Goal: Information Seeking & Learning: Check status

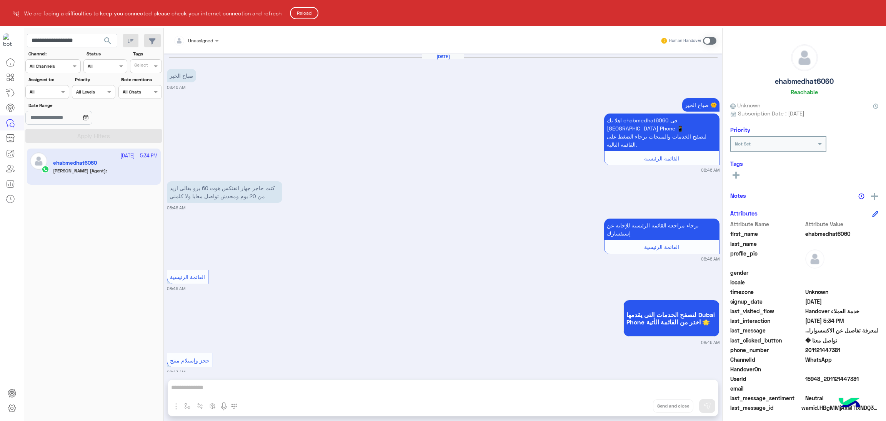
scroll to position [2342, 0]
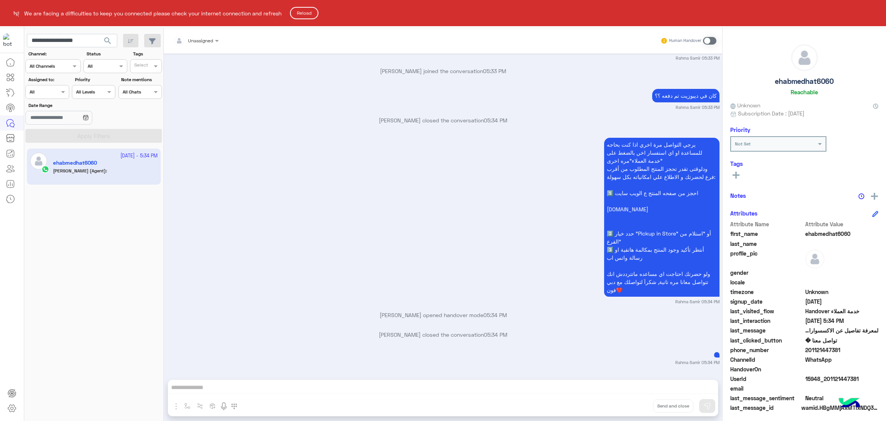
click at [308, 14] on button "Reload" at bounding box center [304, 13] width 28 height 12
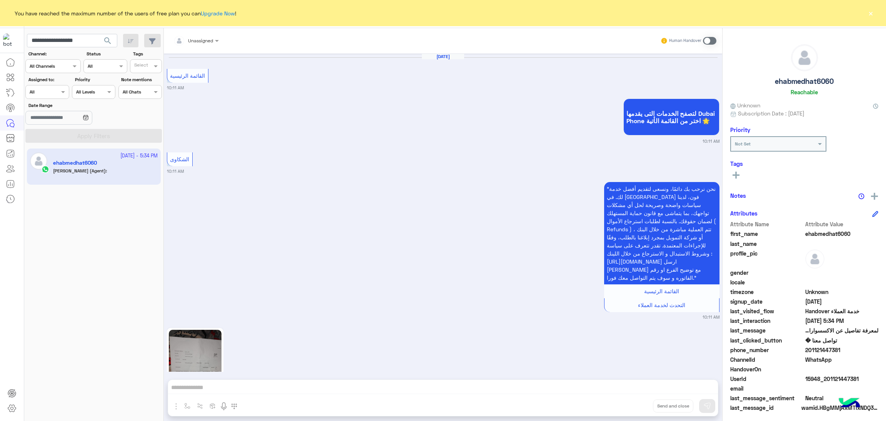
scroll to position [2794, 0]
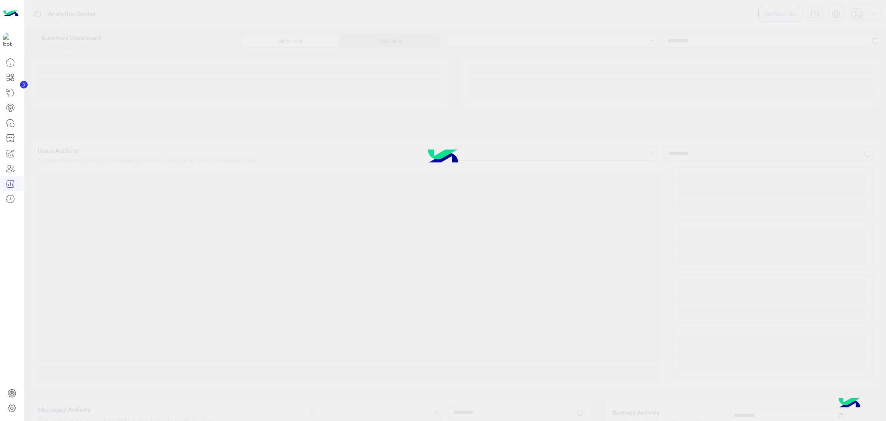
type input "**********"
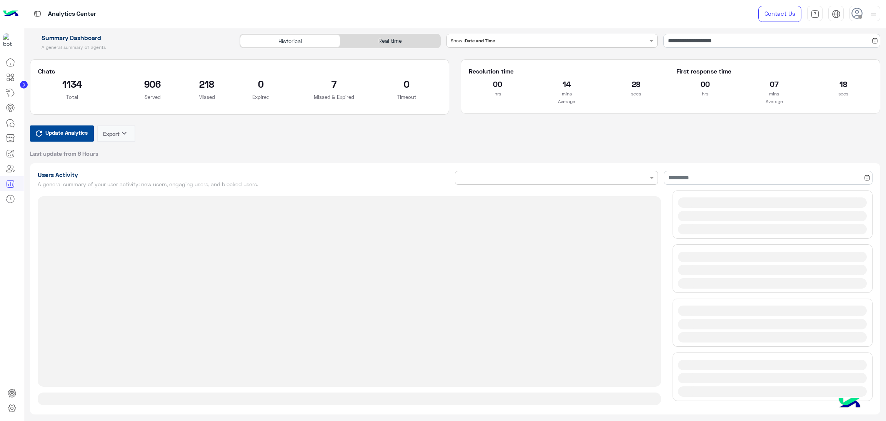
type input "**********"
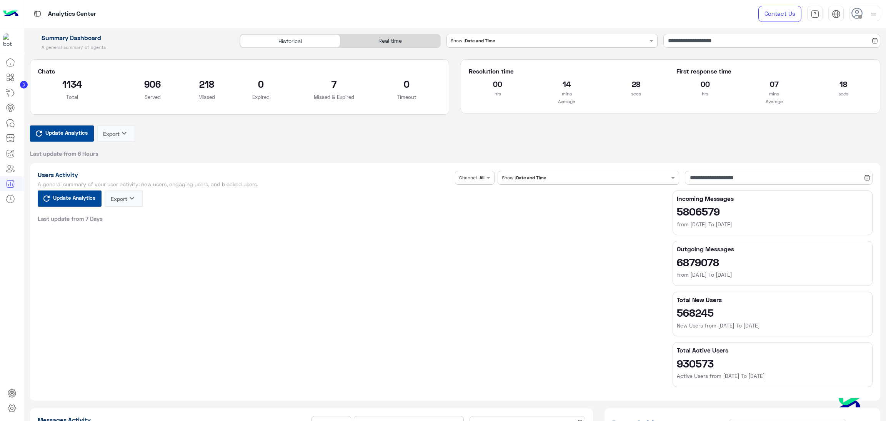
type input "**********"
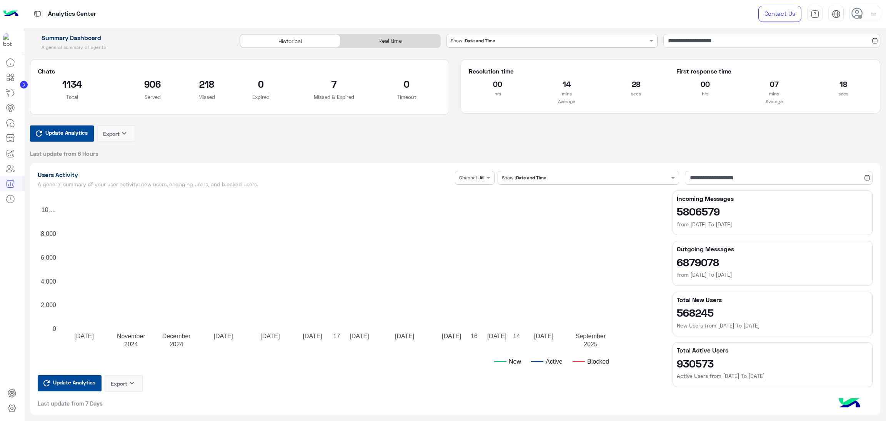
type input "**********"
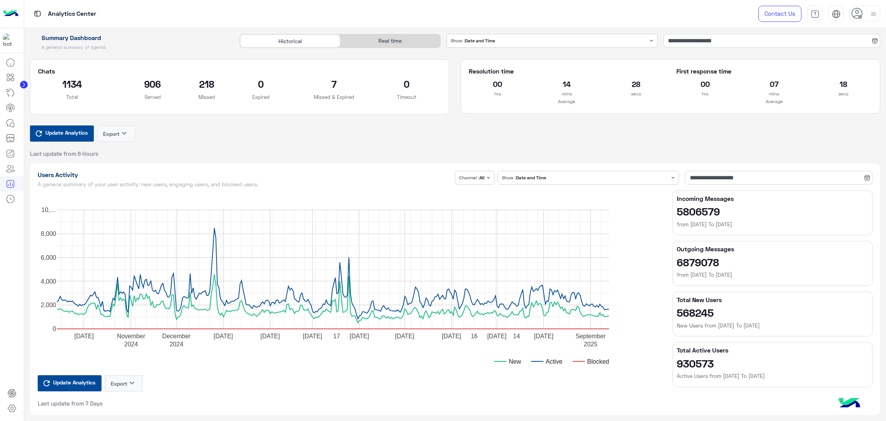
type input "**********"
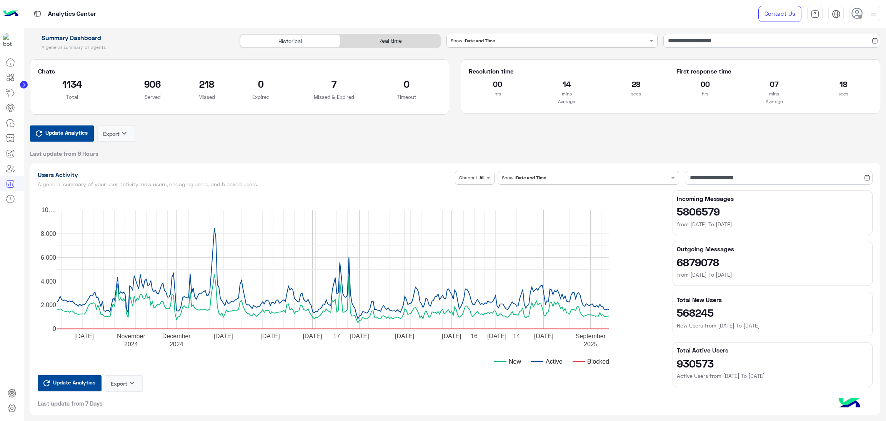
type input "**********"
click at [378, 40] on div "Real time" at bounding box center [390, 40] width 100 height 13
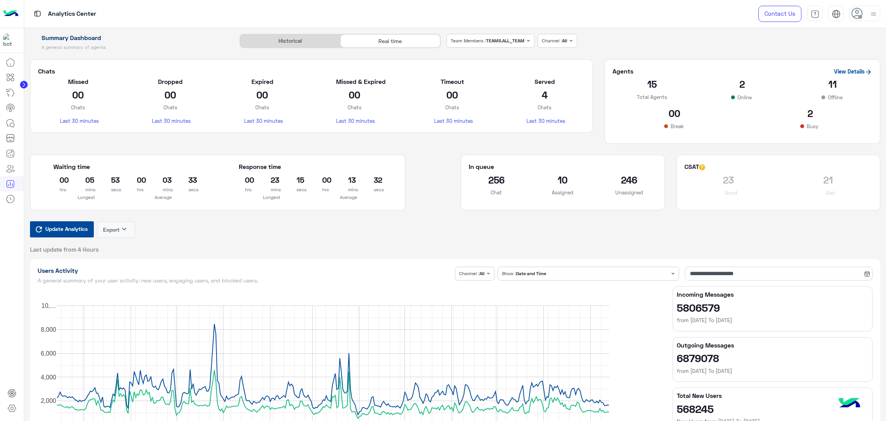
click at [71, 230] on span "Update Analytics" at bounding box center [66, 229] width 46 height 10
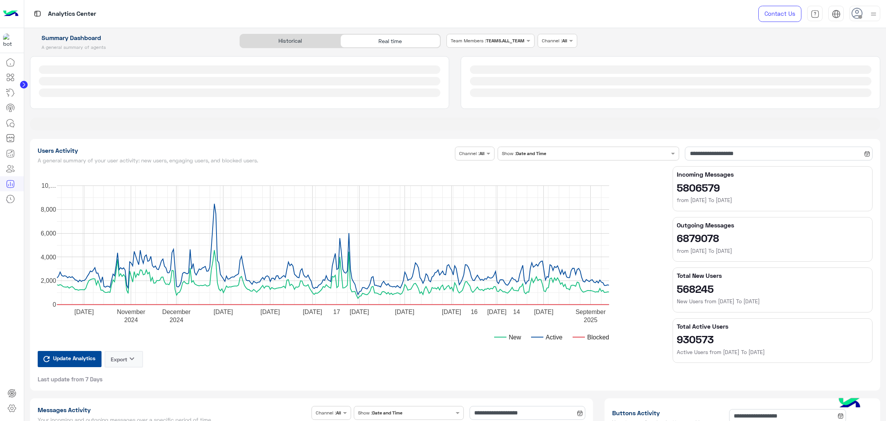
click at [453, 130] on div at bounding box center [455, 93] width 862 height 74
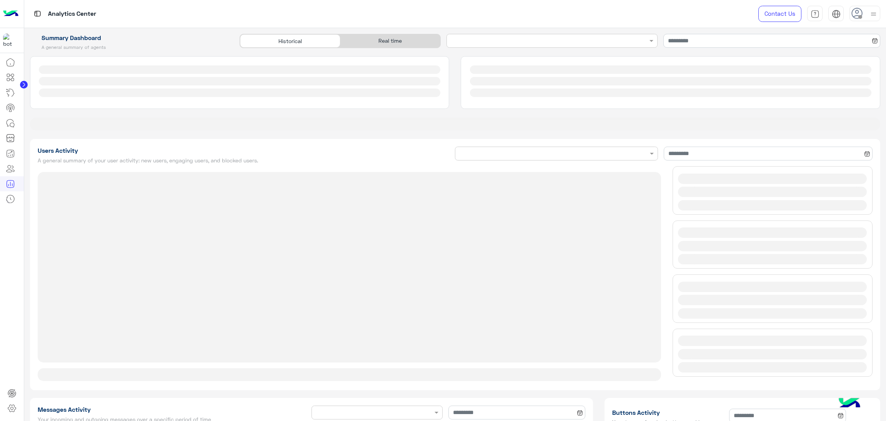
type input "**********"
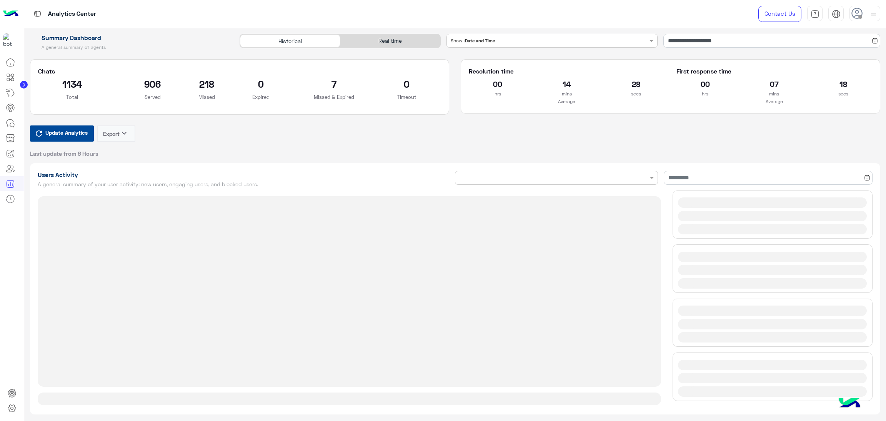
type input "**********"
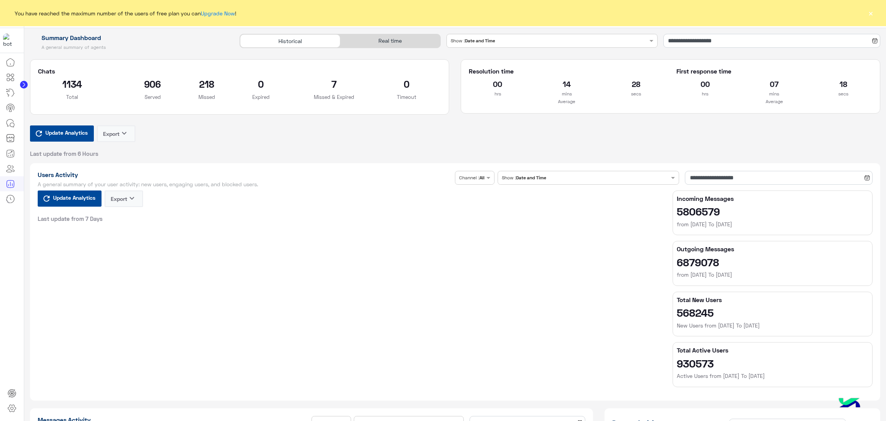
type input "**********"
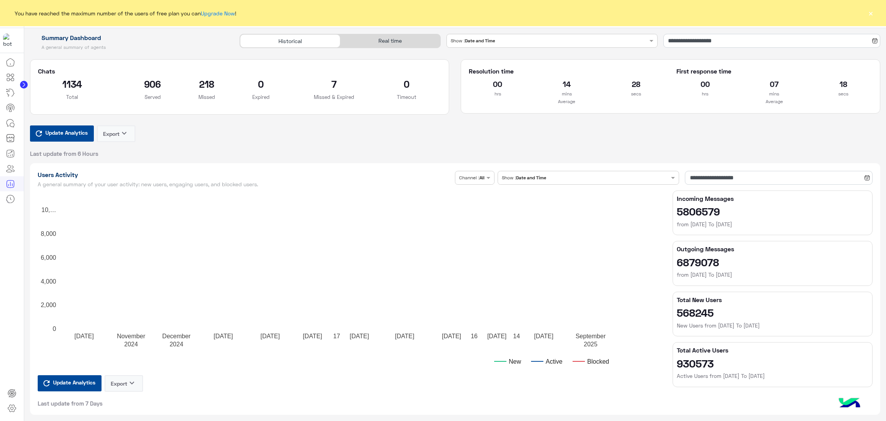
type input "**********"
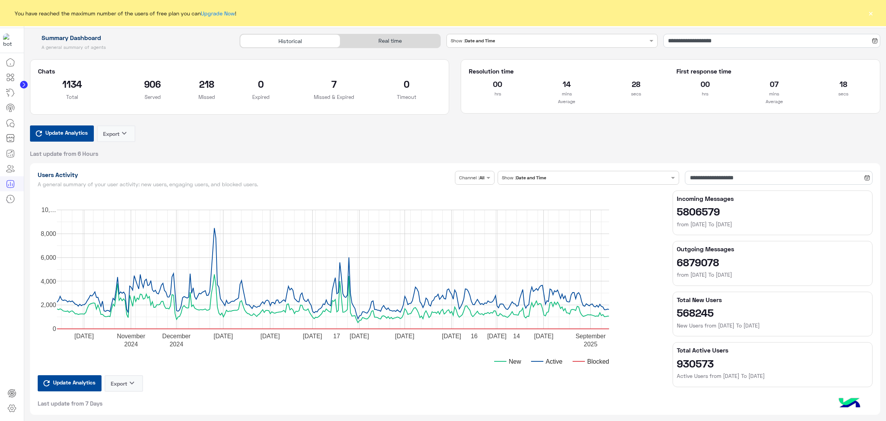
type input "**********"
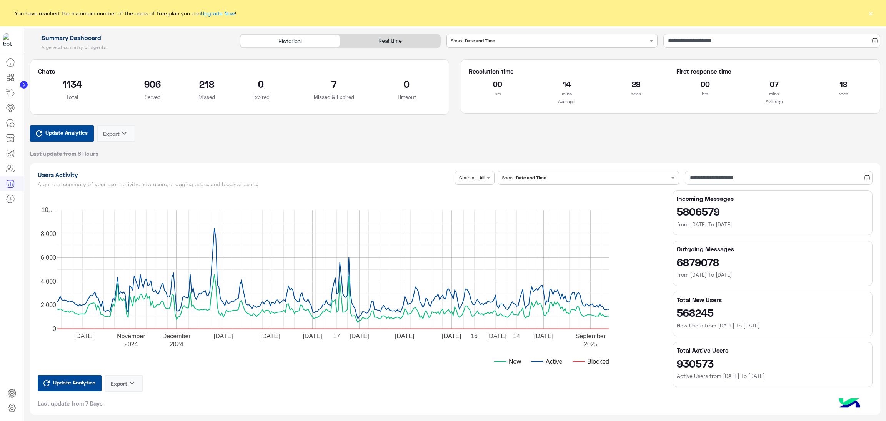
type input "**********"
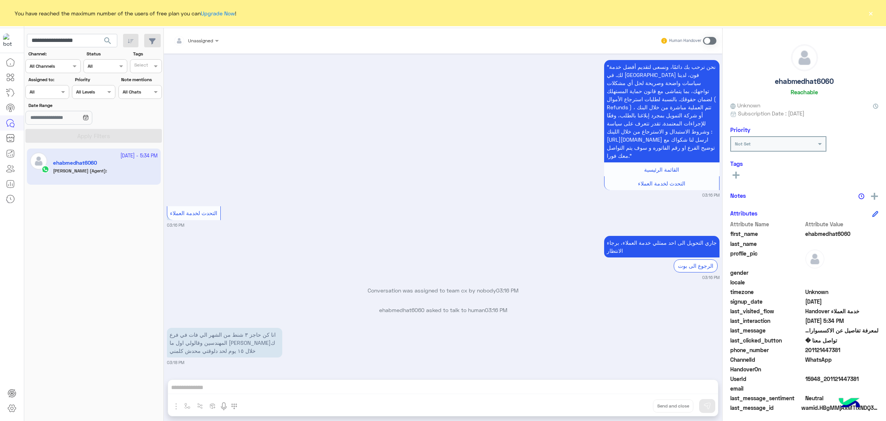
scroll to position [2794, 0]
click at [43, 43] on input "**********" at bounding box center [72, 41] width 90 height 14
paste input "text"
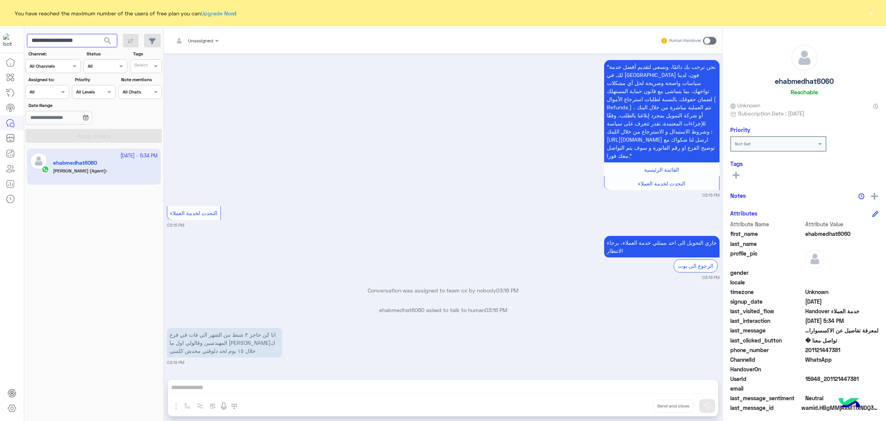
type input "**********"
click at [107, 39] on span "search" at bounding box center [107, 40] width 9 height 9
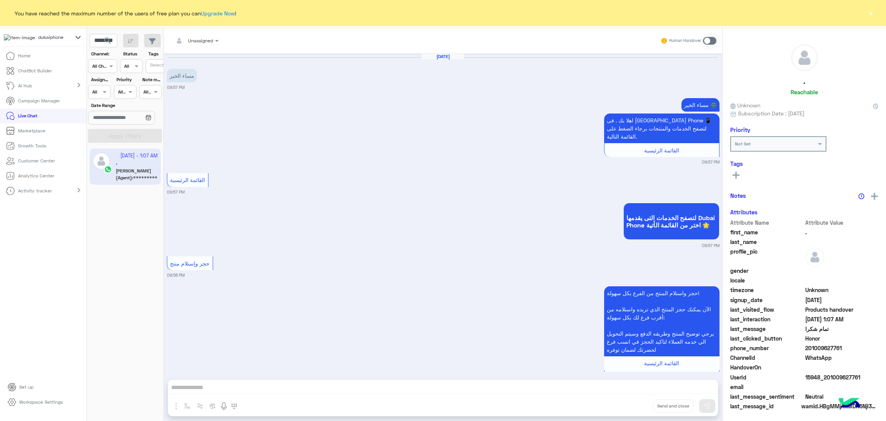
scroll to position [1047, 0]
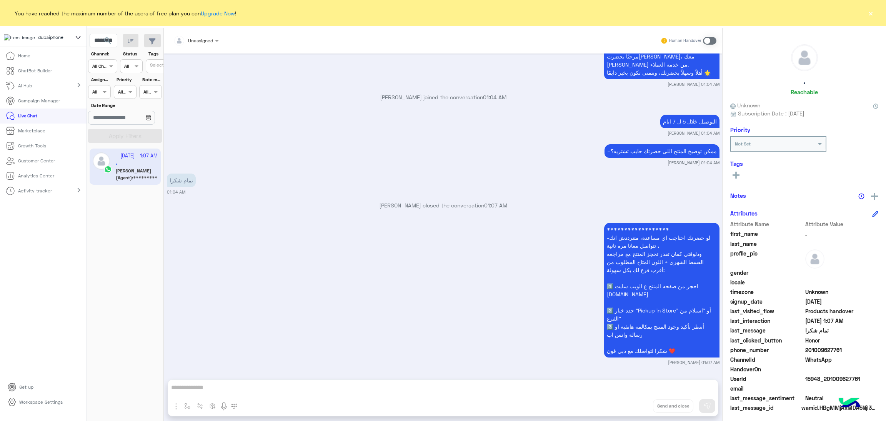
click at [872, 9] on button "×" at bounding box center [871, 13] width 8 height 8
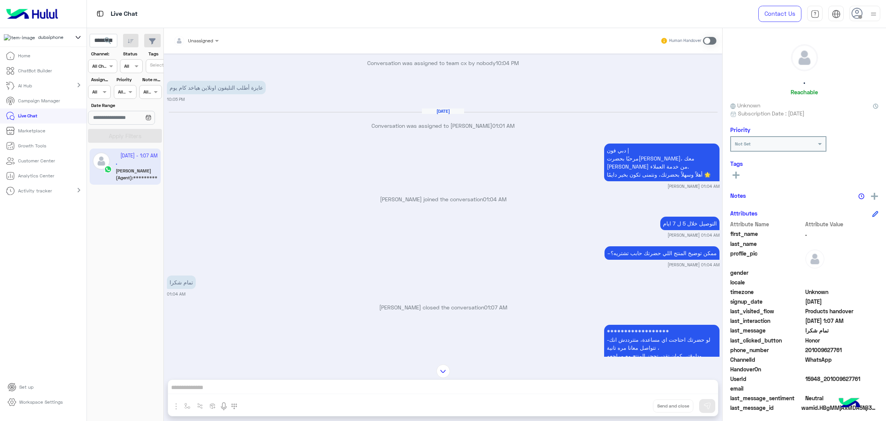
scroll to position [1047, 0]
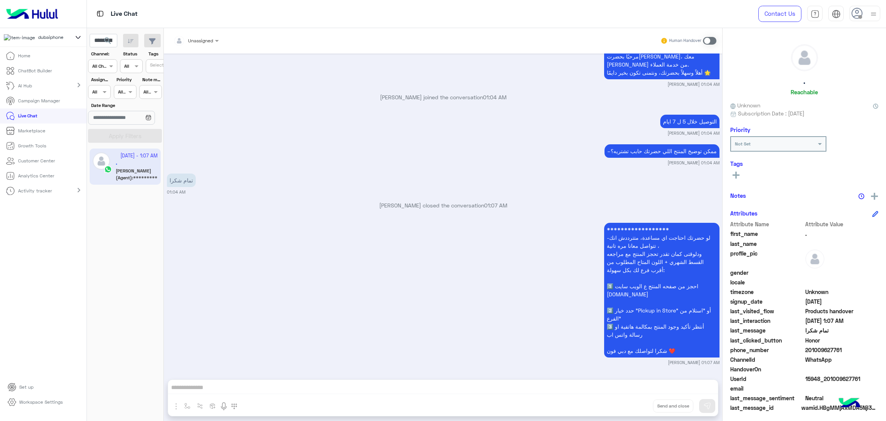
drag, startPoint x: 807, startPoint y: 349, endPoint x: 841, endPoint y: 349, distance: 33.9
click at [841, 349] on span "201009627761" at bounding box center [842, 350] width 73 height 8
copy span "01009627761"
click at [831, 379] on span "15948_201009627761" at bounding box center [842, 379] width 73 height 8
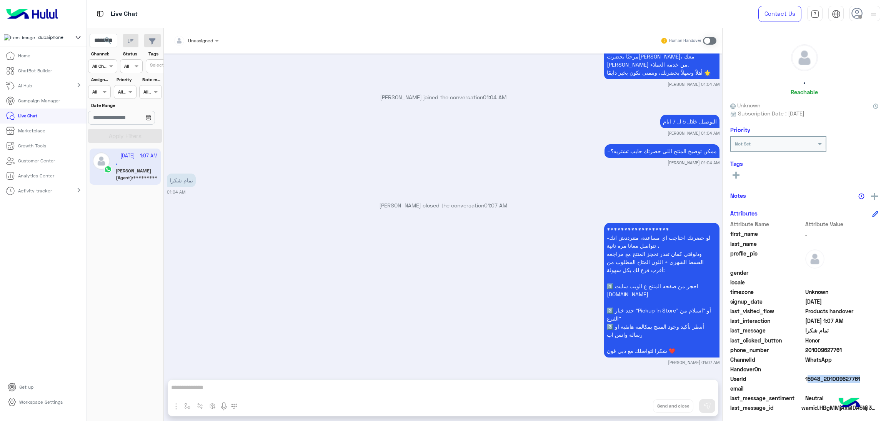
click at [831, 379] on span "15948_201009627761" at bounding box center [842, 379] width 73 height 8
copy span "15948_201009627761"
click at [678, 162] on small "[PERSON_NAME] 01:04 AM" at bounding box center [694, 163] width 52 height 6
click at [686, 160] on small "Mohamed Yosseff 01:04 AM" at bounding box center [694, 163] width 52 height 6
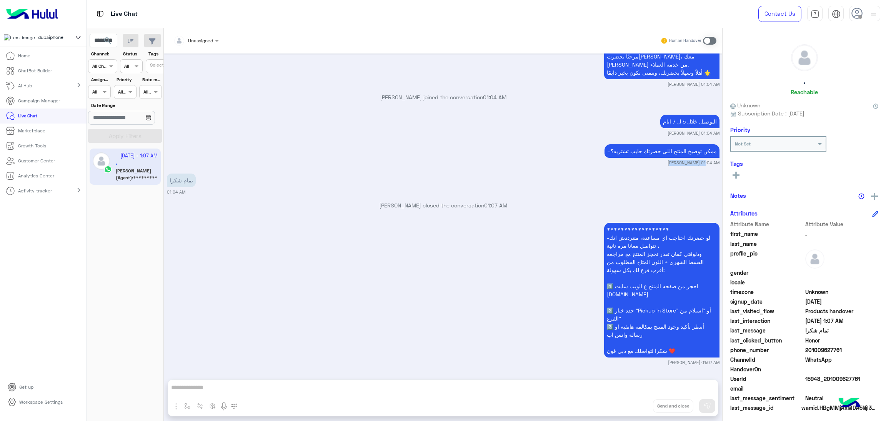
drag, startPoint x: 698, startPoint y: 164, endPoint x: 660, endPoint y: 165, distance: 38.1
click at [660, 165] on small "Mohamed Yosseff 01:04 AM" at bounding box center [443, 163] width 553 height 6
copy small "[PERSON_NAME]"
click at [100, 37] on button "search" at bounding box center [107, 42] width 19 height 17
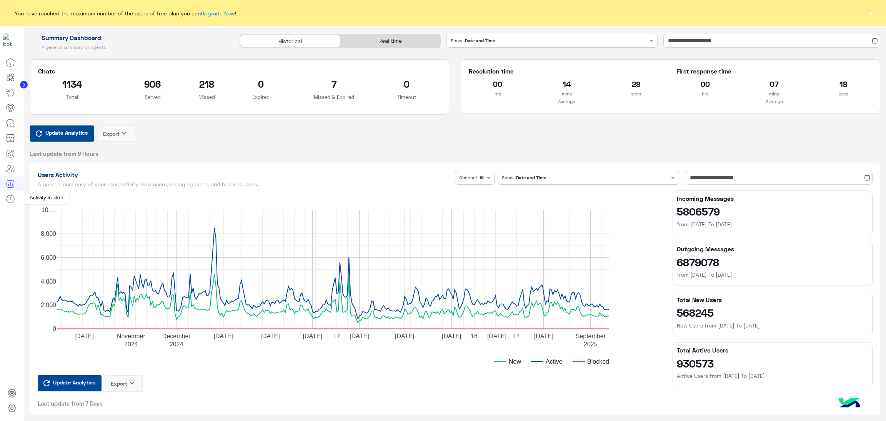
click at [9, 197] on icon at bounding box center [10, 198] width 9 height 9
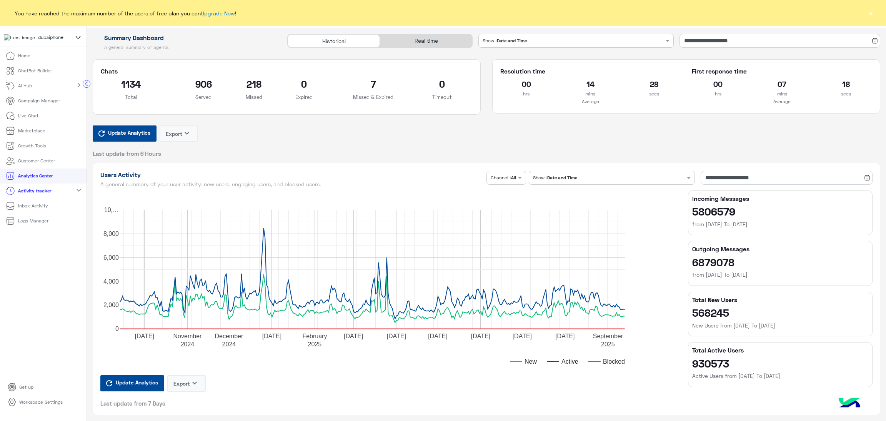
click at [47, 224] on p "Logs Manager" at bounding box center [33, 220] width 30 height 7
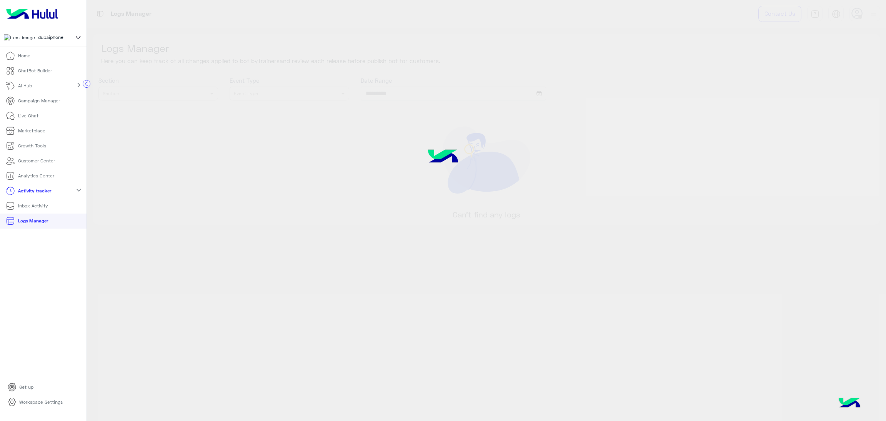
type input "**********"
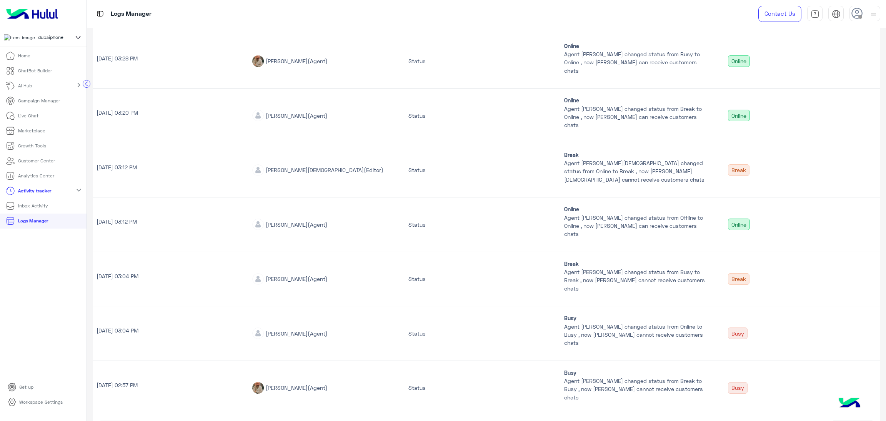
scroll to position [284, 0]
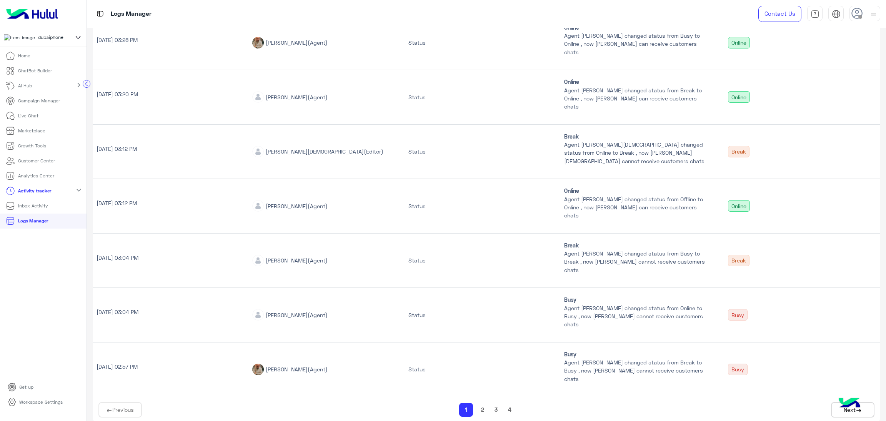
click at [506, 405] on button "4" at bounding box center [510, 409] width 8 height 9
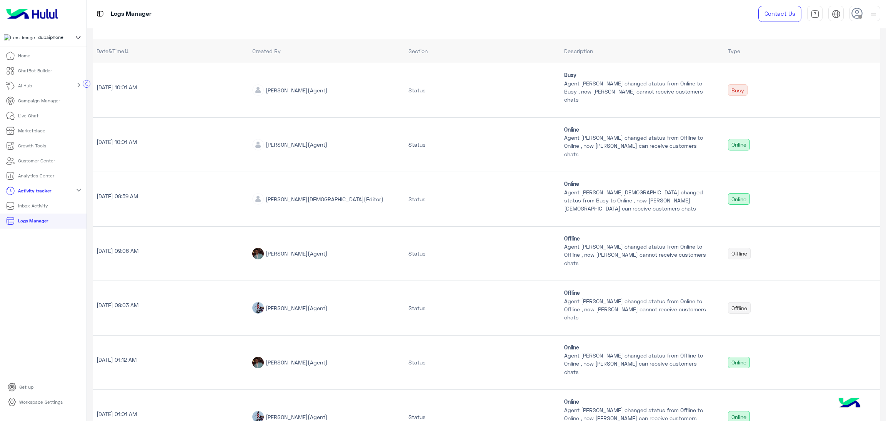
scroll to position [183, 0]
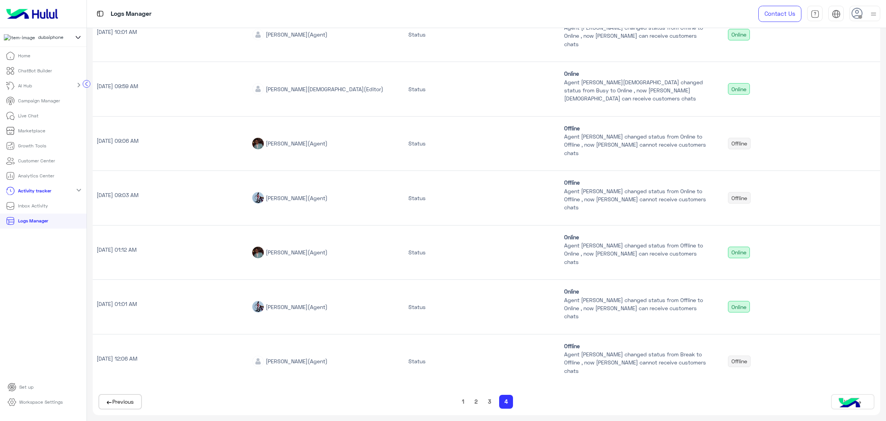
click at [486, 400] on button "3" at bounding box center [490, 401] width 8 height 9
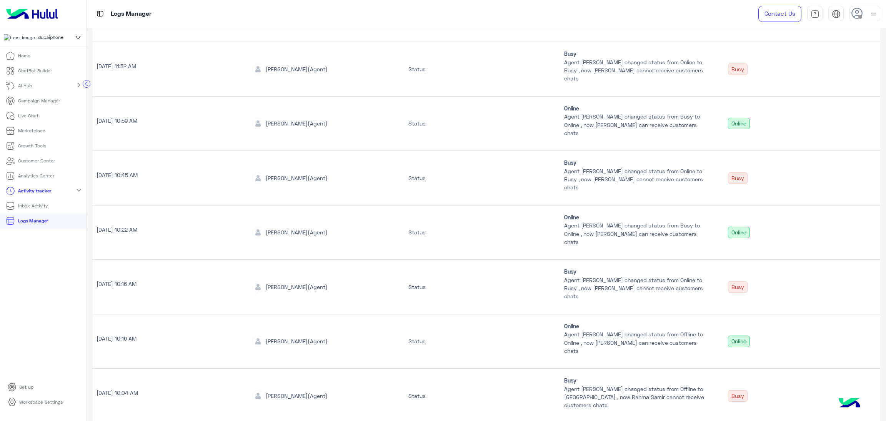
scroll to position [259, 0]
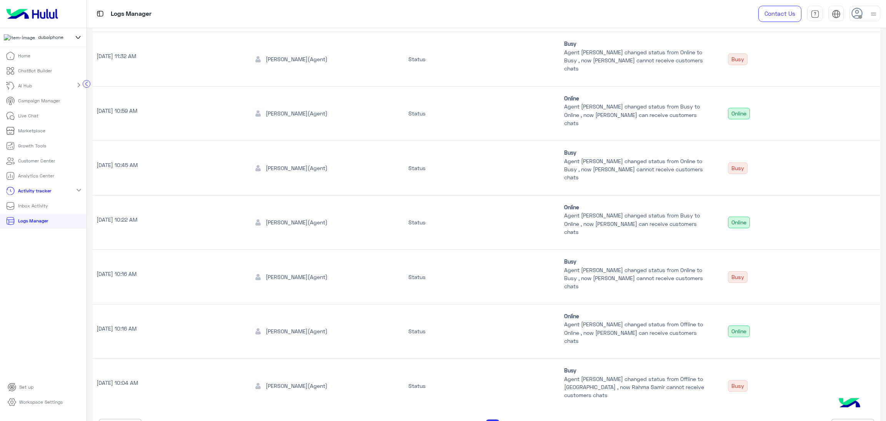
click at [478, 420] on button "2" at bounding box center [476, 426] width 8 height 9
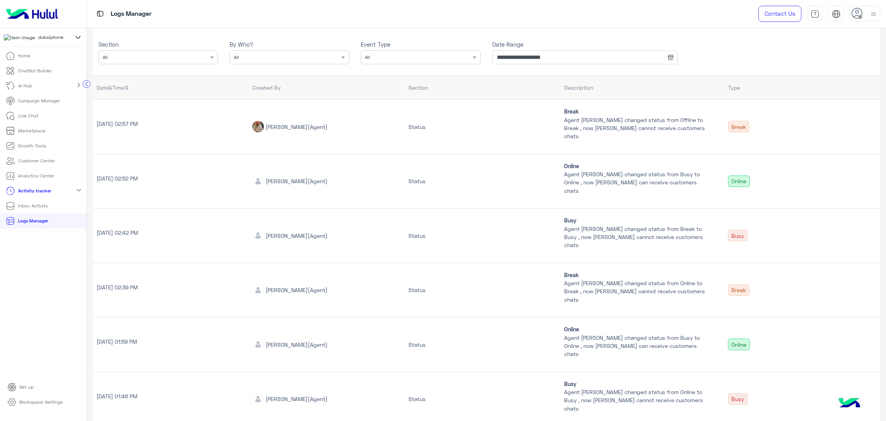
scroll to position [267, 0]
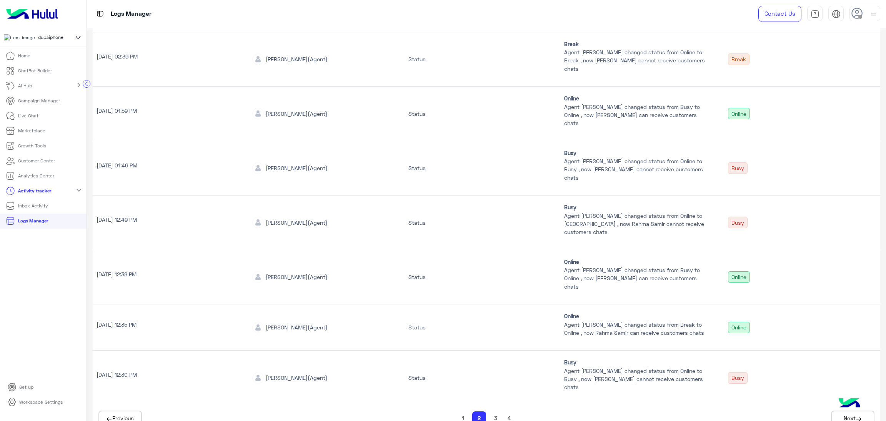
click at [495, 414] on button "3" at bounding box center [496, 418] width 8 height 9
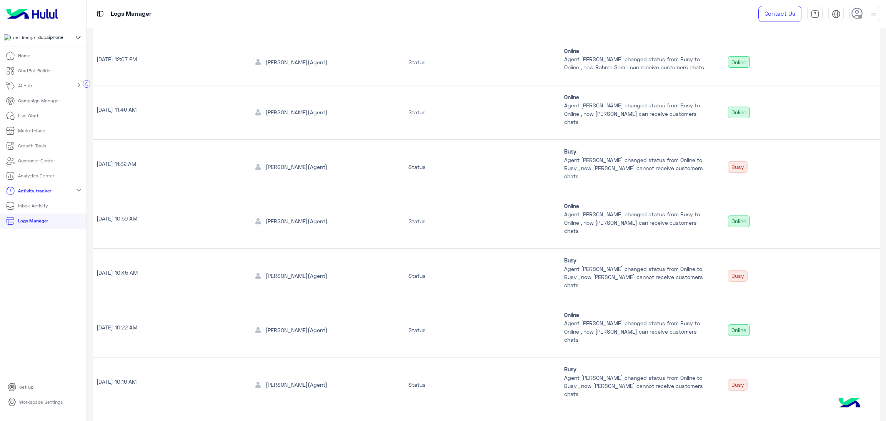
scroll to position [259, 0]
click at [472, 420] on button "2" at bounding box center [476, 426] width 8 height 9
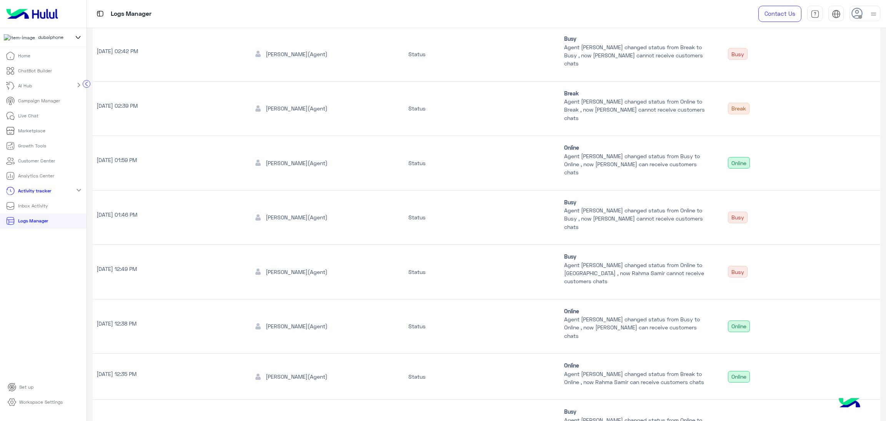
scroll to position [267, 0]
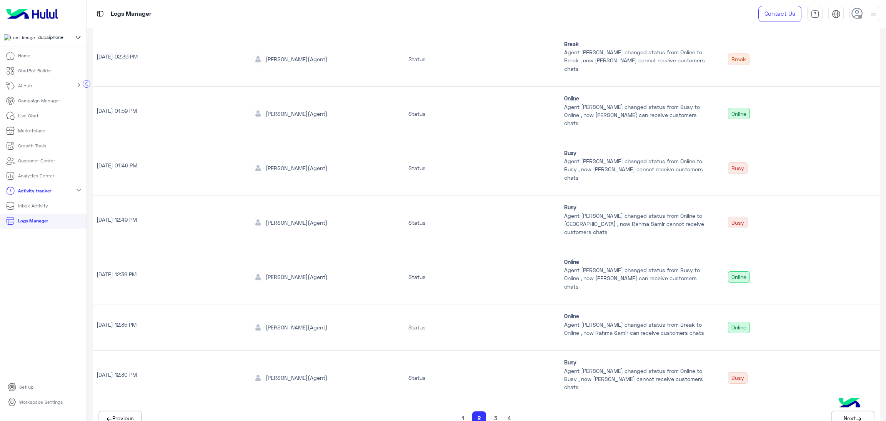
click at [462, 414] on button "1" at bounding box center [463, 418] width 7 height 9
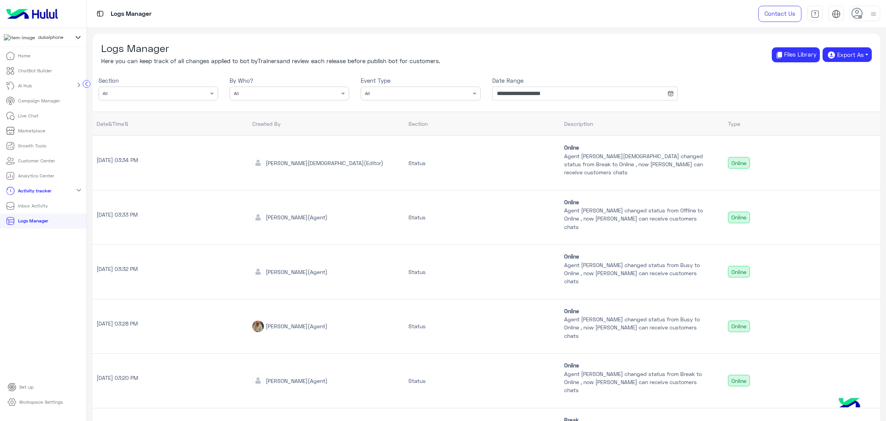
scroll to position [284, 0]
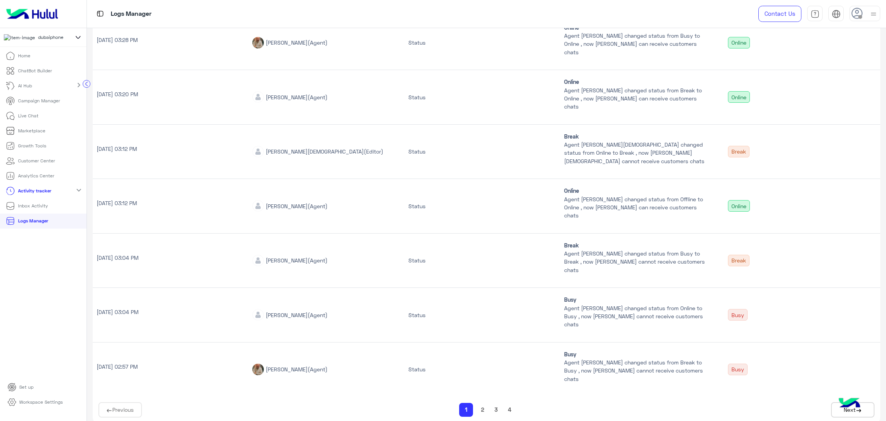
click at [494, 405] on button "3" at bounding box center [496, 409] width 8 height 9
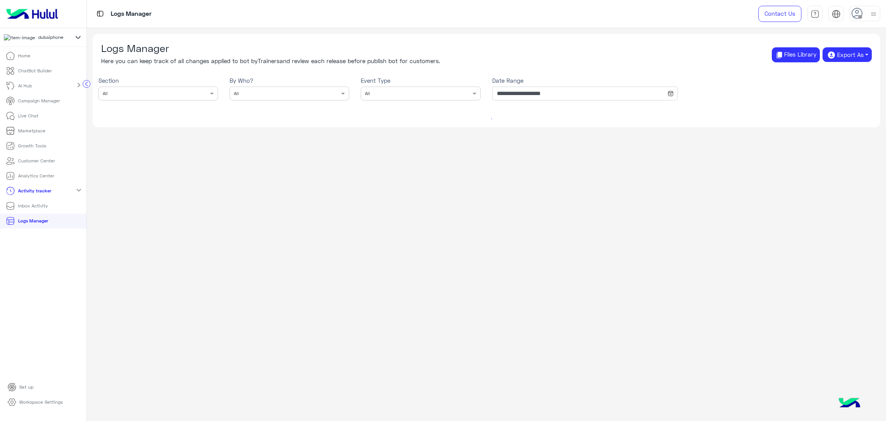
scroll to position [0, 0]
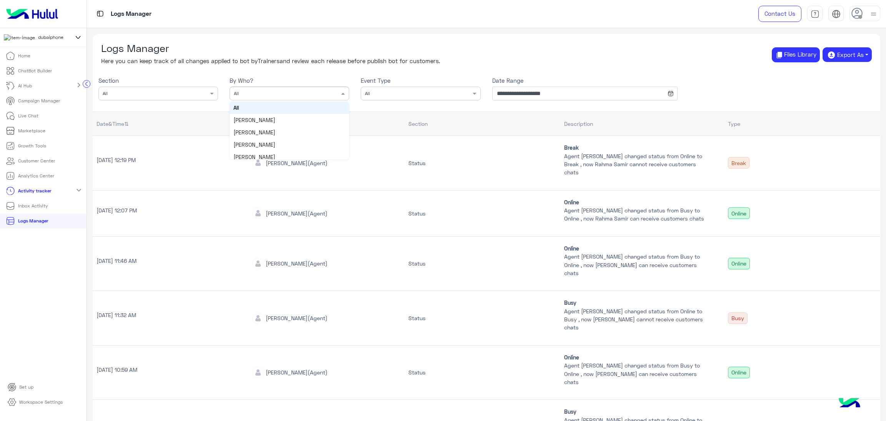
click at [312, 98] on div "× All" at bounding box center [290, 94] width 120 height 14
click at [450, 224] on td "Status" at bounding box center [483, 213] width 156 height 46
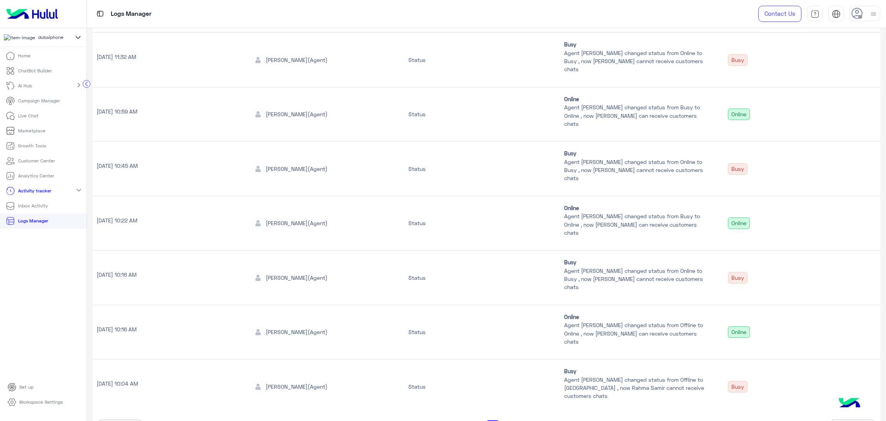
scroll to position [259, 0]
click at [509, 420] on button "4" at bounding box center [509, 426] width 8 height 9
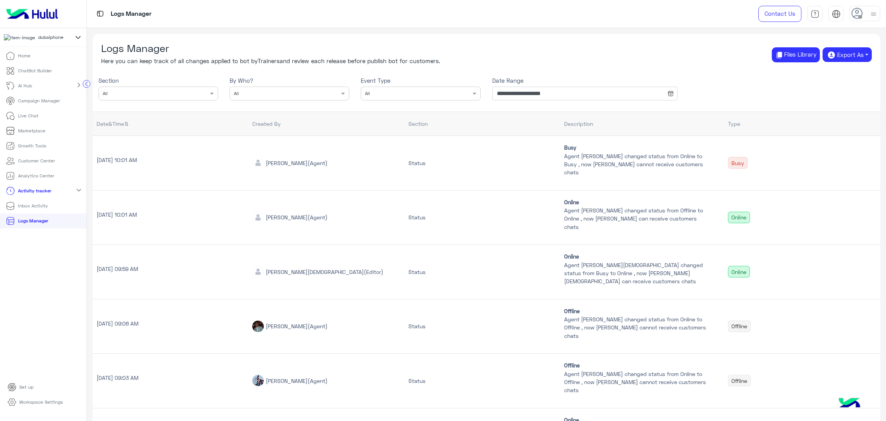
click at [47, 177] on p "Analytics Center" at bounding box center [36, 175] width 36 height 7
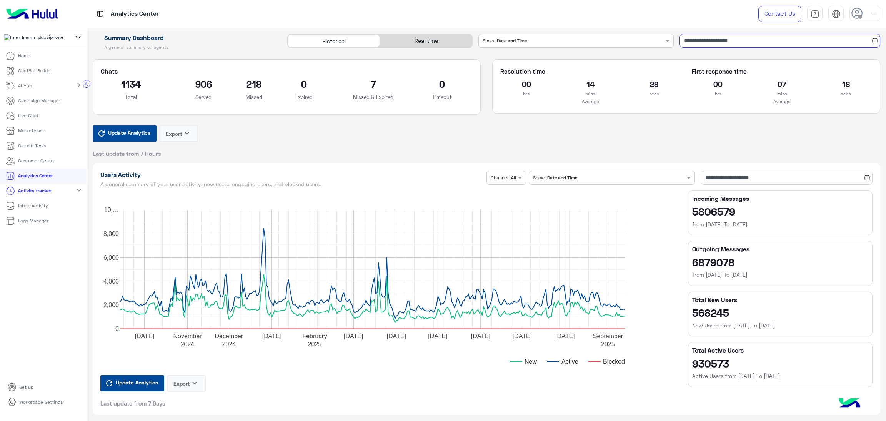
click at [709, 38] on input "**********" at bounding box center [780, 41] width 201 height 14
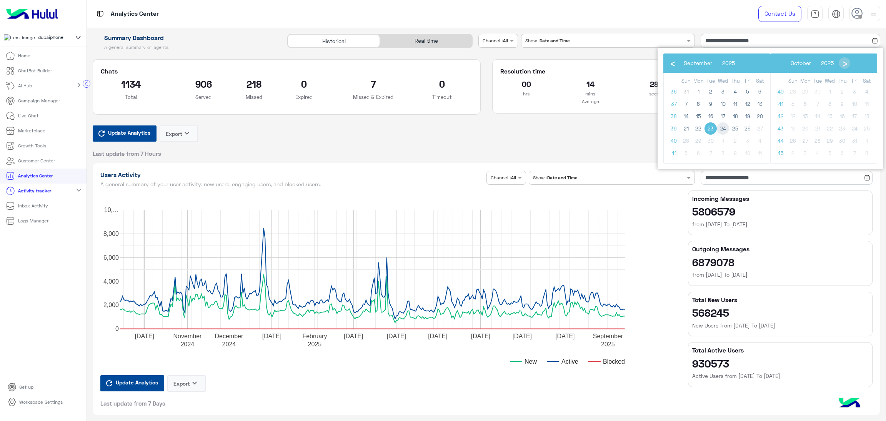
click at [724, 128] on span "24" at bounding box center [723, 128] width 12 height 12
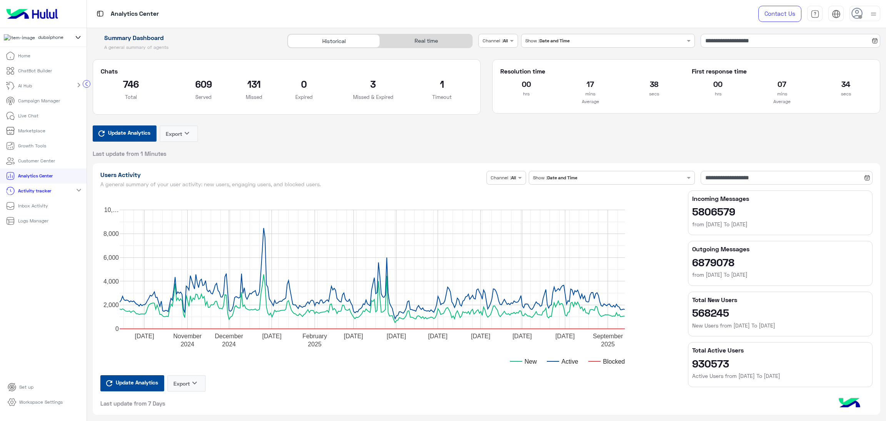
click at [497, 40] on input "text" at bounding box center [490, 40] width 14 height 7
click at [509, 70] on b "Instagram" at bounding box center [505, 70] width 26 height 7
click at [508, 42] on input "text" at bounding box center [497, 40] width 29 height 7
click at [505, 97] on b "Facebook" at bounding box center [504, 100] width 25 height 7
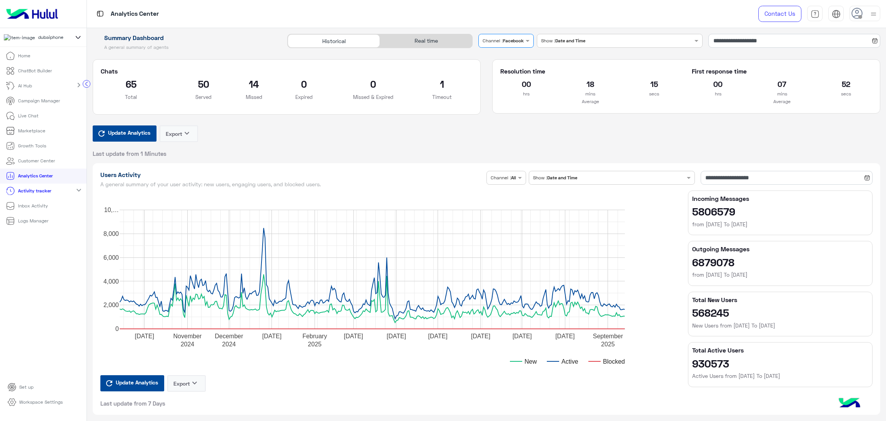
click at [514, 42] on div at bounding box center [506, 39] width 55 height 7
click at [514, 69] on b "WhatsApp" at bounding box center [505, 70] width 27 height 7
click at [727, 40] on input "**********" at bounding box center [794, 41] width 171 height 14
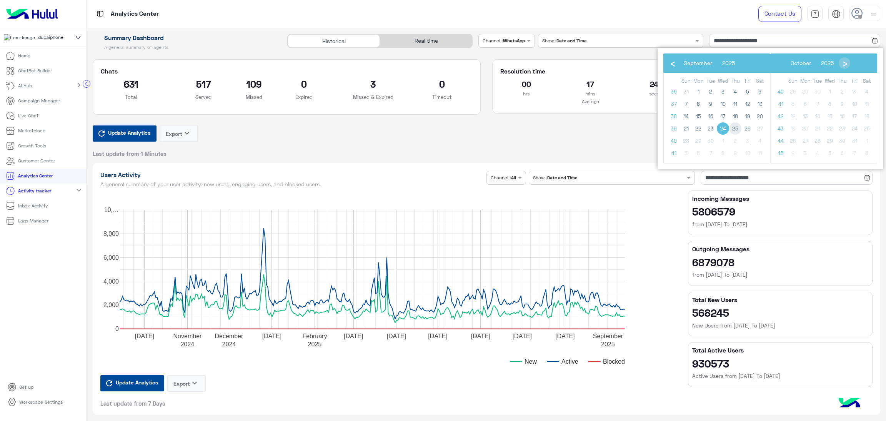
click at [736, 127] on span "25" at bounding box center [735, 128] width 12 height 12
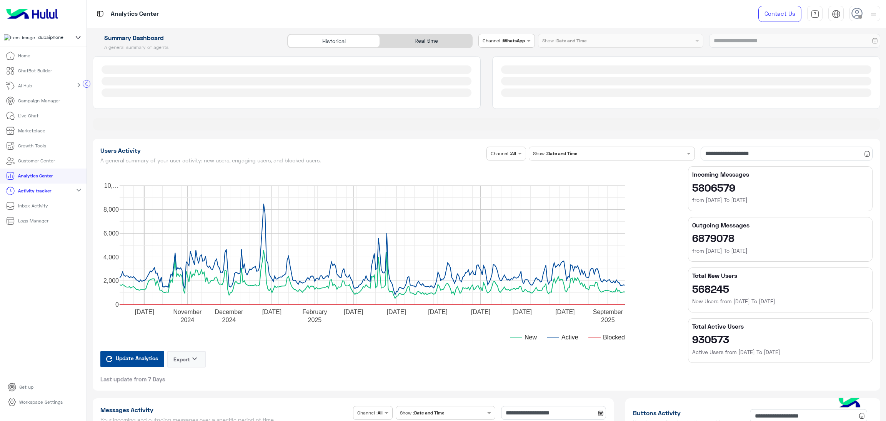
type input "**********"
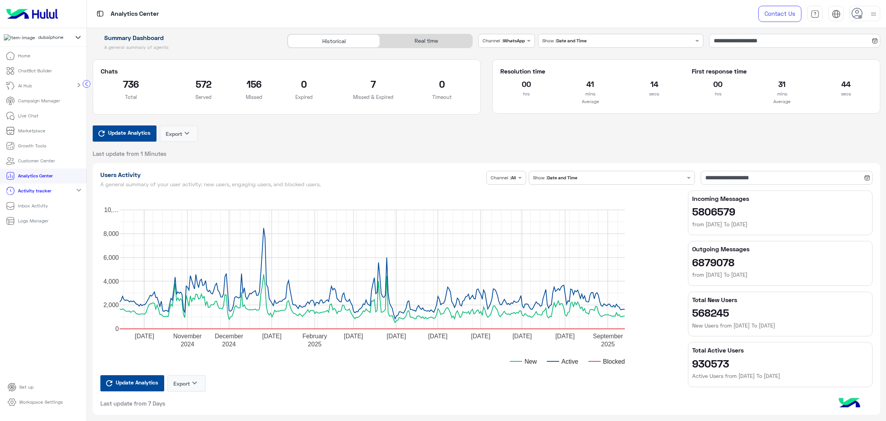
click at [509, 40] on input "text" at bounding box center [498, 40] width 30 height 7
click at [515, 67] on b "Instagram" at bounding box center [505, 70] width 26 height 7
drag, startPoint x: 517, startPoint y: 35, endPoint x: 514, endPoint y: 37, distance: 4.5
click at [517, 35] on div "Channel Channel : Instagram" at bounding box center [507, 41] width 56 height 14
click at [502, 97] on b "Facebook" at bounding box center [504, 100] width 25 height 7
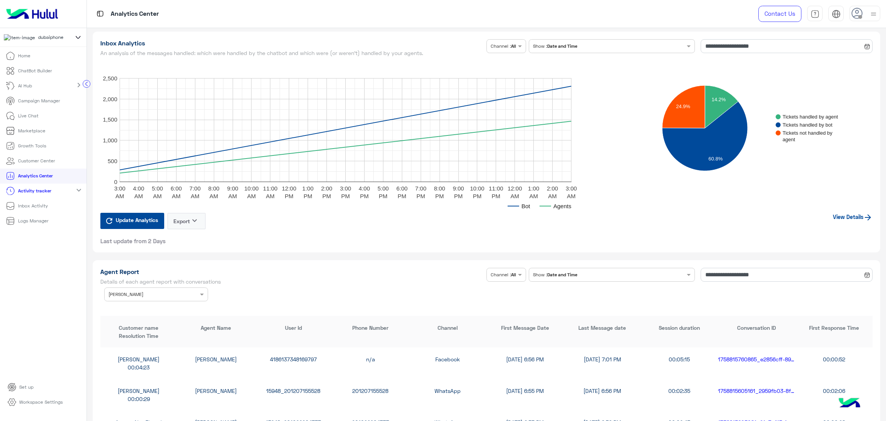
scroll to position [1962, 0]
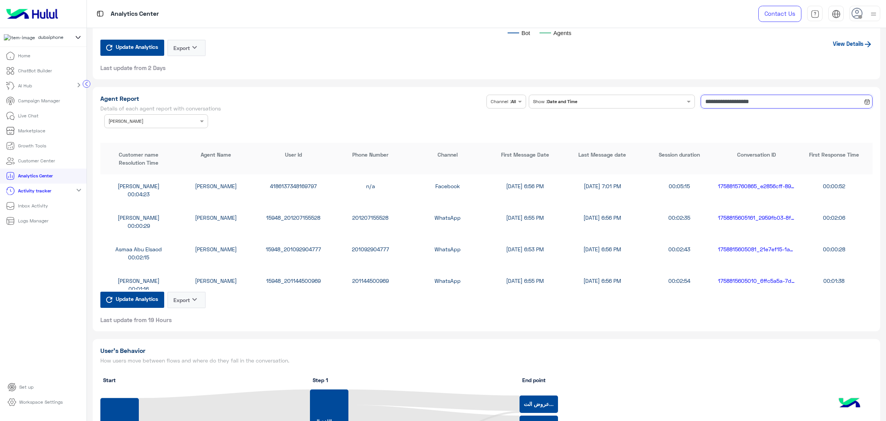
click at [735, 98] on input "**********" at bounding box center [787, 102] width 172 height 14
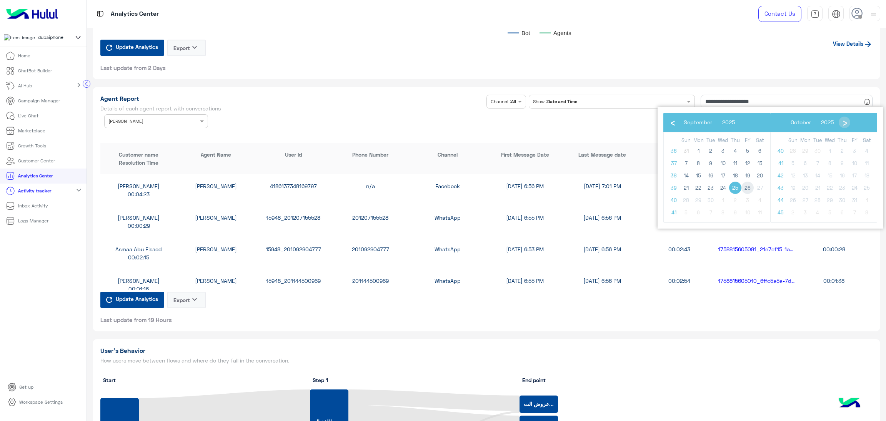
click at [751, 183] on span "26" at bounding box center [748, 188] width 12 height 12
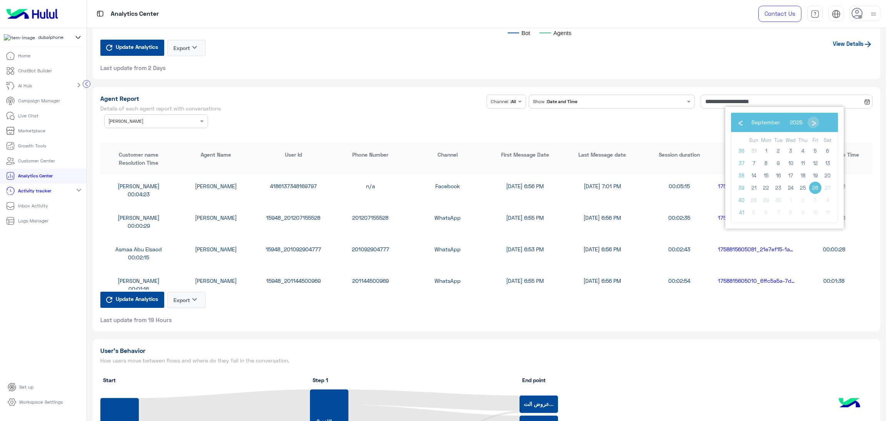
click at [815, 190] on span "26" at bounding box center [815, 188] width 12 height 12
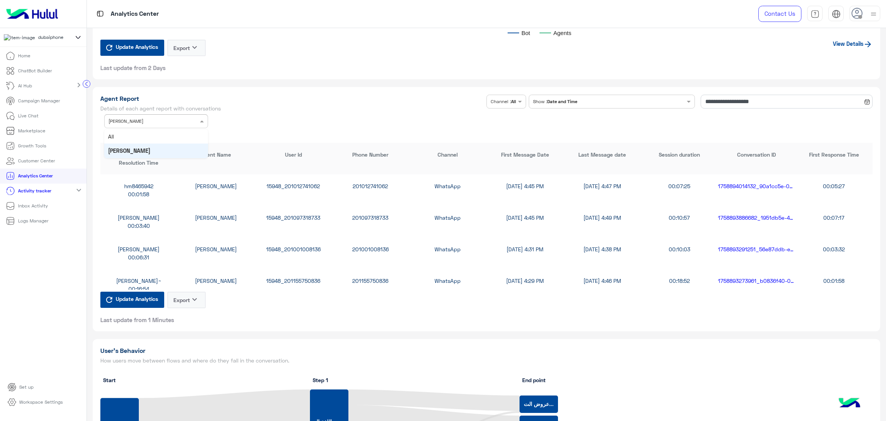
click at [162, 122] on div "Agent Name × Rahma Samir" at bounding box center [151, 121] width 93 height 7
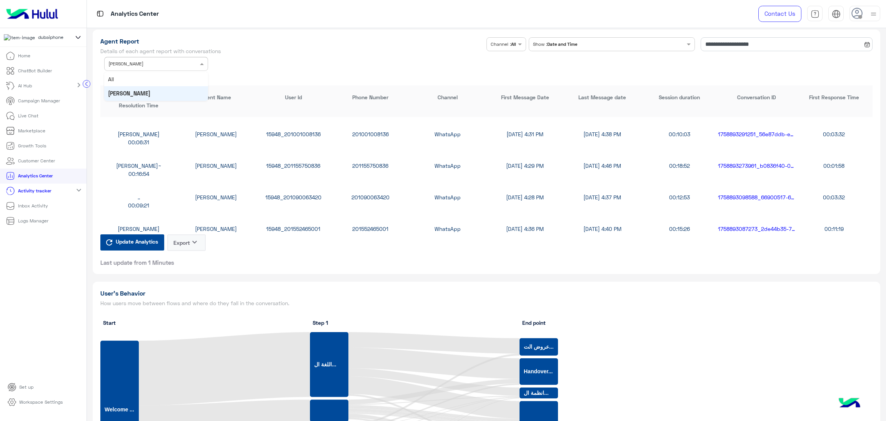
scroll to position [0, 0]
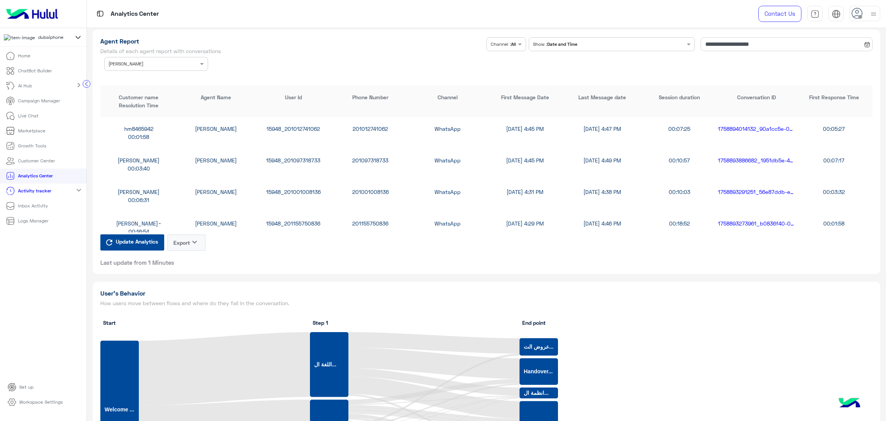
click at [138, 240] on span "Update Analytics" at bounding box center [137, 241] width 46 height 10
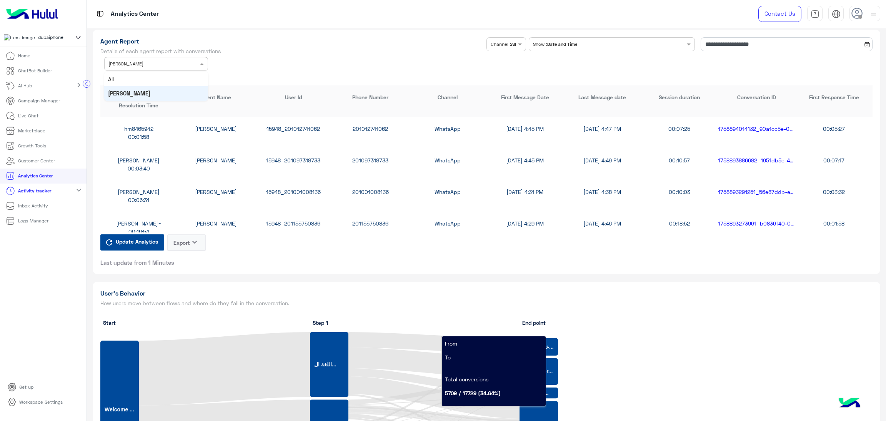
click at [163, 62] on input "text" at bounding box center [144, 63] width 72 height 7
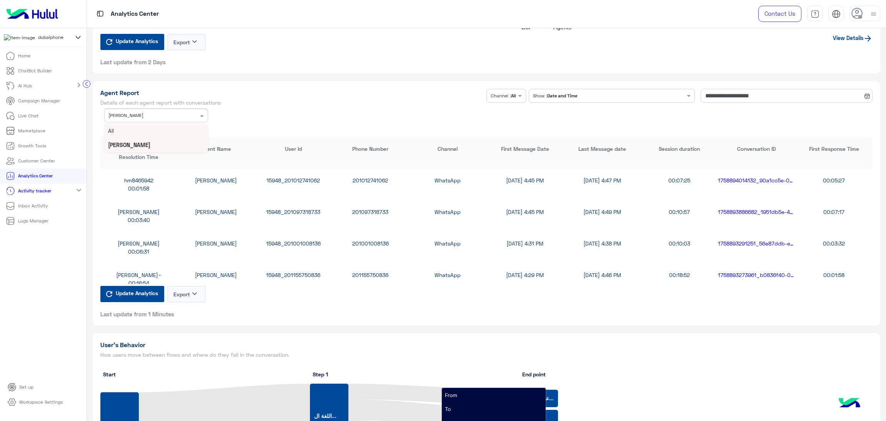
scroll to position [1962, 0]
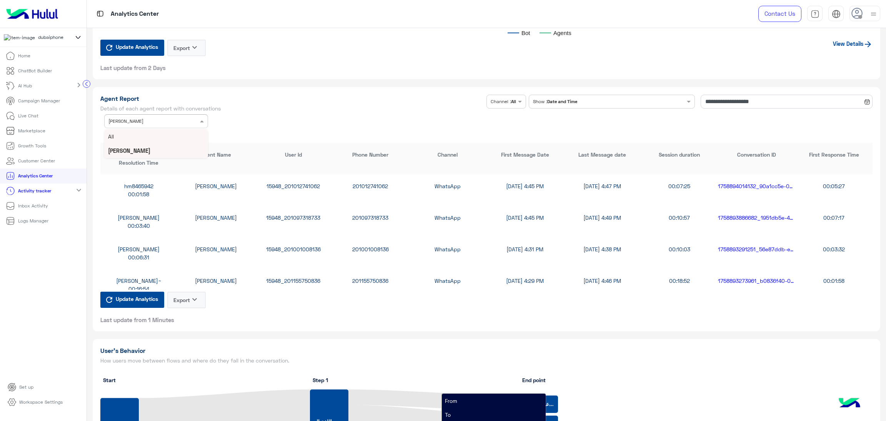
click at [427, 97] on h1 "Agent Report" at bounding box center [292, 99] width 384 height 8
click at [718, 103] on input "**********" at bounding box center [787, 102] width 172 height 14
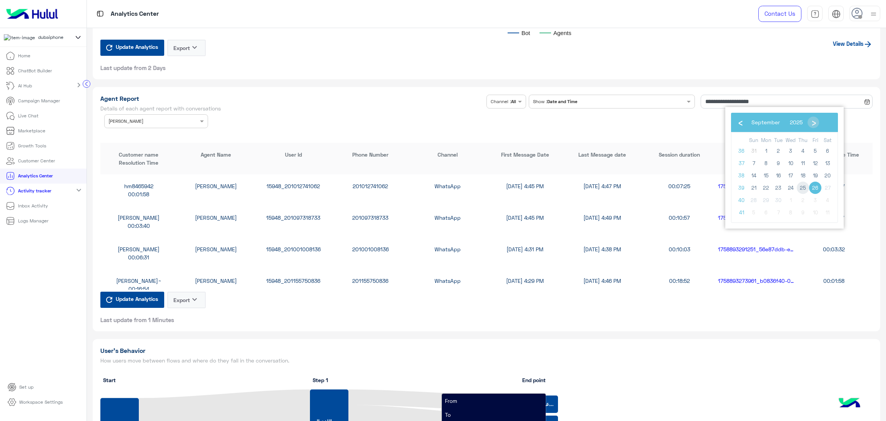
click at [800, 187] on span "25" at bounding box center [803, 188] width 12 height 12
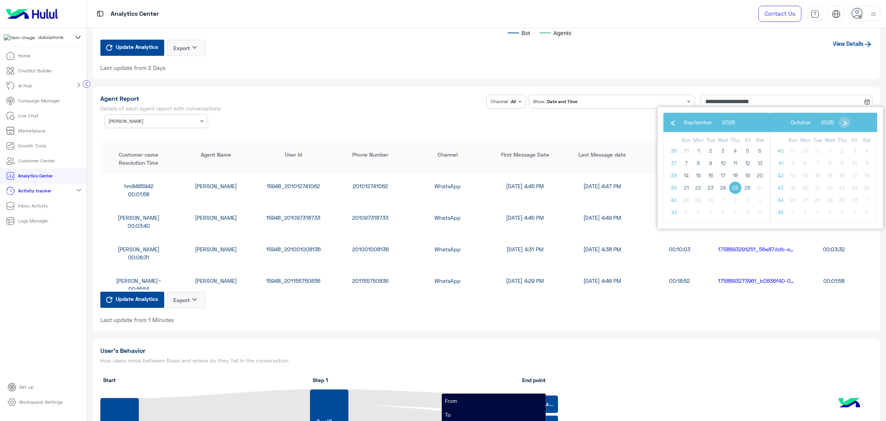
click at [732, 187] on span "25" at bounding box center [735, 188] width 12 height 12
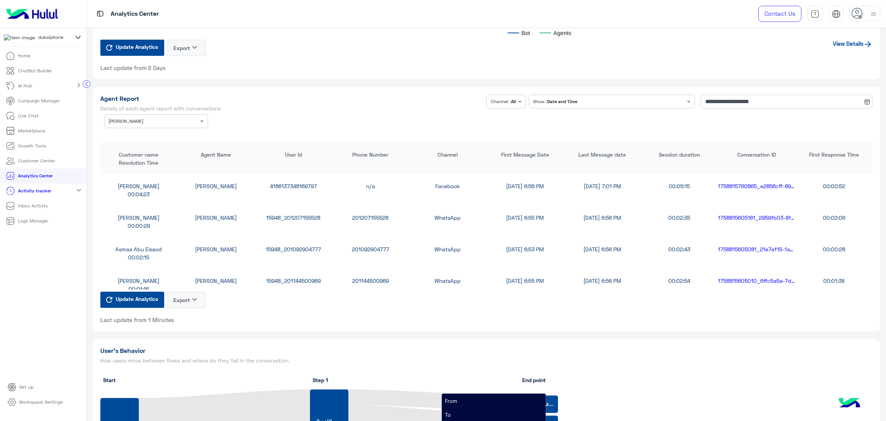
click at [167, 120] on input "text" at bounding box center [144, 120] width 72 height 7
click at [166, 135] on div "All" at bounding box center [156, 136] width 104 height 14
click at [183, 122] on div "Agent Name × All" at bounding box center [151, 121] width 93 height 7
click at [740, 99] on input "**********" at bounding box center [787, 102] width 172 height 14
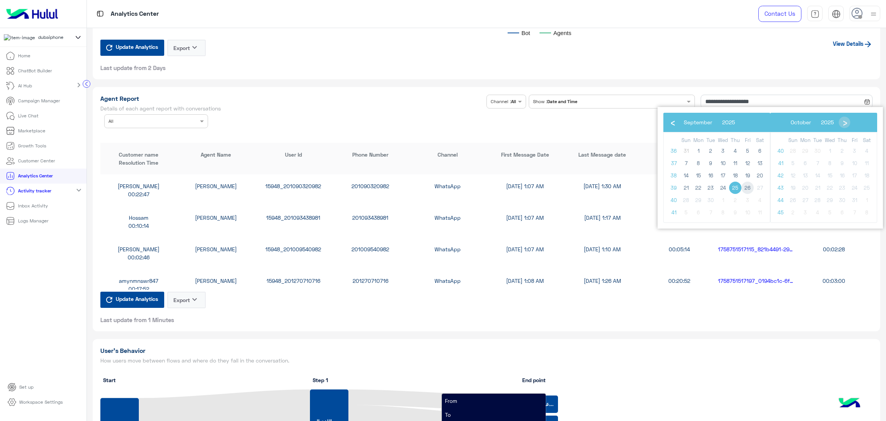
click at [749, 187] on span "26" at bounding box center [748, 188] width 12 height 12
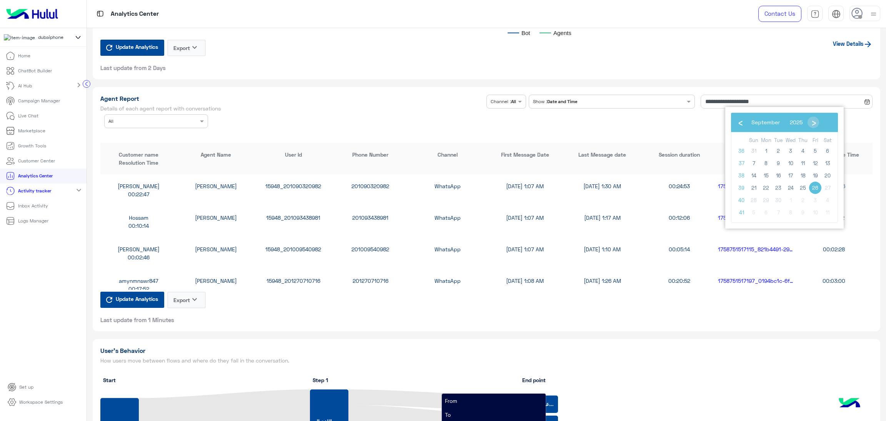
click at [817, 186] on span "26" at bounding box center [815, 188] width 12 height 12
type input "**********"
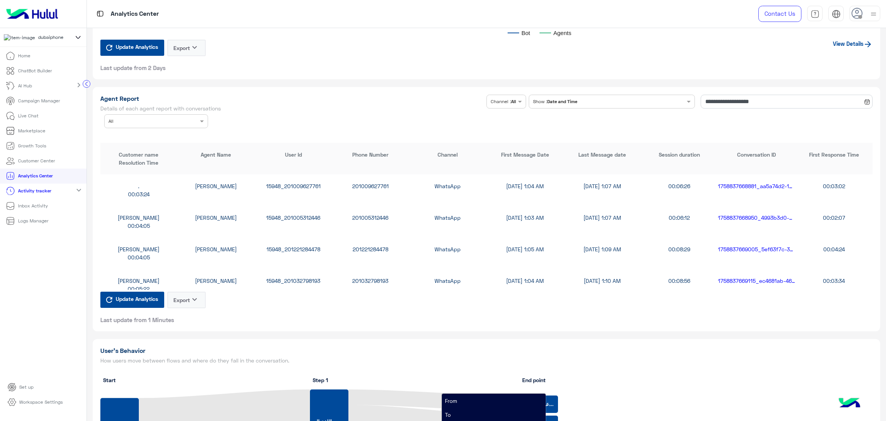
click at [182, 123] on div "Agent Name × All" at bounding box center [156, 121] width 104 height 14
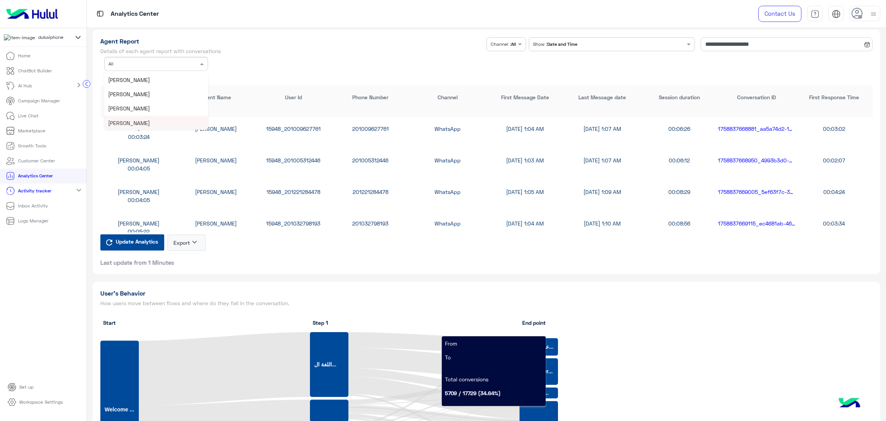
scroll to position [42, 0]
click at [155, 107] on div "Mohamed Yosseff" at bounding box center [156, 109] width 104 height 14
click at [274, 128] on div "15948_201009627761" at bounding box center [293, 129] width 77 height 8
copy div "15948_201009627761"
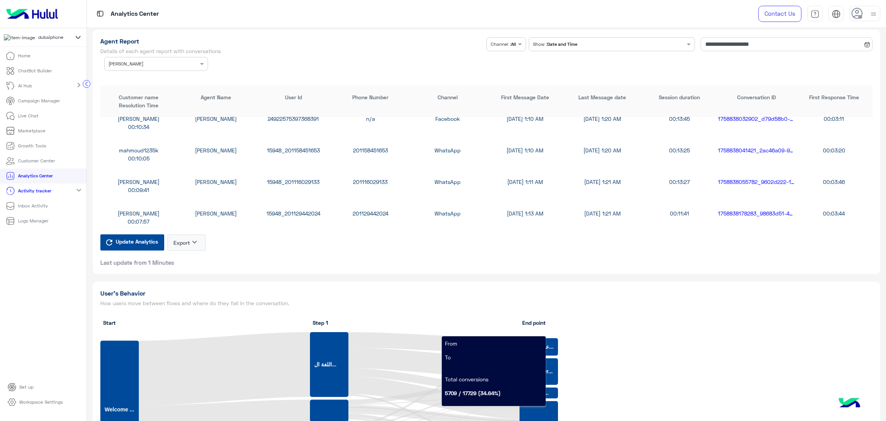
scroll to position [173, 0]
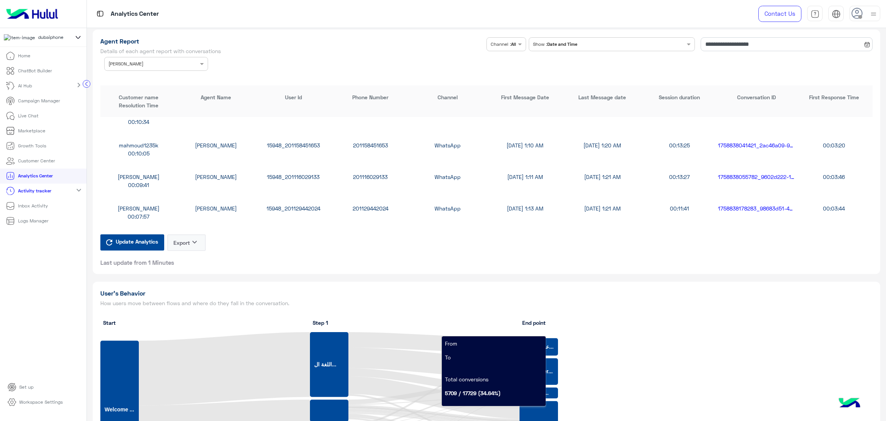
click at [300, 173] on div "15948_201116029133" at bounding box center [293, 177] width 77 height 8
copy div "15948_201116029133"
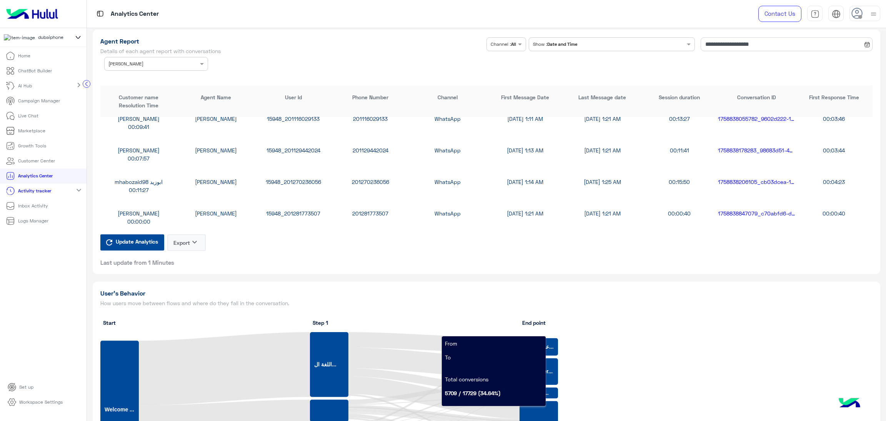
click at [292, 178] on div "15948_201270236056" at bounding box center [293, 182] width 77 height 8
copy div "15948_201270236056"
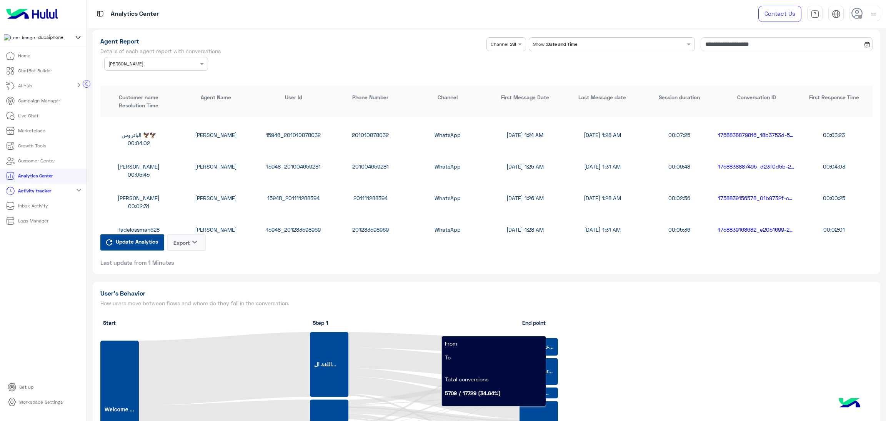
click at [287, 194] on div "15948_201111288394" at bounding box center [293, 198] width 77 height 8
copy div "15948_201111288394"
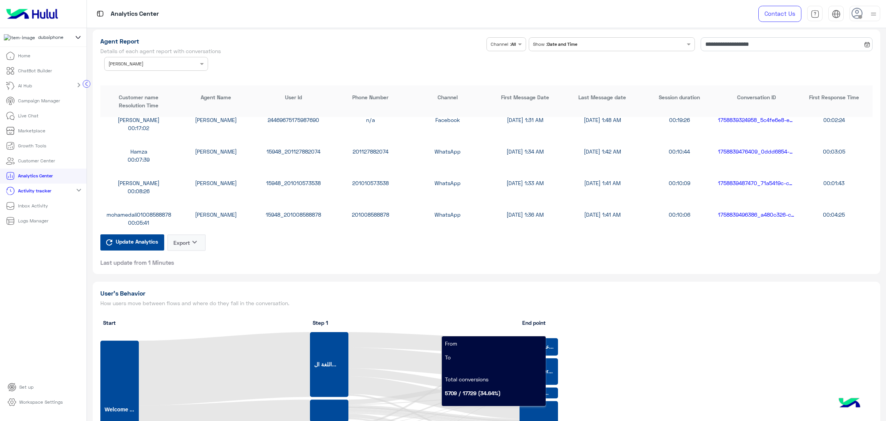
click at [310, 180] on div "15948_201010573538" at bounding box center [293, 183] width 77 height 8
copy div "15948_201010573538"
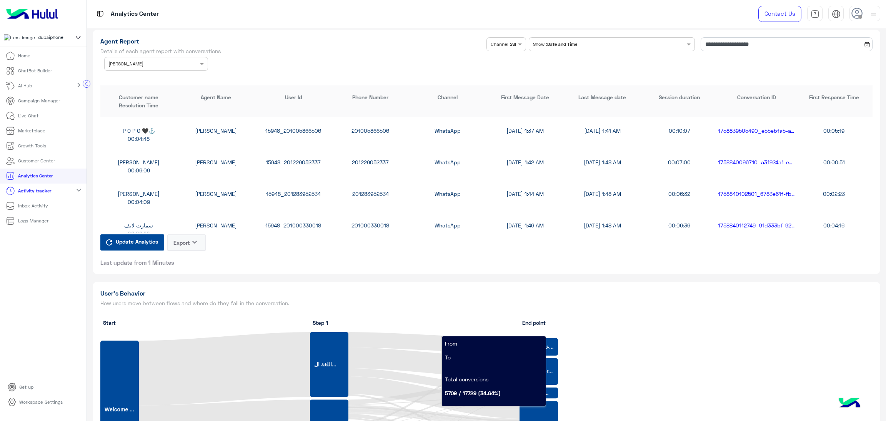
click at [299, 159] on div "15948_201229052337" at bounding box center [293, 162] width 77 height 8
copy div "15948_201229052337"
click at [295, 226] on div "15948_201003603906" at bounding box center [293, 226] width 77 height 8
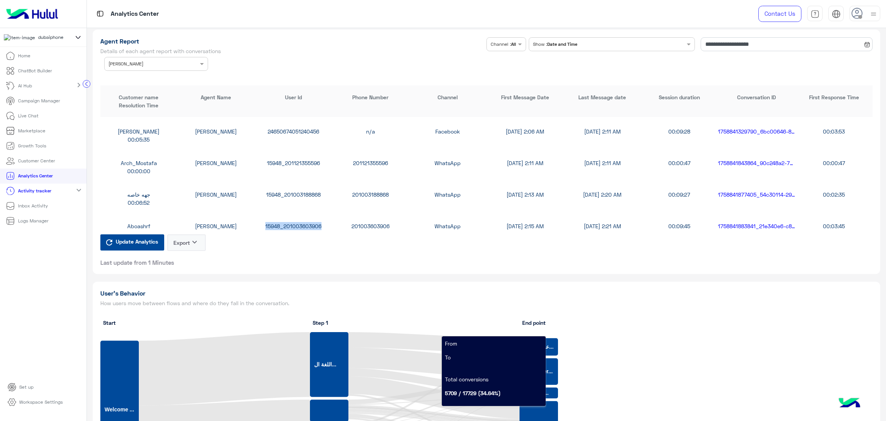
click at [295, 226] on div "15948_201003603906" at bounding box center [293, 226] width 77 height 8
copy div "15948_201003603906"
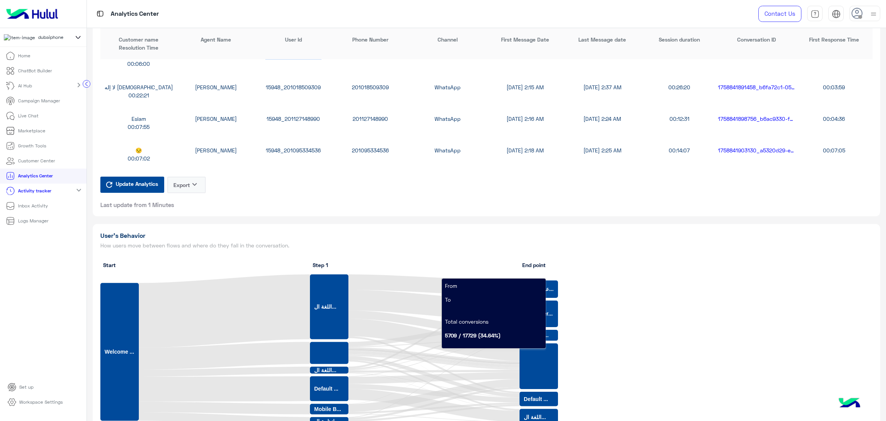
scroll to position [1211, 0]
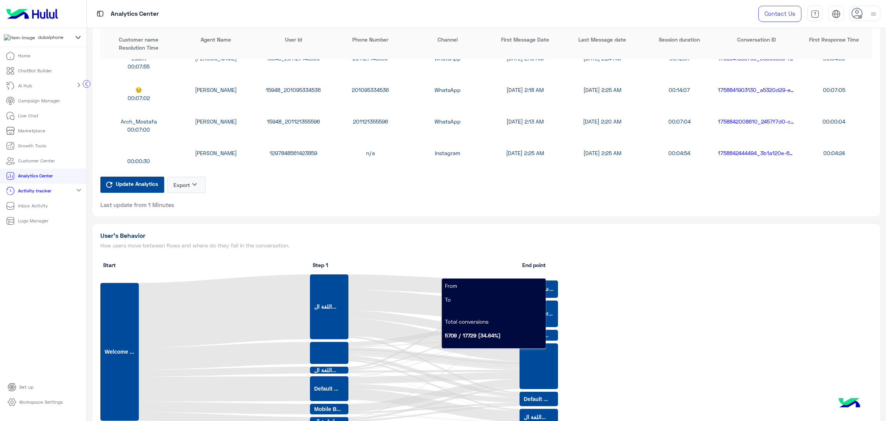
click at [290, 149] on div "1297848561423859" at bounding box center [293, 153] width 77 height 8
copy div "15948_201003603906"
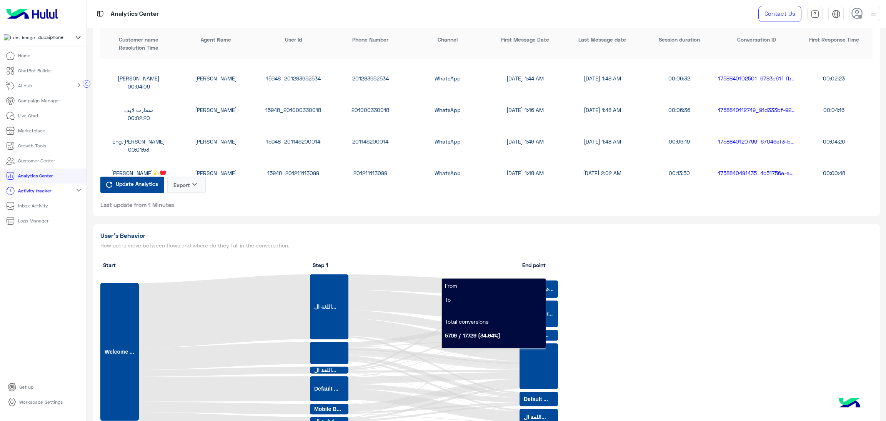
scroll to position [1962, 0]
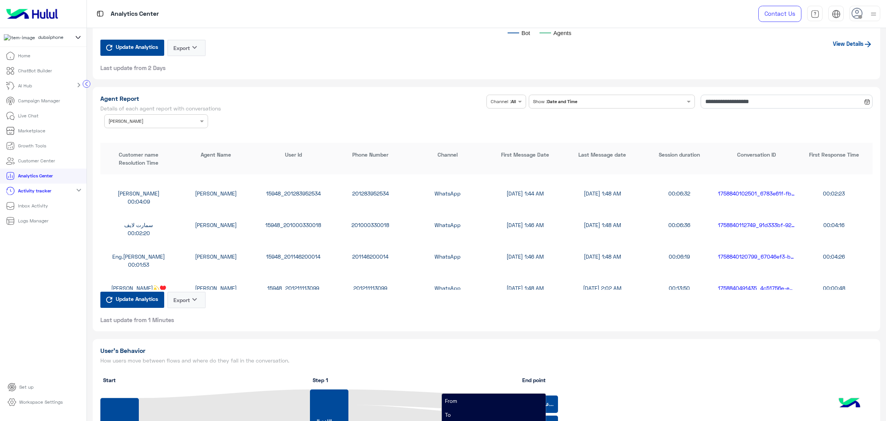
click at [154, 121] on input "text" at bounding box center [144, 120] width 72 height 7
click at [148, 135] on div "All" at bounding box center [156, 136] width 104 height 14
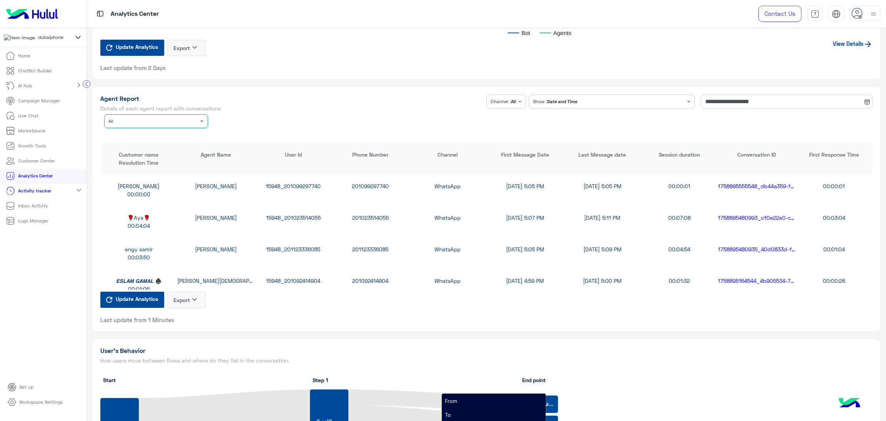
click at [148, 120] on input "text" at bounding box center [144, 120] width 72 height 7
click at [146, 177] on div "Habiba Hany" at bounding box center [156, 180] width 104 height 14
click at [300, 213] on div "15948_201273981841" at bounding box center [293, 217] width 77 height 8
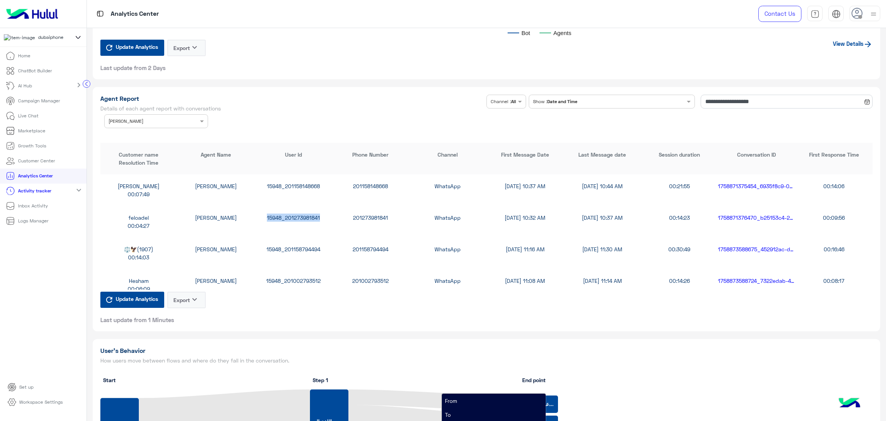
copy div "15948_201273981841"
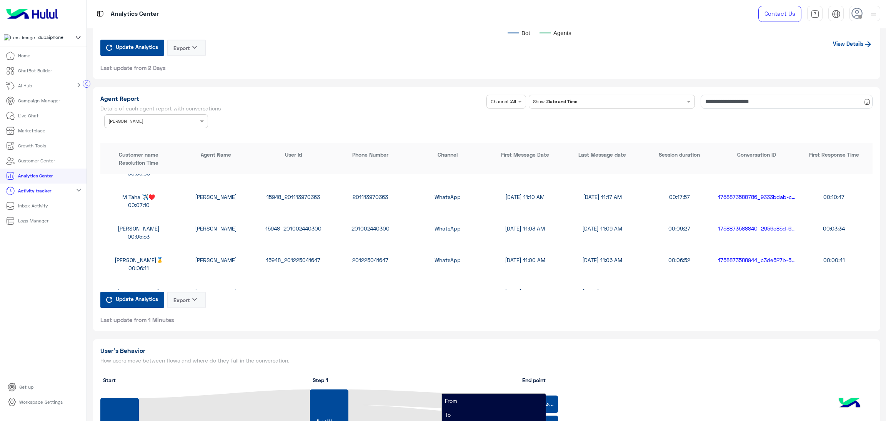
click at [302, 262] on div "MOHAMED YOSRY🥇 Habiba Hany 15948_201225041647 201225041647 WhatsApp 9/26/25, 11…" at bounding box center [486, 264] width 772 height 32
click at [302, 259] on div "15948_201225041647" at bounding box center [293, 260] width 77 height 8
copy div "15948_201225041647"
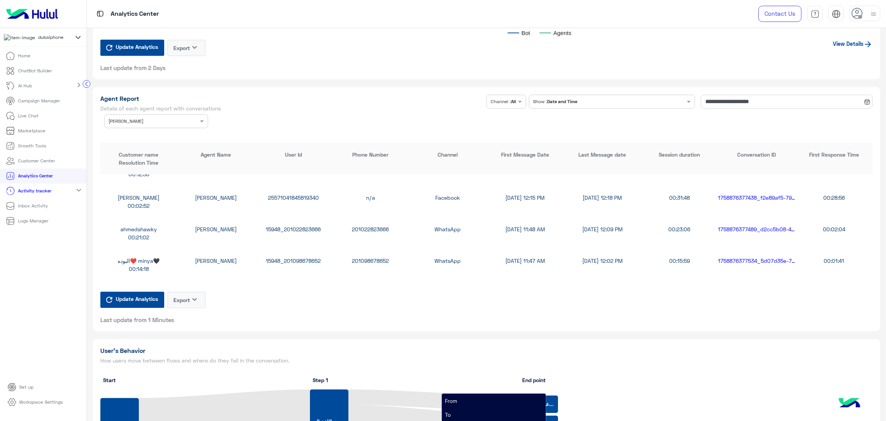
click at [294, 259] on div "15948_201098678652" at bounding box center [293, 261] width 77 height 8
click at [299, 223] on div "Mohamed Maher Gamal Habiba Hany 15948_201008303673 201008303673 WhatsApp 9/26/2…" at bounding box center [486, 234] width 772 height 32
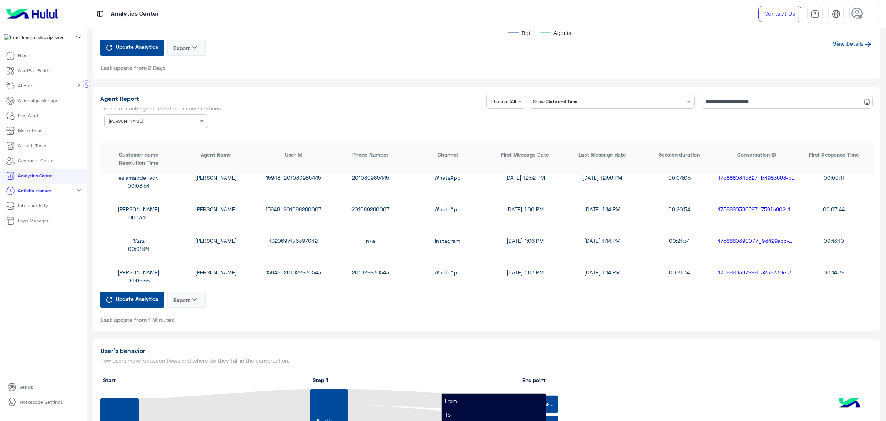
scroll to position [1096, 0]
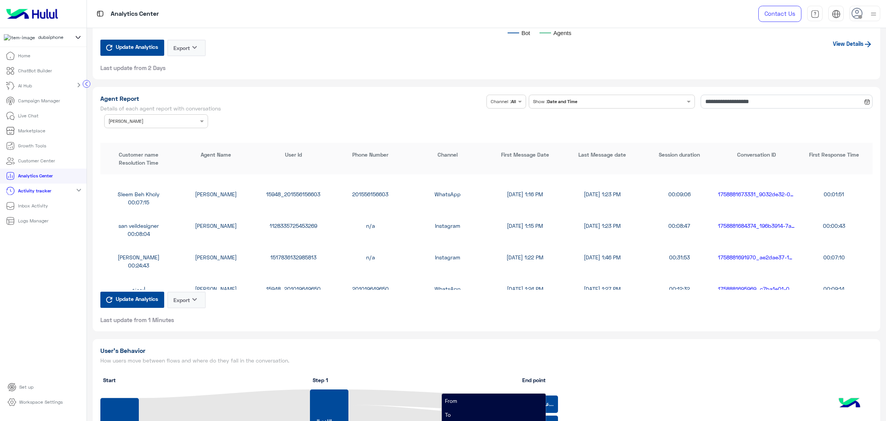
click at [293, 255] on div "1517836132985813" at bounding box center [293, 257] width 77 height 8
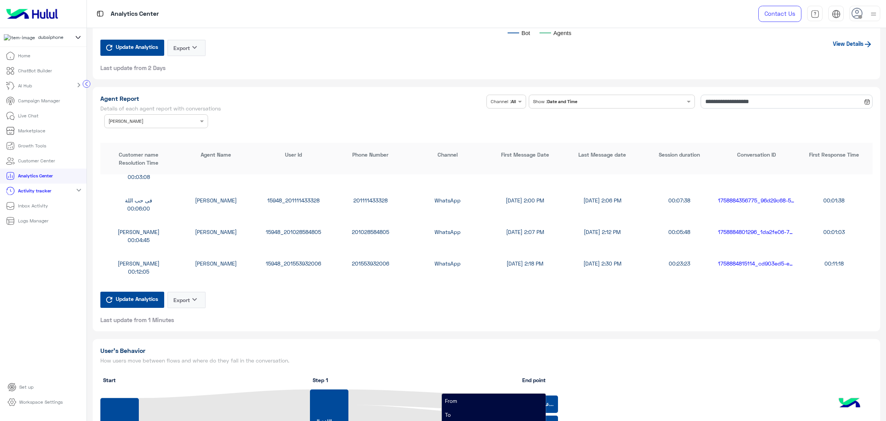
click at [292, 261] on div "15948_201553932006" at bounding box center [293, 263] width 77 height 8
click at [140, 123] on div "Agent Name × Habiba Hany" at bounding box center [156, 121] width 104 height 14
click at [128, 136] on div "All" at bounding box center [156, 136] width 104 height 14
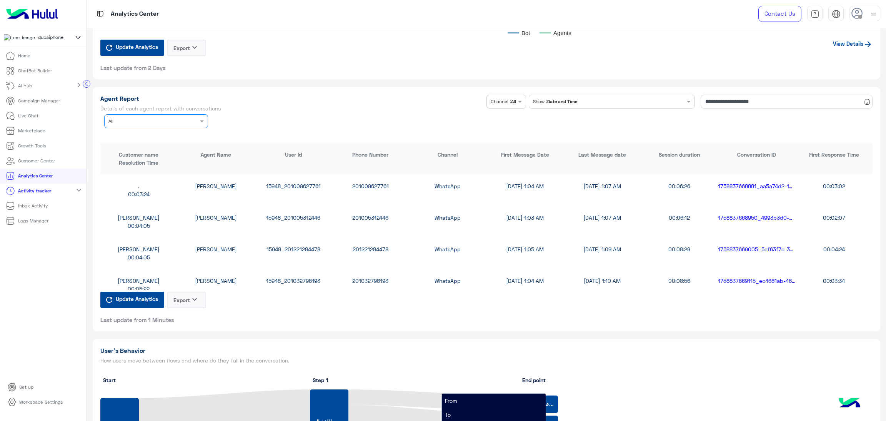
click at [192, 119] on div at bounding box center [156, 120] width 103 height 7
click at [150, 150] on div "Kareem Ahmed" at bounding box center [156, 151] width 104 height 14
click at [278, 183] on div "15948_201091686686" at bounding box center [293, 186] width 77 height 8
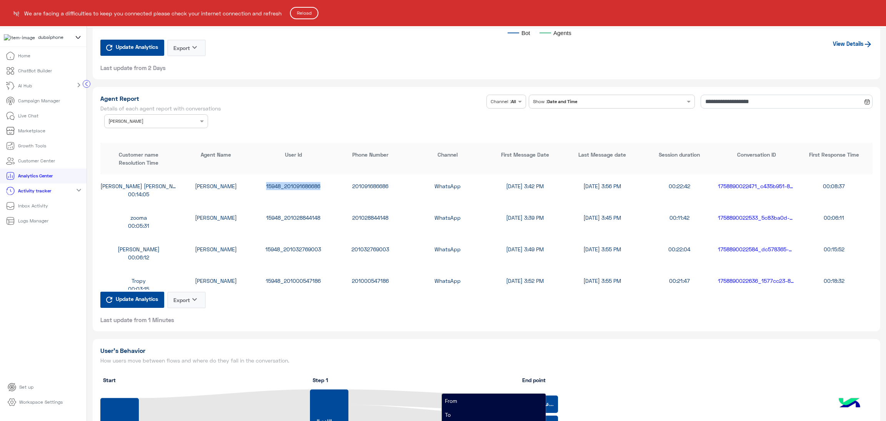
click at [303, 11] on button "Reload" at bounding box center [304, 13] width 28 height 12
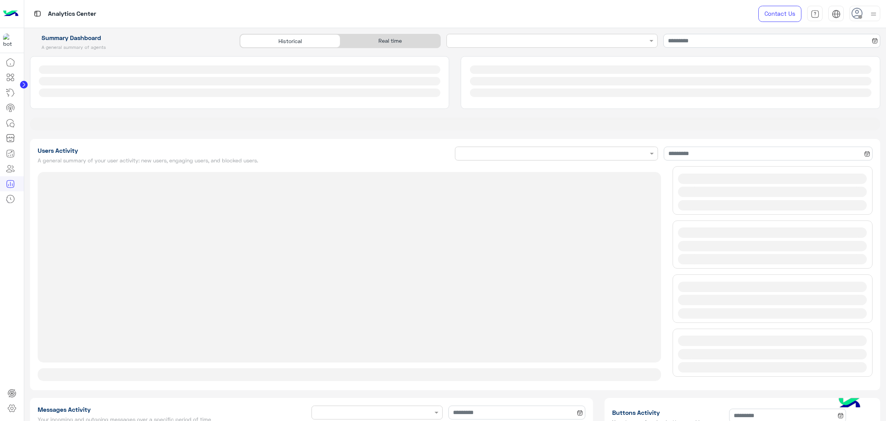
type input "**********"
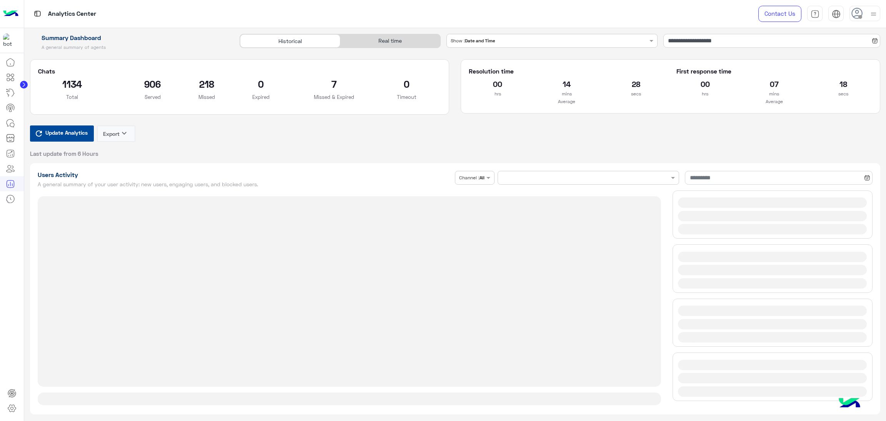
type input "**********"
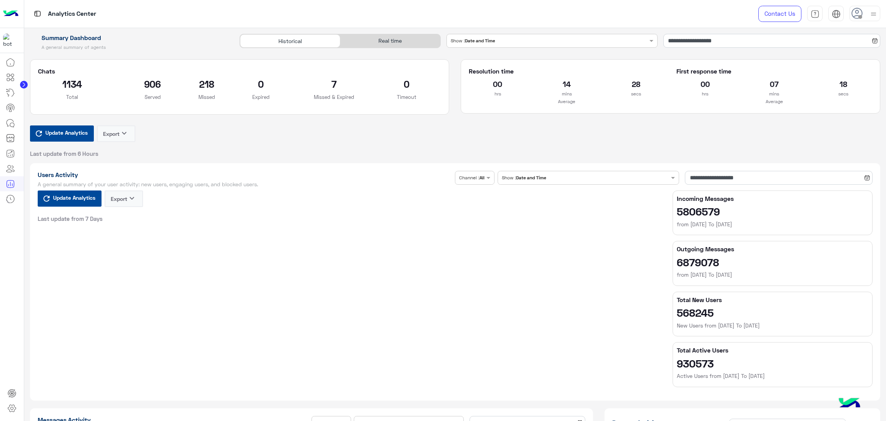
type input "**********"
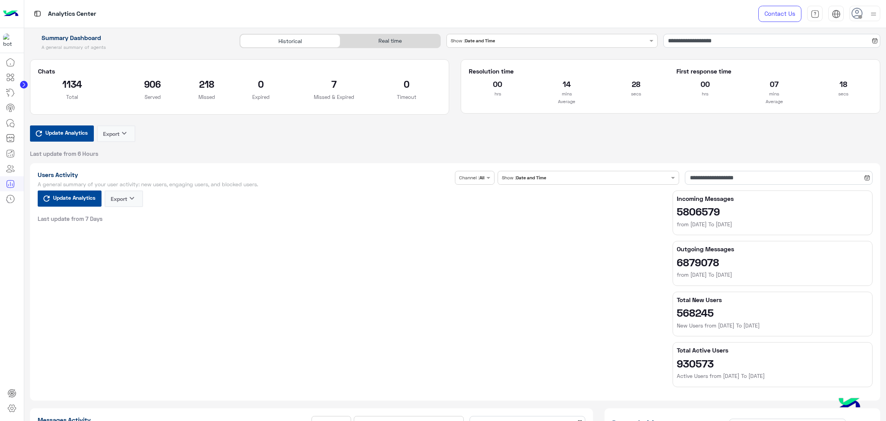
type input "**********"
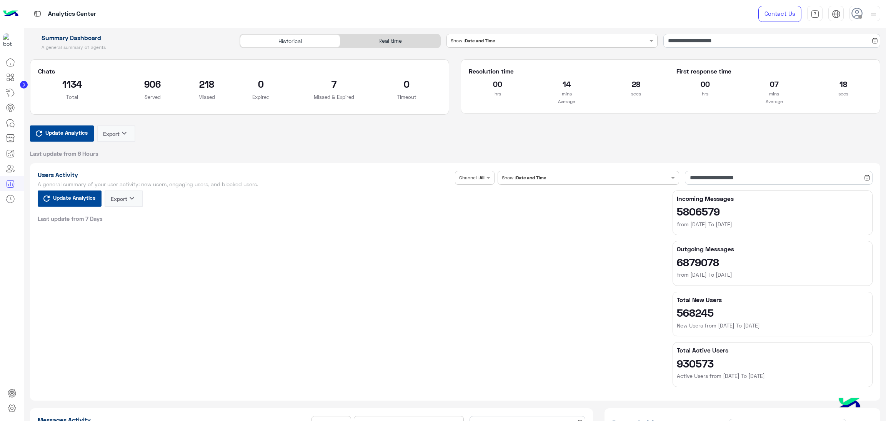
click at [398, 47] on div "Real time" at bounding box center [390, 40] width 100 height 13
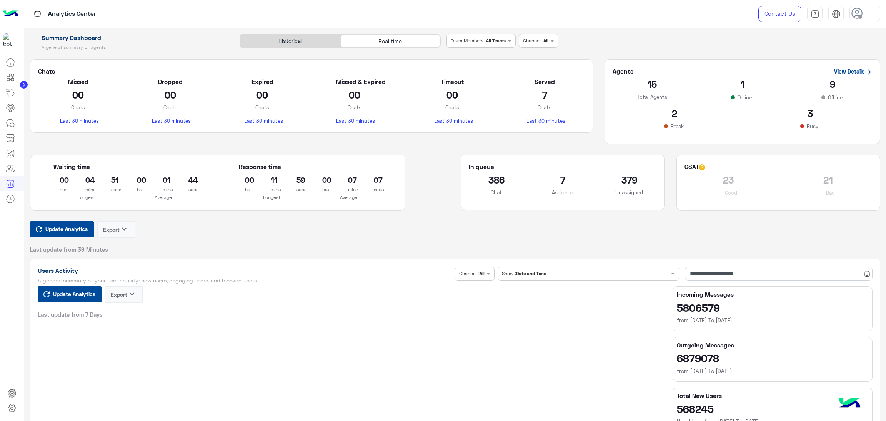
drag, startPoint x: 846, startPoint y: 74, endPoint x: 74, endPoint y: 220, distance: 785.7
click at [74, 220] on div "Waiting time 00 hrs 04 mins 51 secs Longest 00 hrs 01 mins 44 secs Average Resp…" at bounding box center [239, 188] width 431 height 67
click at [75, 226] on span "Update Analytics" at bounding box center [66, 229] width 46 height 10
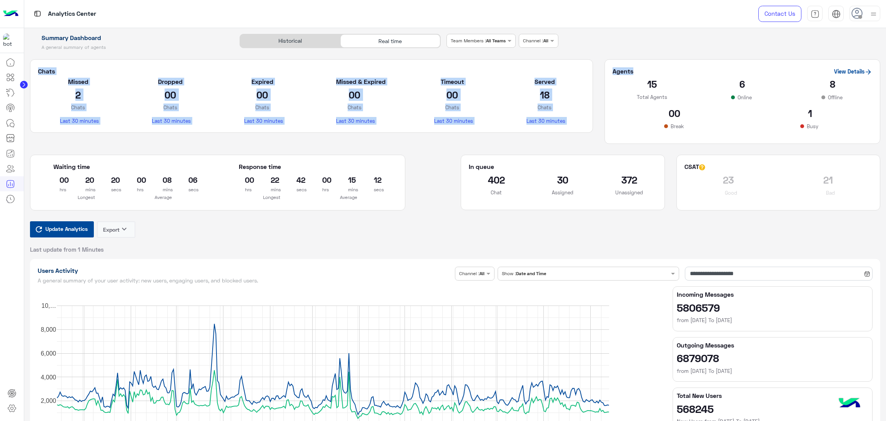
drag, startPoint x: 847, startPoint y: 71, endPoint x: 617, endPoint y: 162, distance: 247.3
click at [640, 53] on div "Summary Dashboard A general summary of agents Historical Real time Team Members…" at bounding box center [455, 144] width 862 height 220
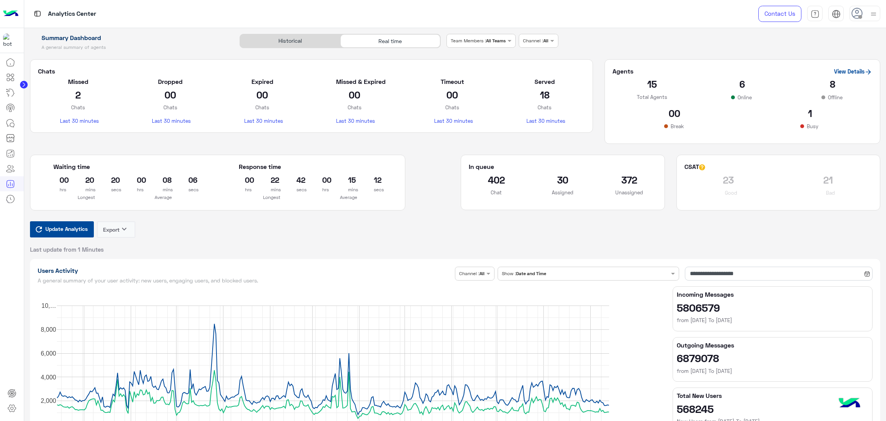
click at [457, 176] on div "In queue 402 Chat 30 Assigned 372 Unassigned" at bounding box center [562, 188] width 215 height 67
click at [77, 231] on span "Update Analytics" at bounding box center [66, 229] width 46 height 10
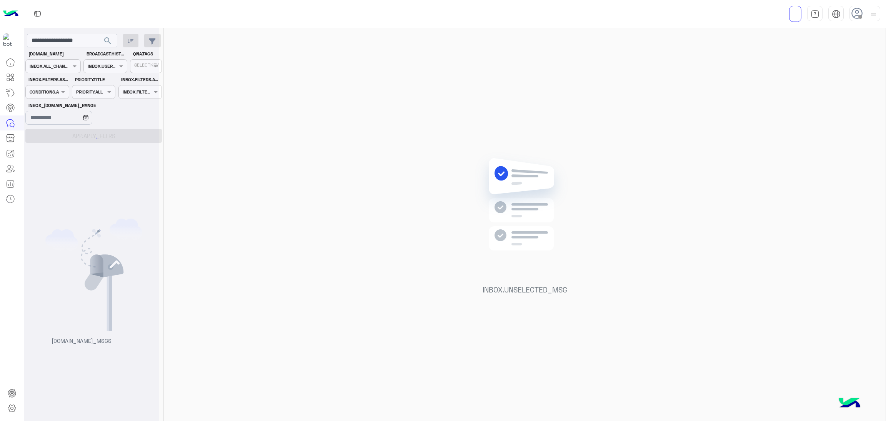
click at [63, 40] on div at bounding box center [91, 213] width 135 height 421
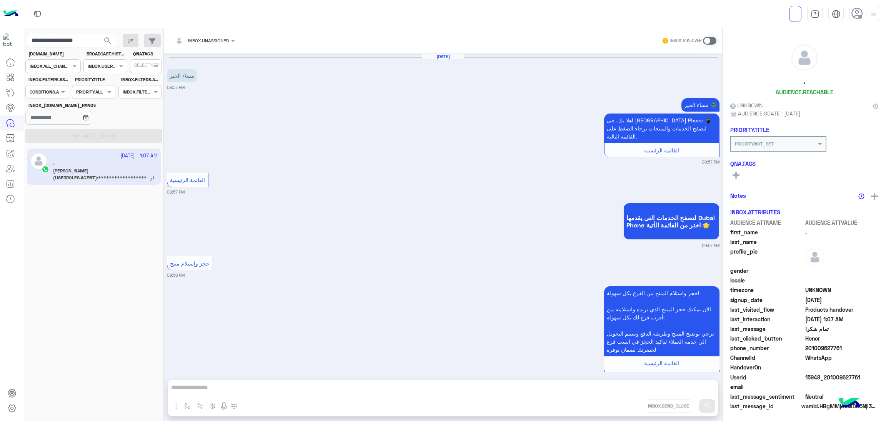
scroll to position [1047, 0]
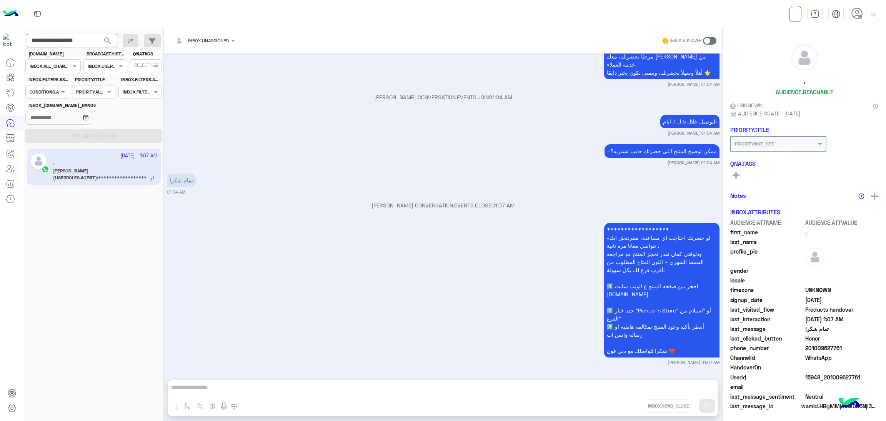
click at [83, 39] on input "**********" at bounding box center [72, 41] width 90 height 14
paste input "text"
click at [110, 42] on span "search" at bounding box center [107, 40] width 9 height 9
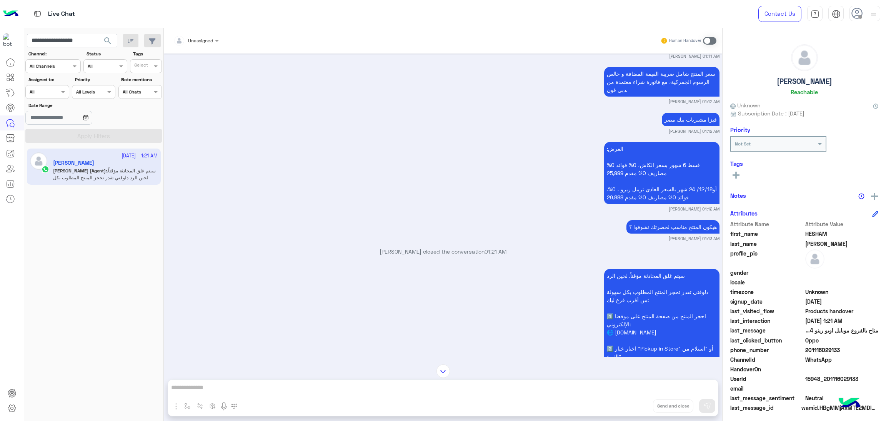
scroll to position [1151, 0]
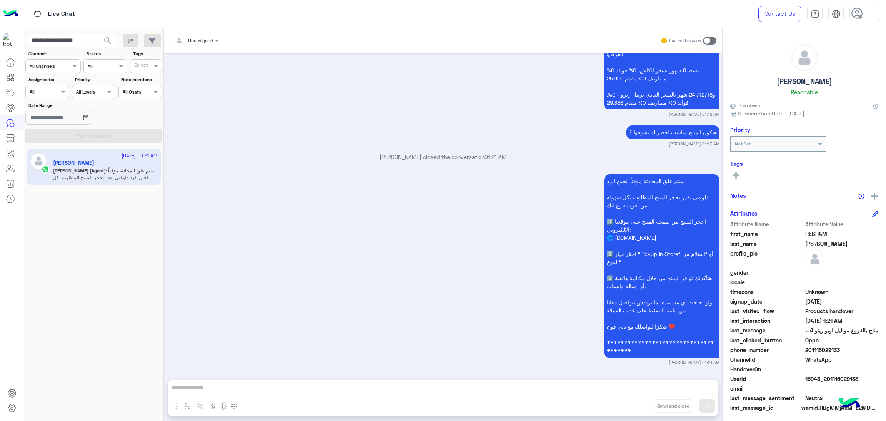
drag, startPoint x: 807, startPoint y: 349, endPoint x: 859, endPoint y: 351, distance: 52.3
click at [859, 351] on span "201116029133" at bounding box center [842, 350] width 73 height 8
copy span "01116029133"
click at [831, 377] on span "15948_201116029133" at bounding box center [842, 379] width 73 height 8
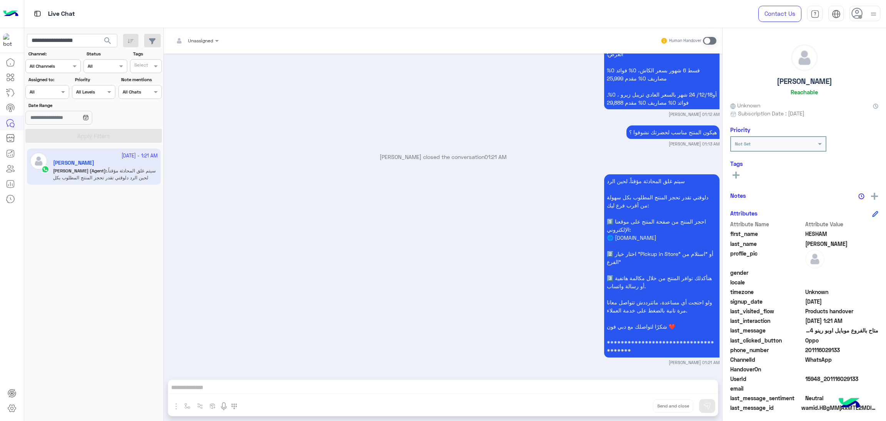
copy span "15948_201116029133"
click at [62, 42] on input "**********" at bounding box center [72, 41] width 90 height 14
paste input "text"
click at [105, 40] on span "search" at bounding box center [107, 40] width 9 height 9
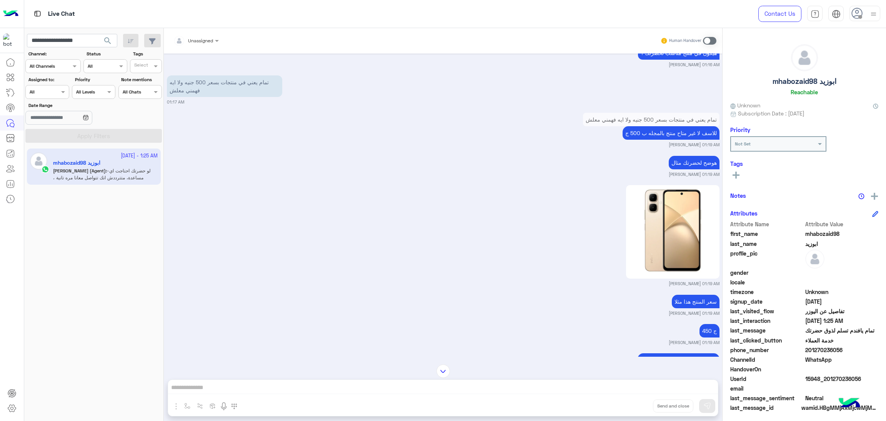
scroll to position [548, 0]
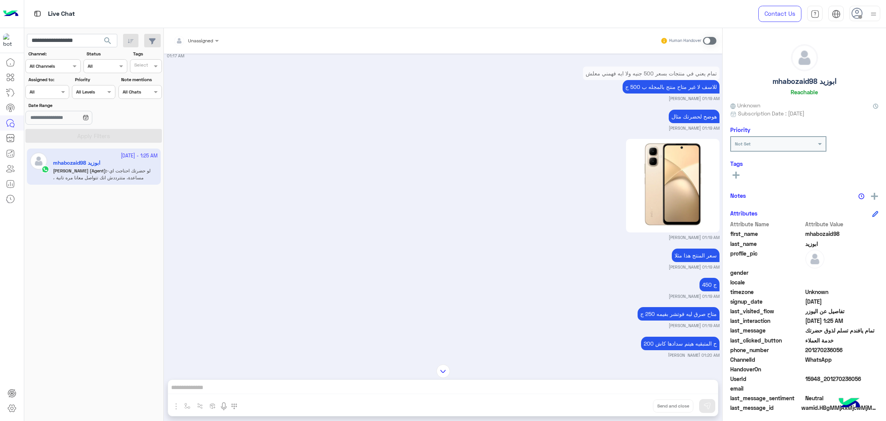
drag, startPoint x: 807, startPoint y: 349, endPoint x: 863, endPoint y: 349, distance: 56.2
click at [863, 349] on span "201270236056" at bounding box center [842, 350] width 73 height 8
copy span "01270236056"
click at [826, 378] on span "15948_201270236056" at bounding box center [842, 379] width 73 height 8
click at [827, 378] on span "15948_201270236056" at bounding box center [842, 379] width 73 height 8
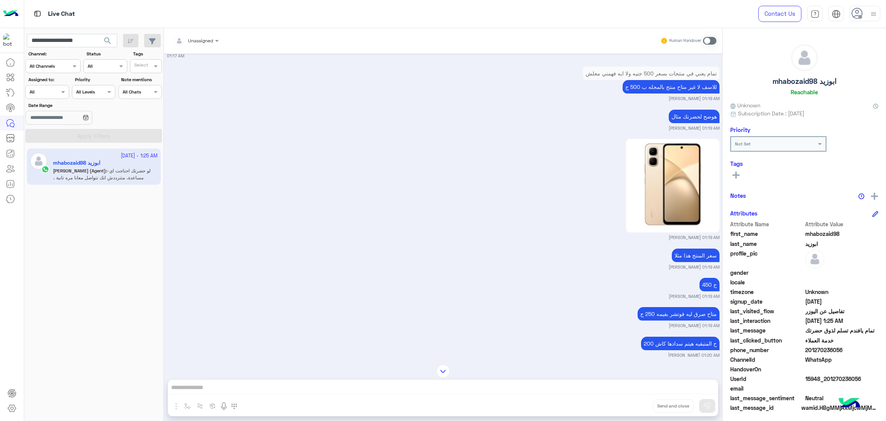
copy span "15948_201270236056"
click at [77, 39] on input "**********" at bounding box center [72, 41] width 90 height 14
paste input "text"
click at [107, 37] on span "search" at bounding box center [107, 40] width 9 height 9
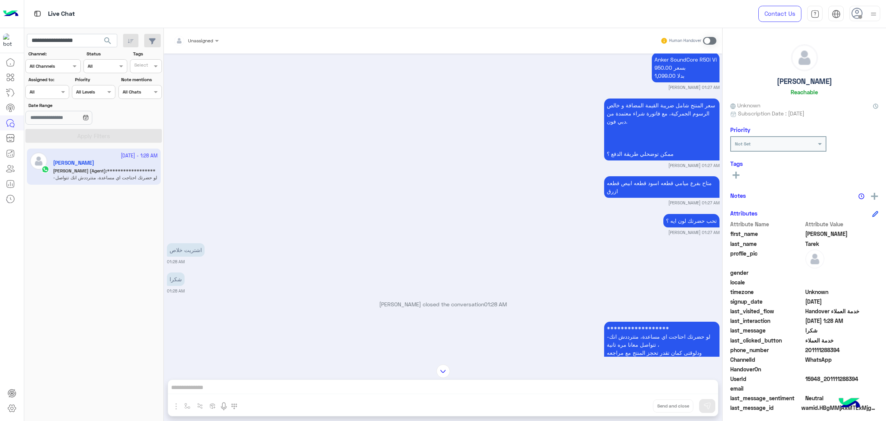
scroll to position [1112, 0]
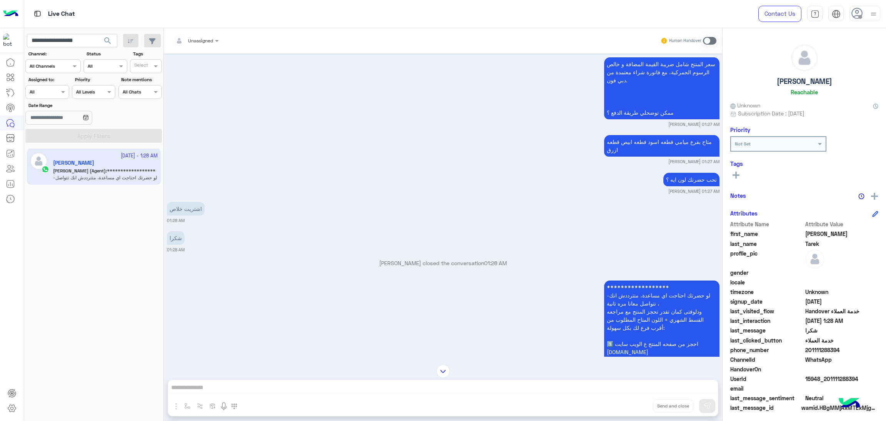
drag, startPoint x: 807, startPoint y: 350, endPoint x: 846, endPoint y: 349, distance: 39.7
click at [846, 349] on span "201111288394" at bounding box center [842, 350] width 73 height 8
copy span "01111288394"
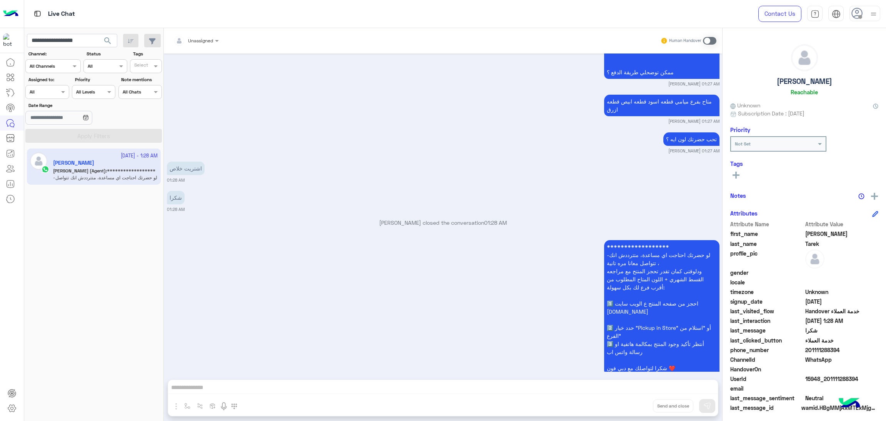
scroll to position [1169, 0]
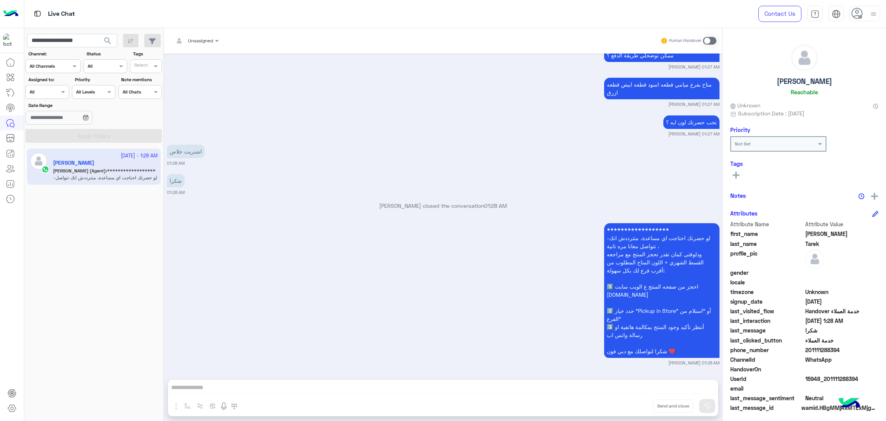
click at [824, 375] on span "15948_201111288394" at bounding box center [842, 379] width 73 height 8
copy span "15948_201111288394"
click at [67, 47] on input "**********" at bounding box center [72, 41] width 90 height 14
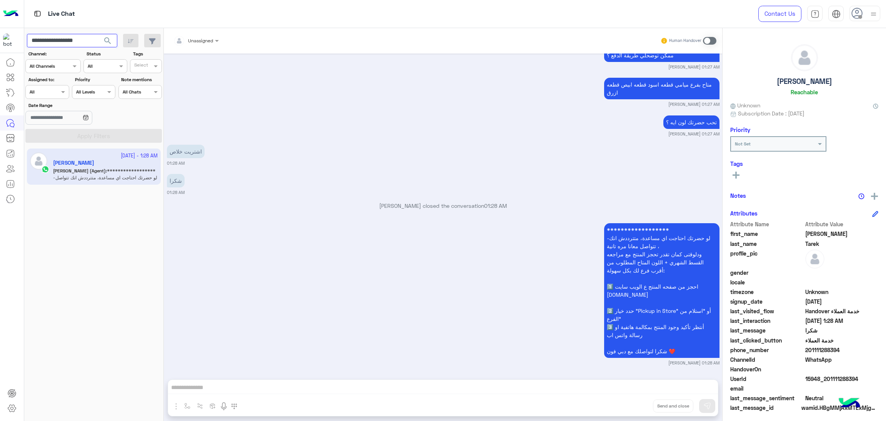
paste input "text"
click at [110, 38] on span "search" at bounding box center [107, 40] width 9 height 9
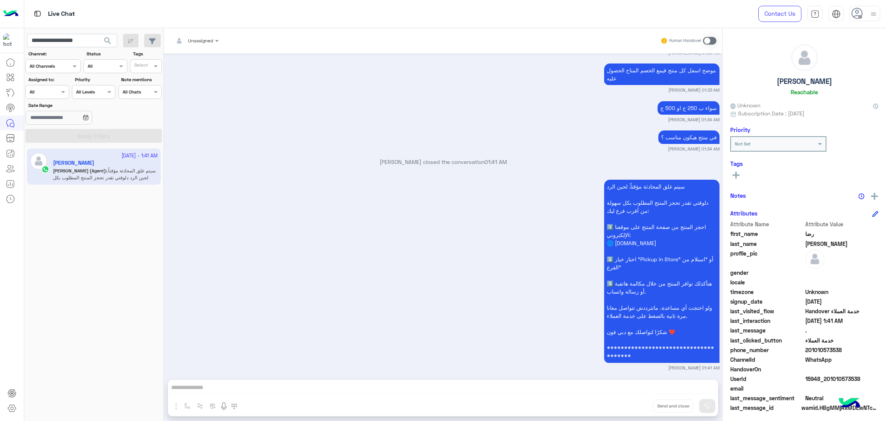
scroll to position [1155, 0]
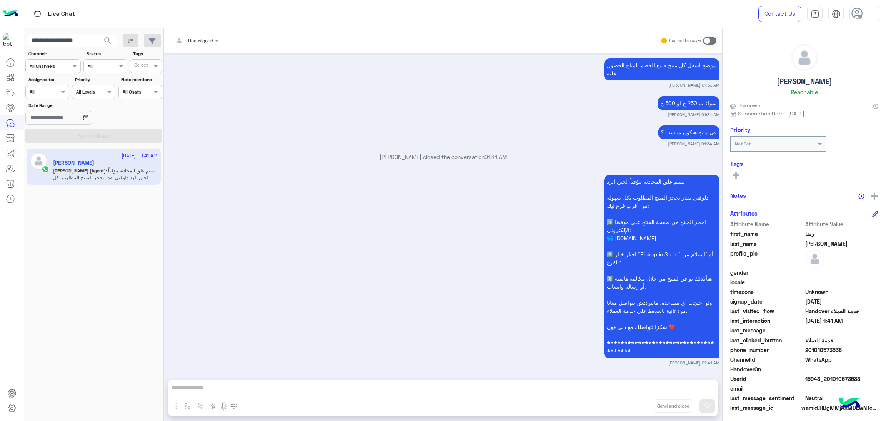
click at [836, 375] on span "15948_201010573538" at bounding box center [842, 379] width 73 height 8
copy span "15948_201010573538"
click at [57, 45] on input "**********" at bounding box center [72, 41] width 90 height 14
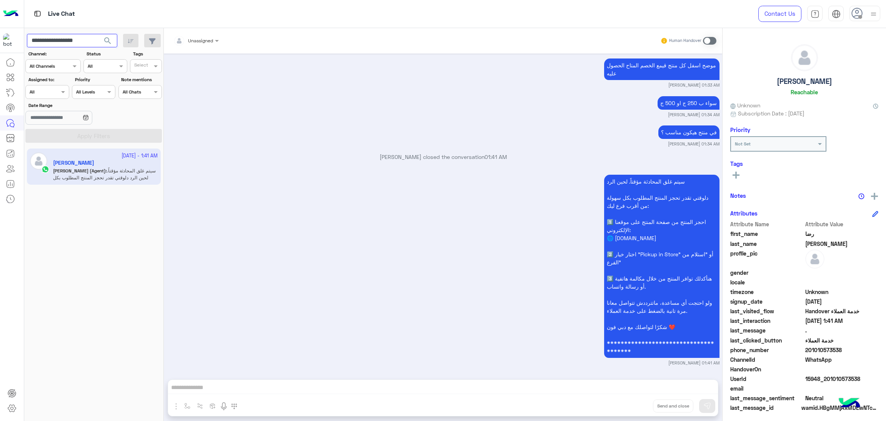
paste input "text"
click at [105, 40] on span "search" at bounding box center [107, 40] width 9 height 9
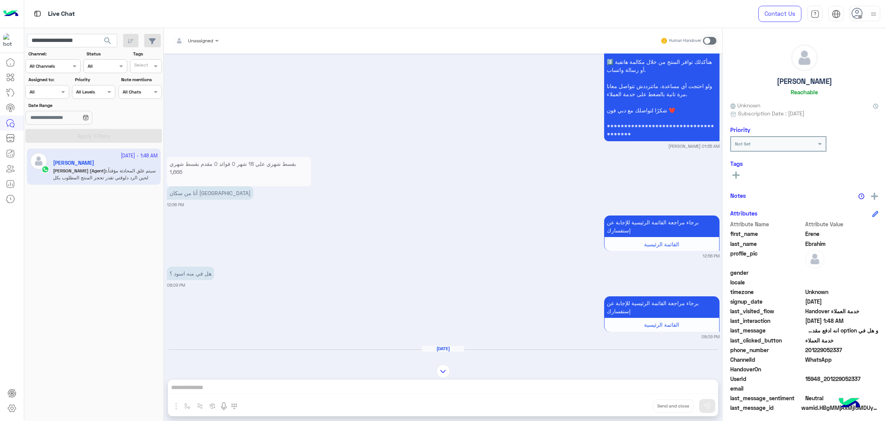
scroll to position [2000, 0]
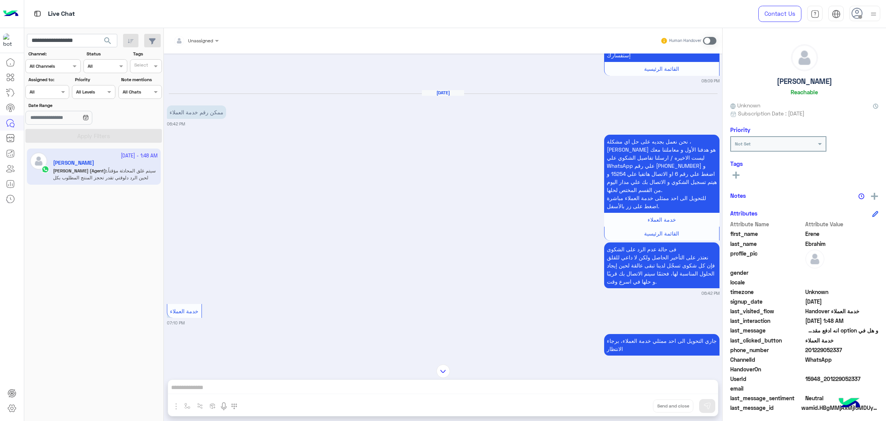
drag, startPoint x: 807, startPoint y: 350, endPoint x: 850, endPoint y: 349, distance: 43.1
click at [850, 349] on span "201229052337" at bounding box center [842, 350] width 73 height 8
copy span "01229052337"
click at [818, 377] on span "15948_201229052337" at bounding box center [842, 379] width 73 height 8
click at [819, 377] on span "15948_201229052337" at bounding box center [842, 379] width 73 height 8
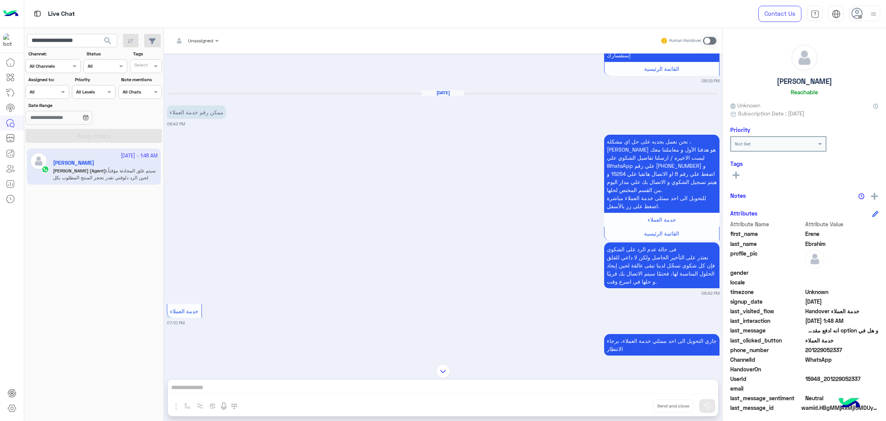
copy span "15948_201229052337"
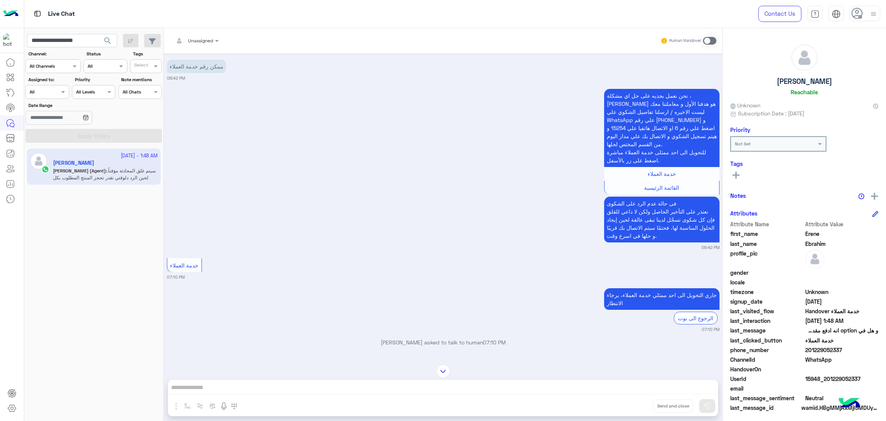
scroll to position [2058, 0]
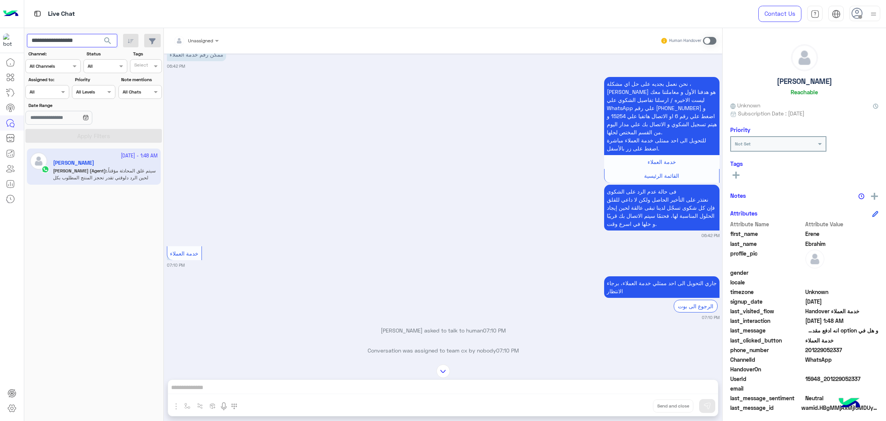
click at [75, 46] on input "**********" at bounding box center [72, 41] width 90 height 14
paste input "text"
click at [107, 37] on span "search" at bounding box center [107, 40] width 9 height 9
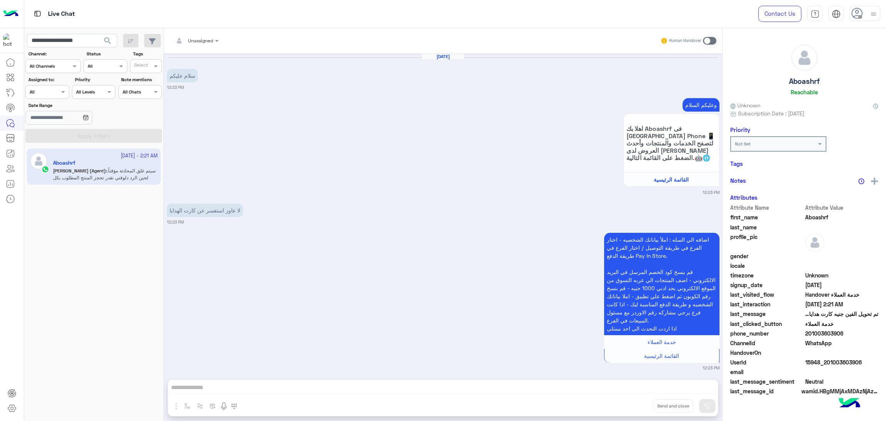
scroll to position [1007, 0]
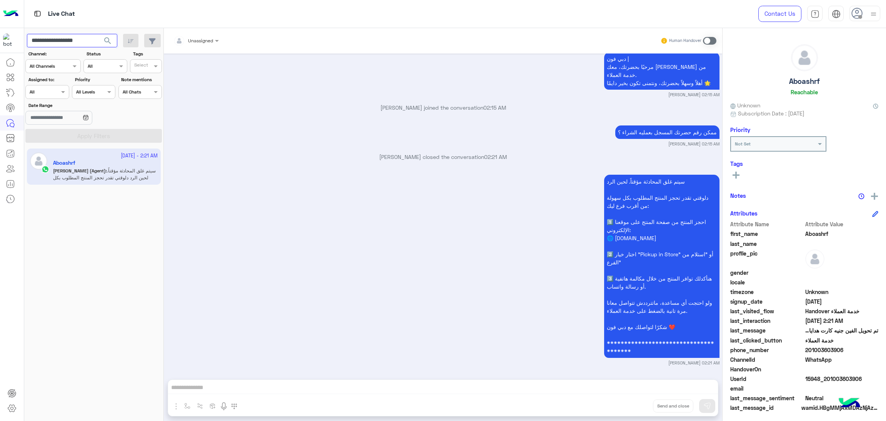
click at [77, 38] on input "**********" at bounding box center [72, 41] width 90 height 14
paste input "text"
click at [106, 43] on span "search" at bounding box center [107, 40] width 9 height 9
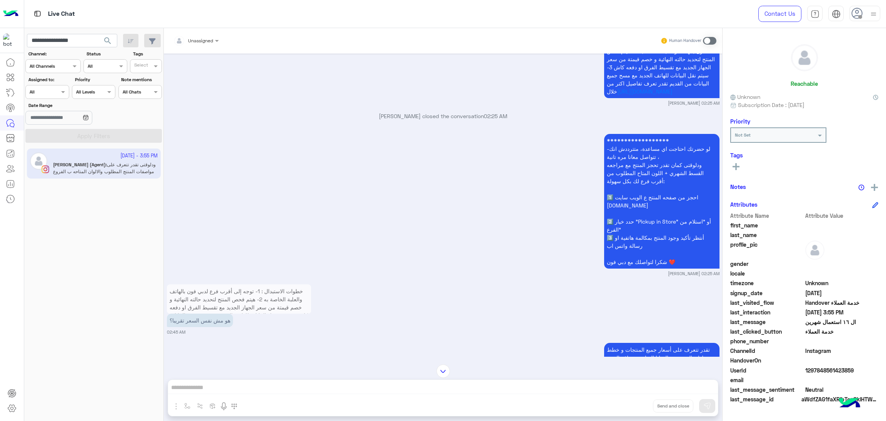
scroll to position [519, 0]
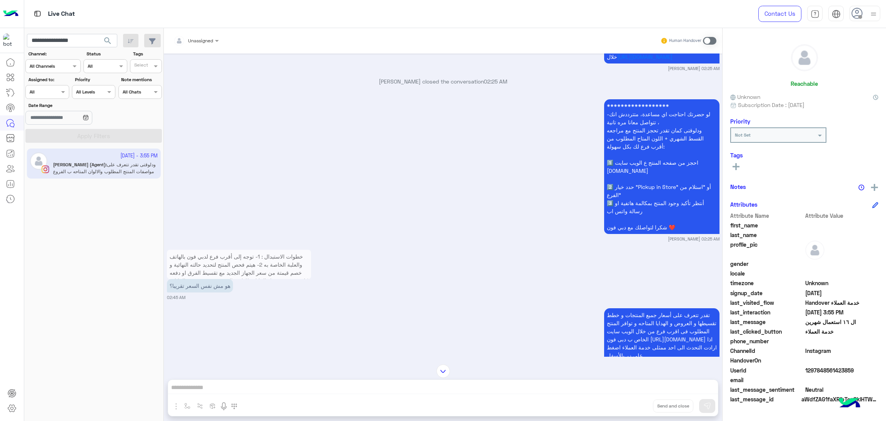
click at [817, 366] on span "1297848561423859" at bounding box center [842, 370] width 73 height 8
copy span "1297848561423859"
click at [70, 38] on input "**********" at bounding box center [72, 41] width 90 height 14
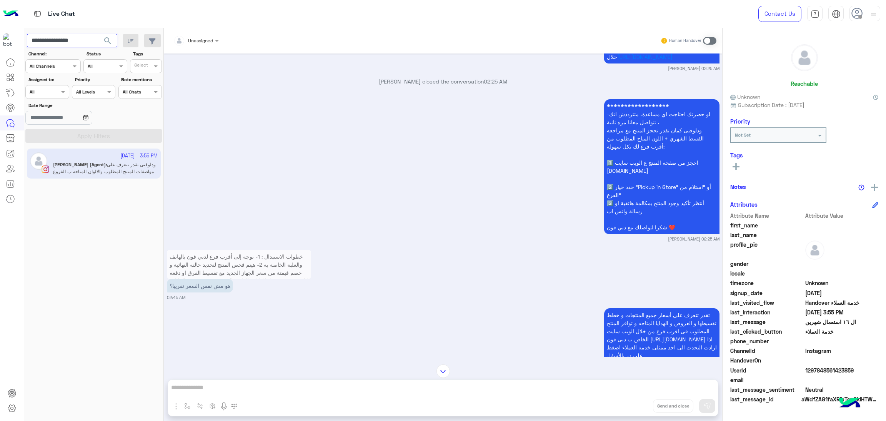
paste input "**"
click at [110, 38] on span "search" at bounding box center [107, 40] width 9 height 9
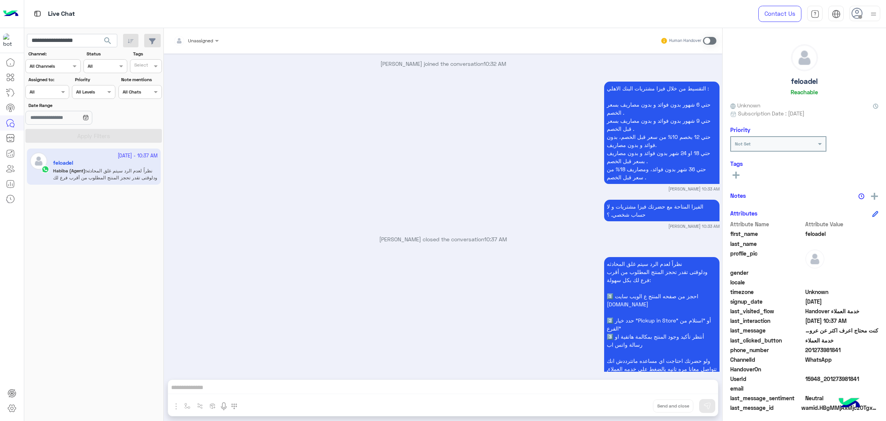
scroll to position [442, 0]
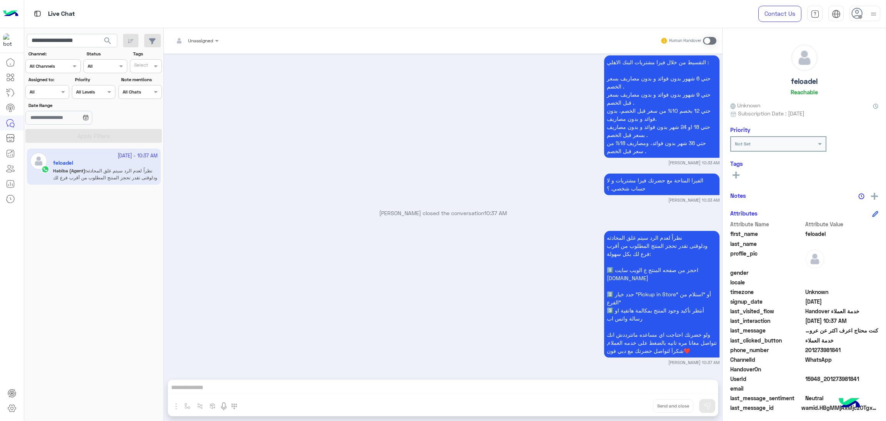
click at [836, 376] on span "15948_201273981841" at bounding box center [842, 379] width 73 height 8
click at [59, 34] on input "**********" at bounding box center [72, 41] width 90 height 14
paste input "text"
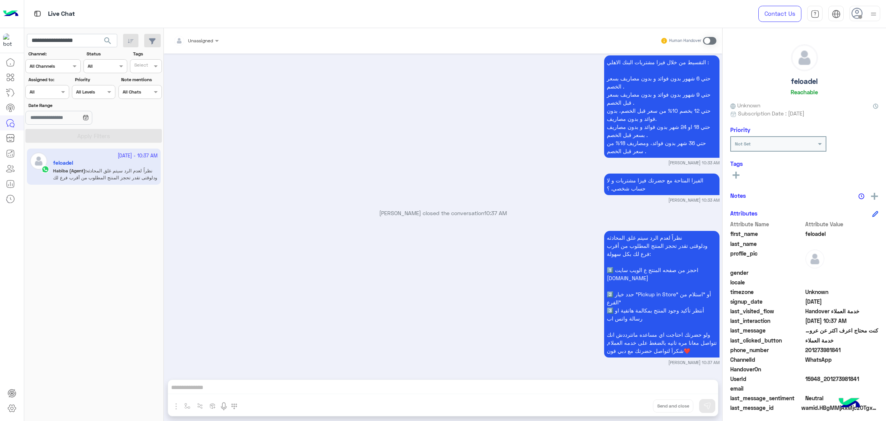
click at [103, 42] on span "search" at bounding box center [107, 40] width 9 height 9
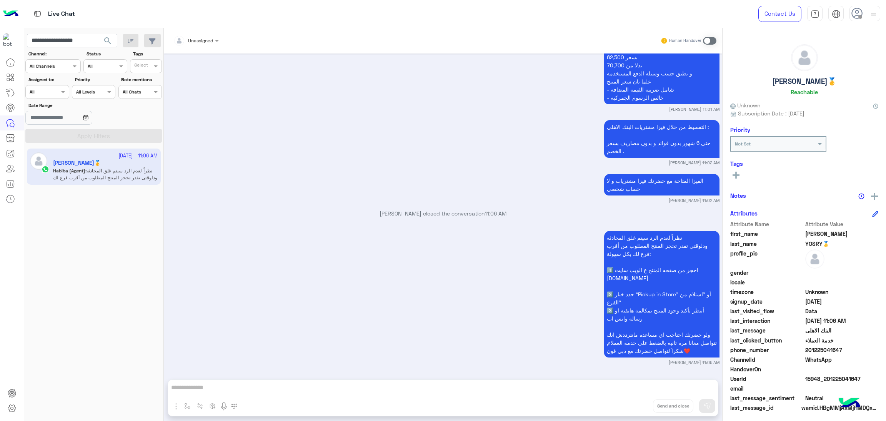
scroll to position [1116, 0]
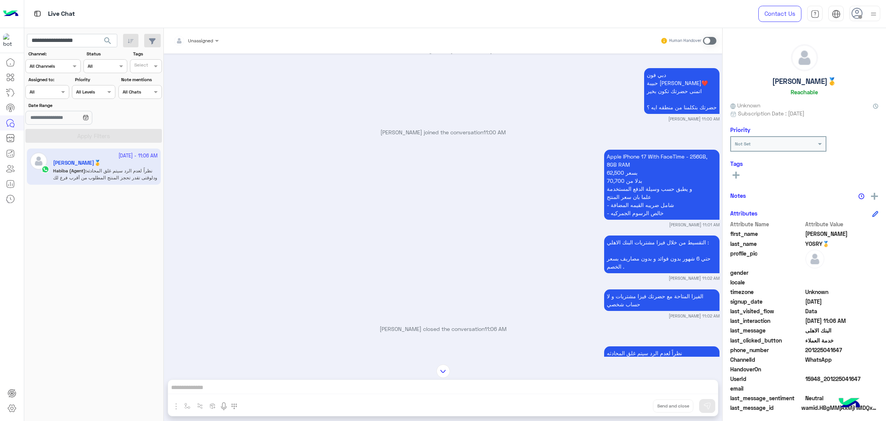
drag, startPoint x: 806, startPoint y: 350, endPoint x: 851, endPoint y: 349, distance: 44.3
click at [851, 349] on span "201225041647" at bounding box center [842, 350] width 73 height 8
click at [832, 379] on span "15948_201225041647" at bounding box center [842, 379] width 73 height 8
click at [66, 40] on input "**********" at bounding box center [72, 41] width 90 height 14
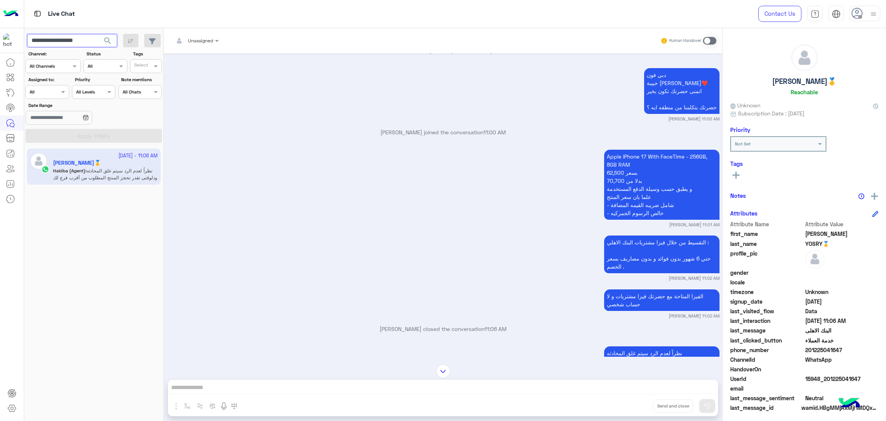
click at [66, 40] on input "**********" at bounding box center [72, 41] width 90 height 14
paste input "text"
click at [108, 40] on span "search" at bounding box center [107, 40] width 9 height 9
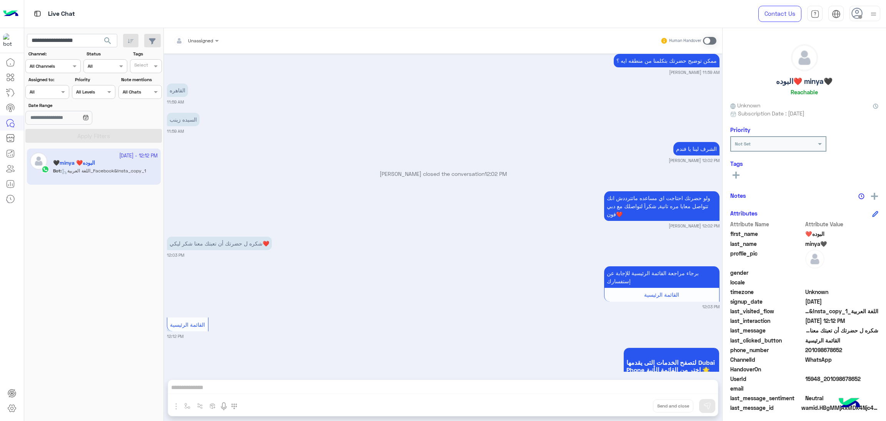
scroll to position [845, 0]
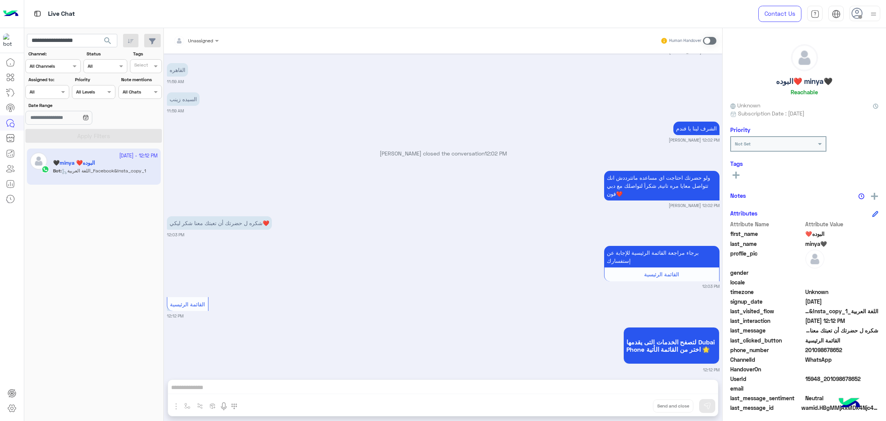
click at [841, 372] on span at bounding box center [842, 369] width 73 height 8
click at [841, 380] on span "15948_201098678652" at bounding box center [842, 379] width 73 height 8
click at [71, 37] on input "**********" at bounding box center [72, 41] width 90 height 14
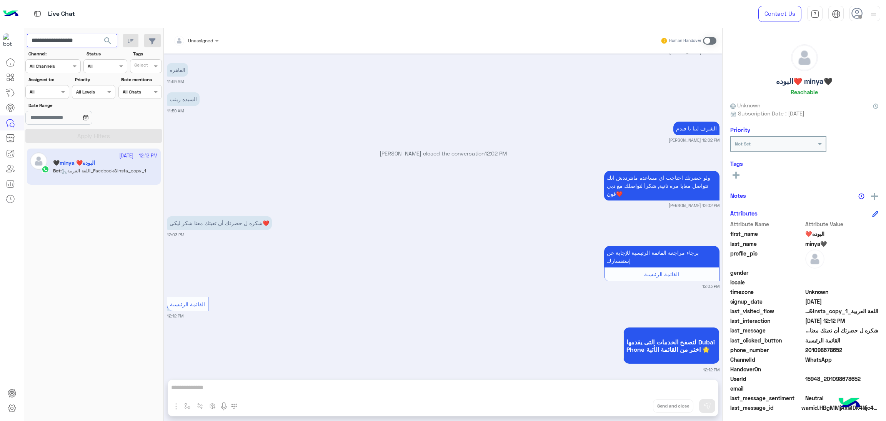
paste input "text"
click at [107, 43] on span "search" at bounding box center [107, 40] width 9 height 9
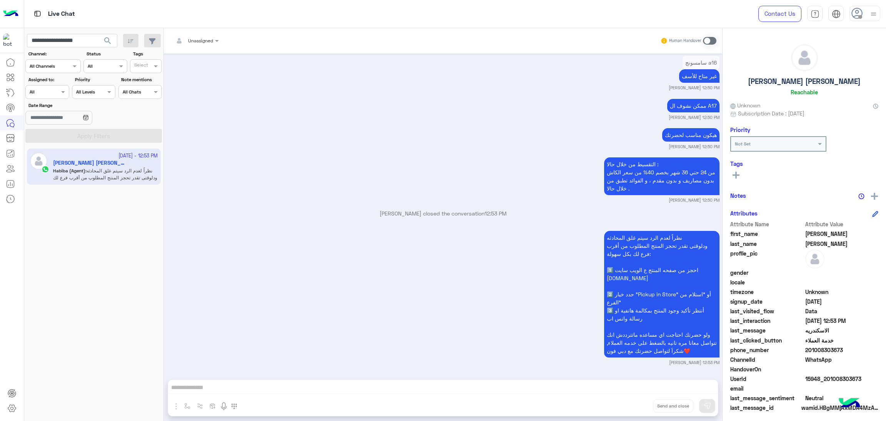
scroll to position [1298, 0]
drag, startPoint x: 806, startPoint y: 350, endPoint x: 864, endPoint y: 349, distance: 58.1
click at [864, 349] on span "201008303673" at bounding box center [842, 350] width 73 height 8
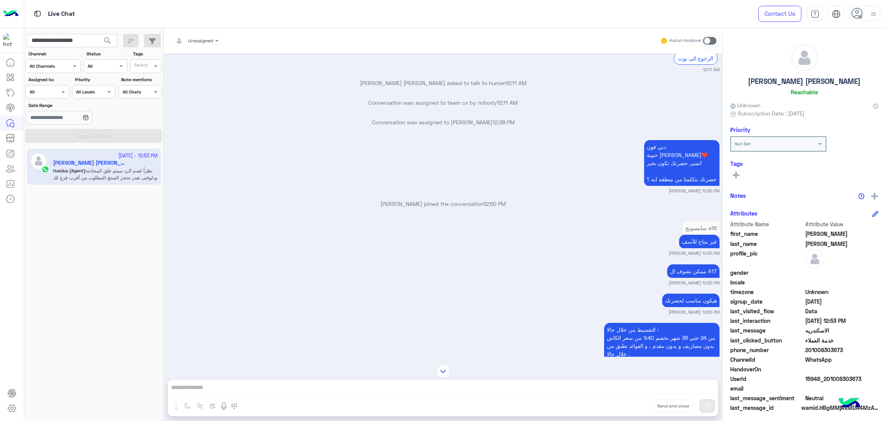
scroll to position [952, 0]
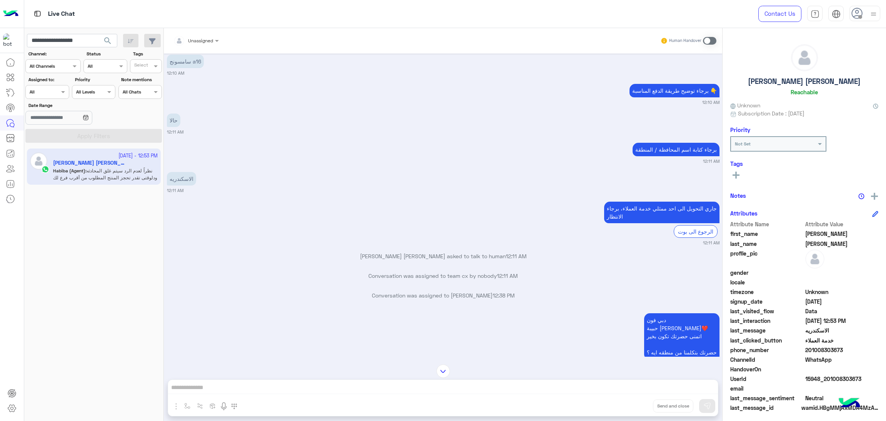
click at [823, 375] on span "15948_201008303673" at bounding box center [842, 379] width 73 height 8
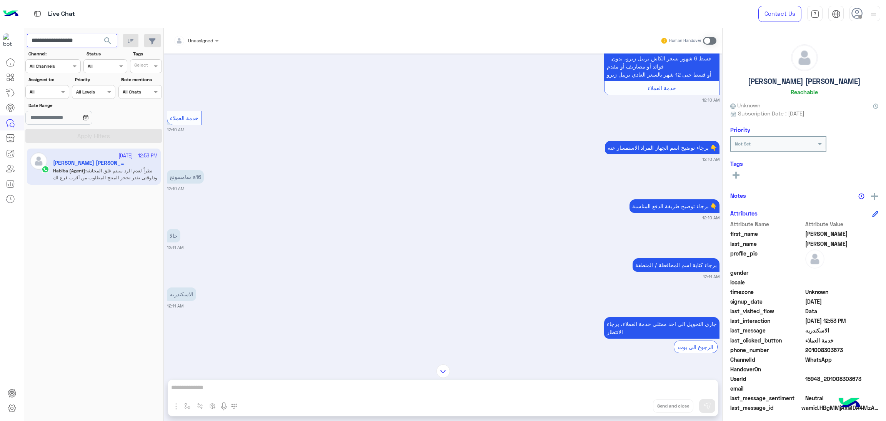
click at [67, 37] on input "**********" at bounding box center [72, 41] width 90 height 14
paste input "text"
click at [105, 39] on span "search" at bounding box center [107, 40] width 9 height 9
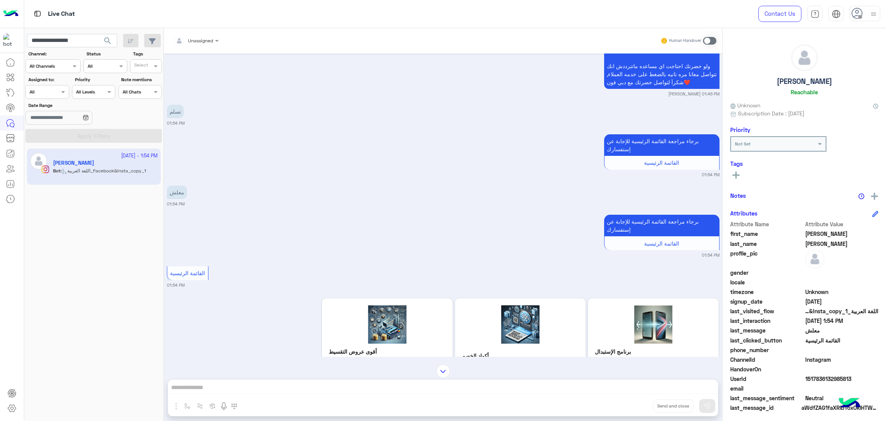
scroll to position [2522, 0]
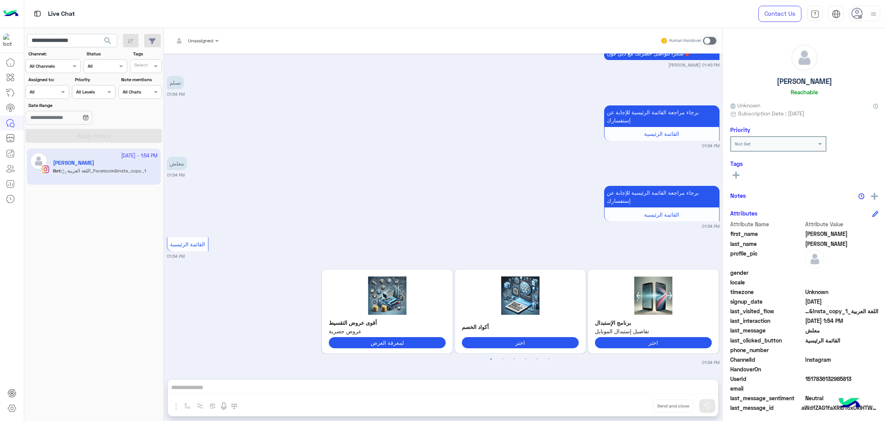
click at [827, 379] on span "1517836132985813" at bounding box center [842, 379] width 73 height 8
click at [66, 39] on input "**********" at bounding box center [72, 41] width 90 height 14
paste input "**"
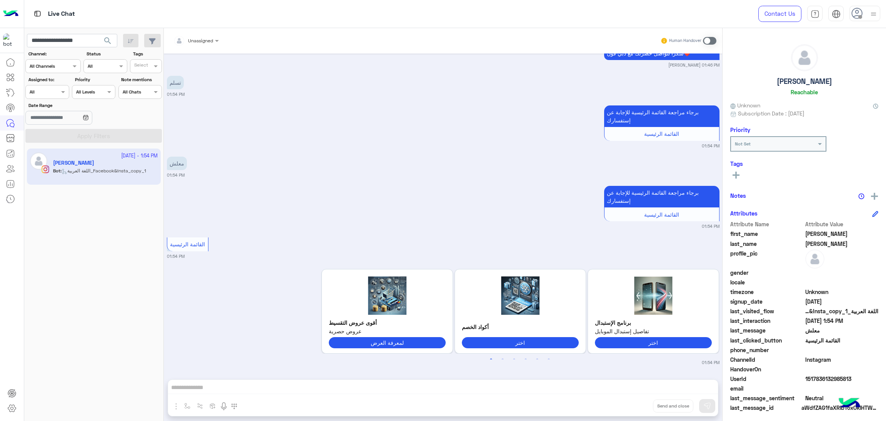
click at [103, 42] on span "search" at bounding box center [107, 40] width 9 height 9
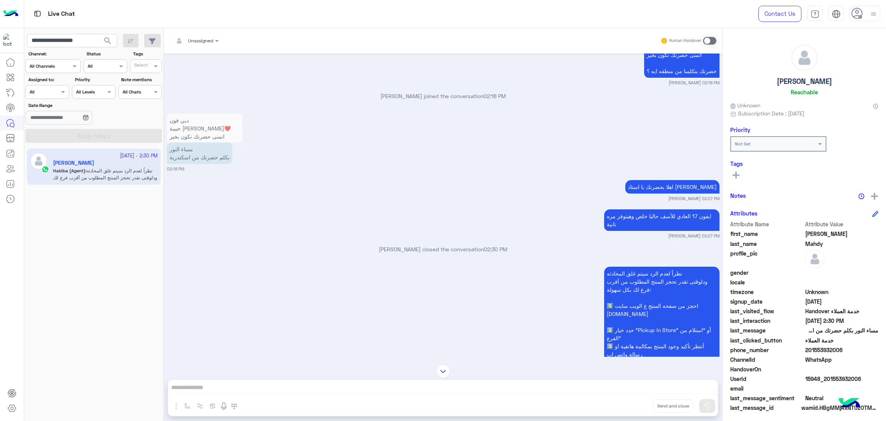
scroll to position [985, 0]
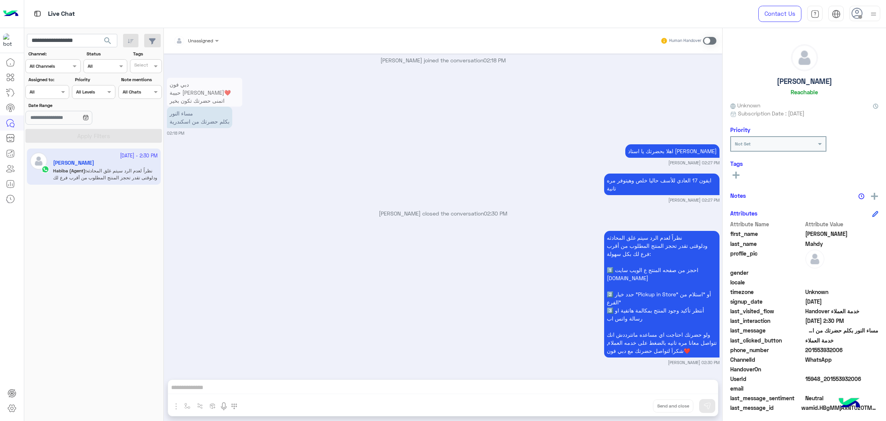
click at [836, 379] on span "15948_201553932006" at bounding box center [842, 379] width 73 height 8
click at [59, 38] on input "**********" at bounding box center [72, 41] width 90 height 14
paste input "text"
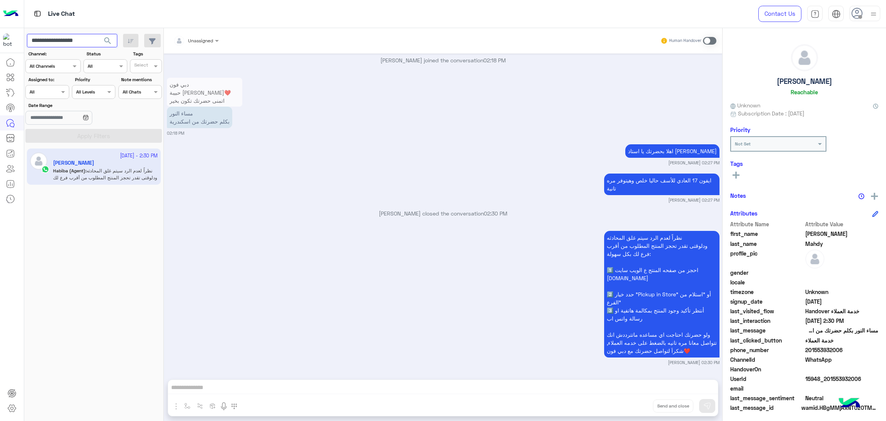
type input "**********"
click at [108, 40] on span "search" at bounding box center [107, 40] width 9 height 9
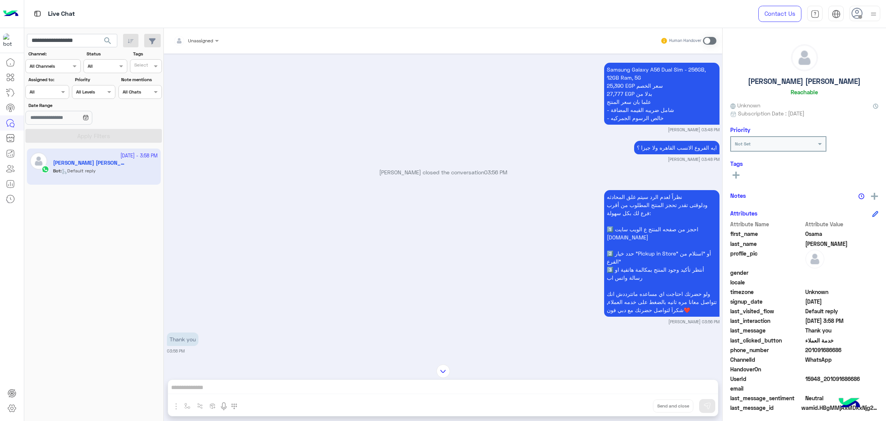
scroll to position [1659, 0]
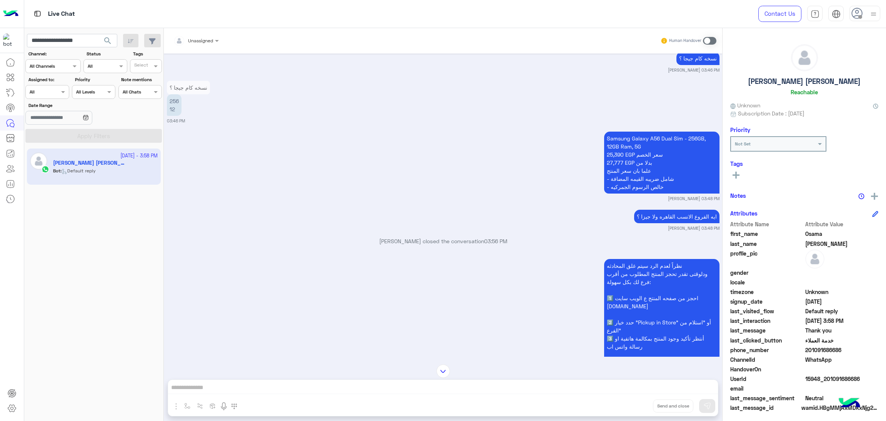
drag, startPoint x: 806, startPoint y: 349, endPoint x: 851, endPoint y: 353, distance: 44.4
click at [851, 353] on span "201091686686" at bounding box center [842, 350] width 73 height 8
click at [828, 380] on span "15948_201091686686" at bounding box center [842, 379] width 73 height 8
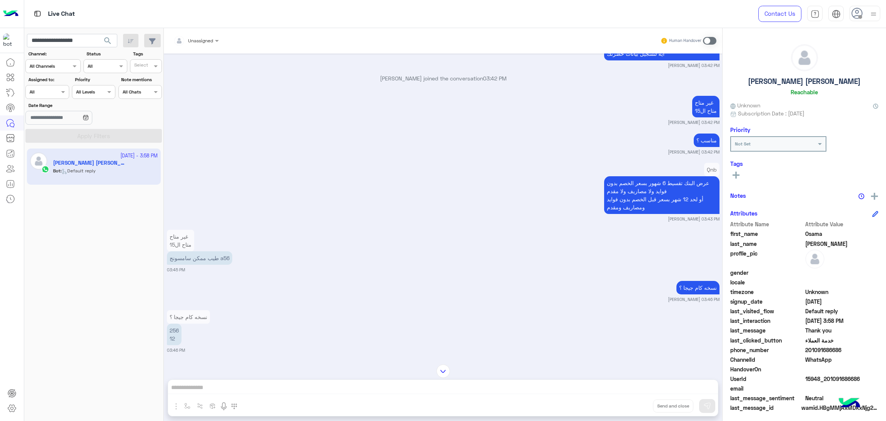
scroll to position [1428, 0]
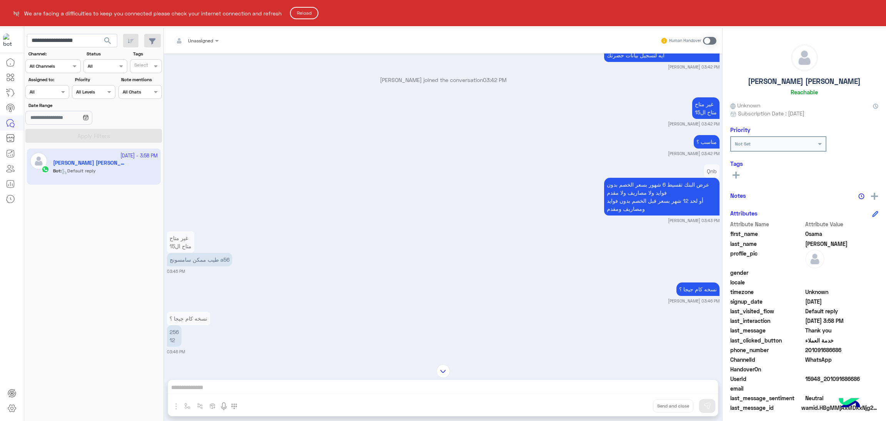
click at [297, 14] on button "Reload" at bounding box center [304, 13] width 28 height 12
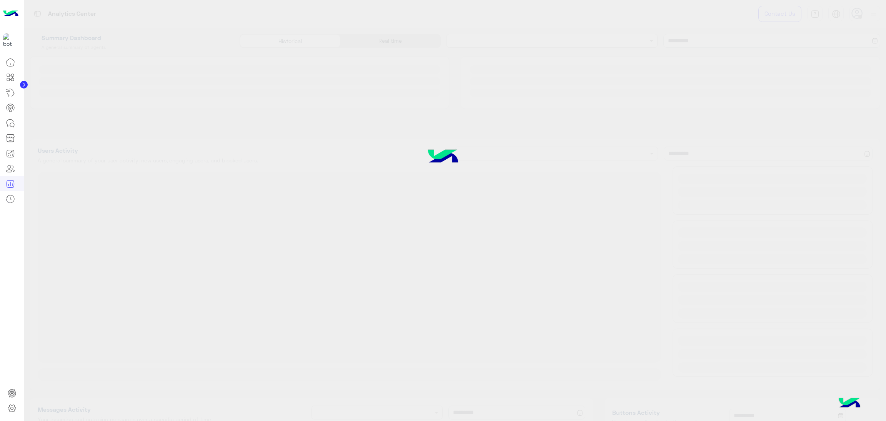
type input "**********"
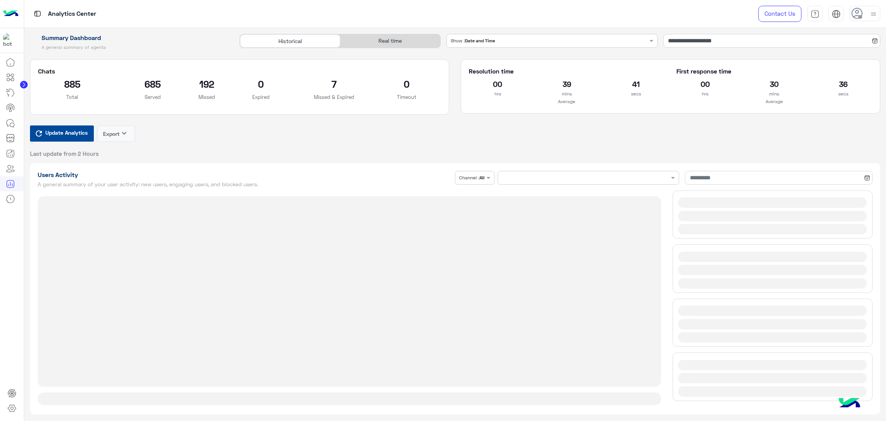
type input "**********"
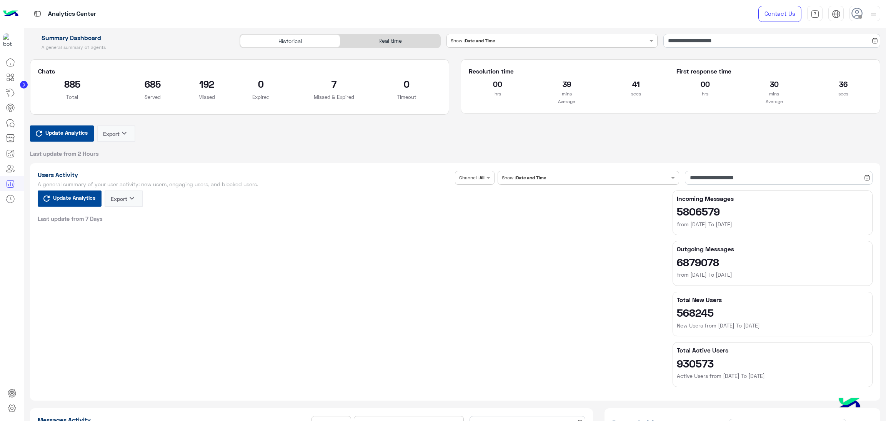
type input "**********"
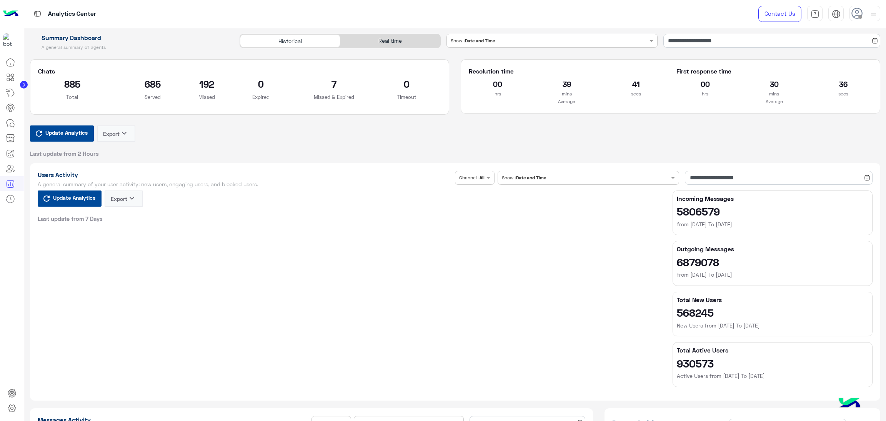
type input "**********"
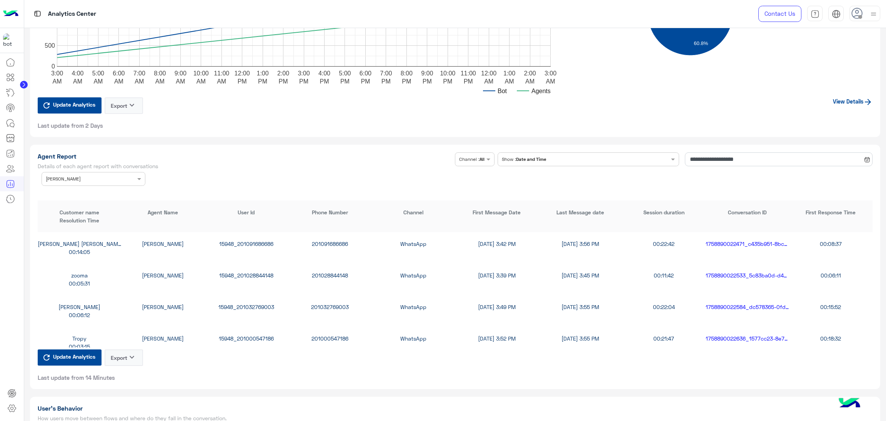
scroll to position [173, 0]
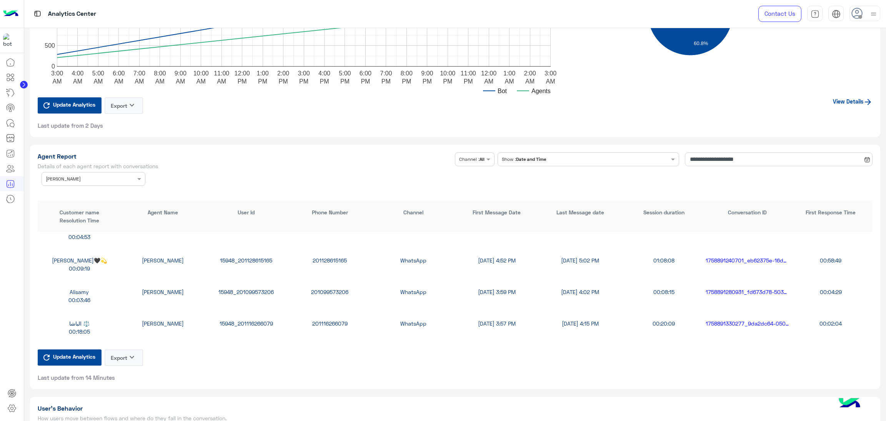
click at [248, 288] on div "15948_201099573206" at bounding box center [246, 292] width 83 height 8
copy div "15948_201099573206"
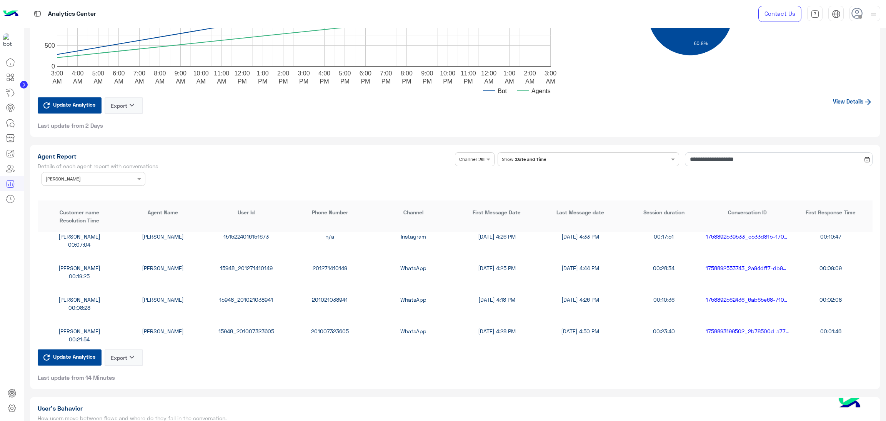
scroll to position [462, 0]
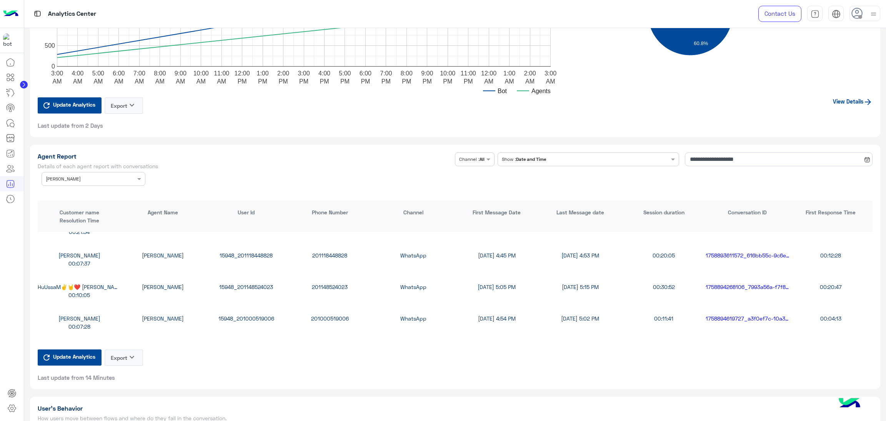
click at [249, 285] on div "15948_201148524023" at bounding box center [246, 287] width 83 height 8
copy div "15948_201148524023"
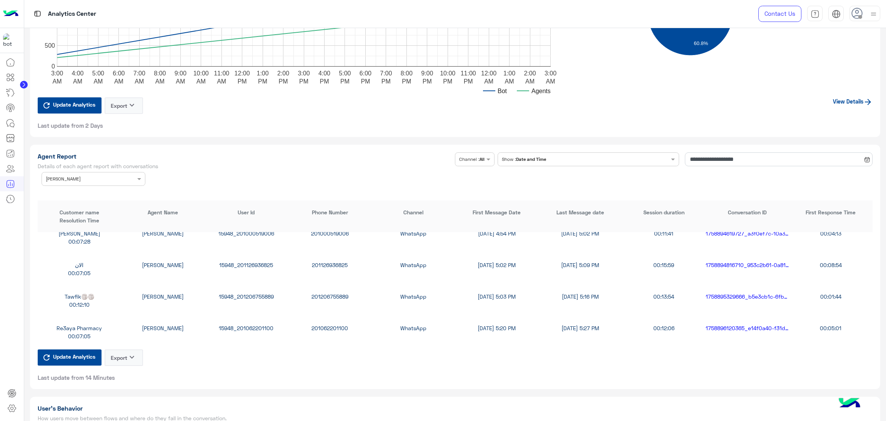
click at [251, 293] on div "15948_201206755889" at bounding box center [246, 296] width 83 height 8
copy div "15948_201206755889"
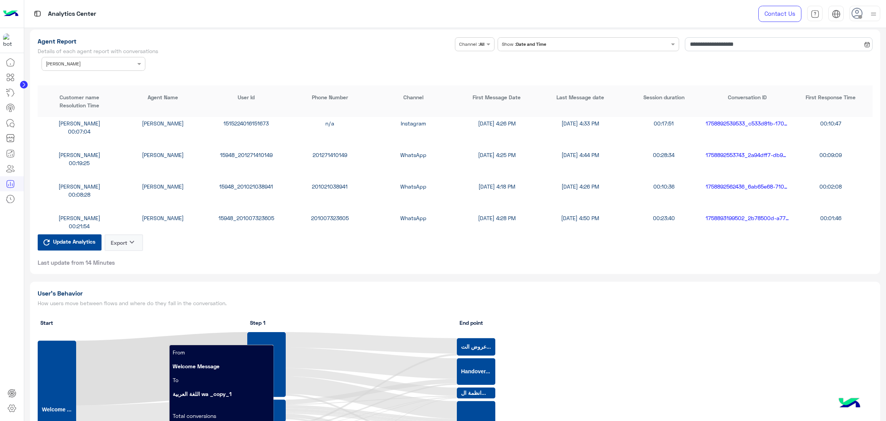
scroll to position [201, 0]
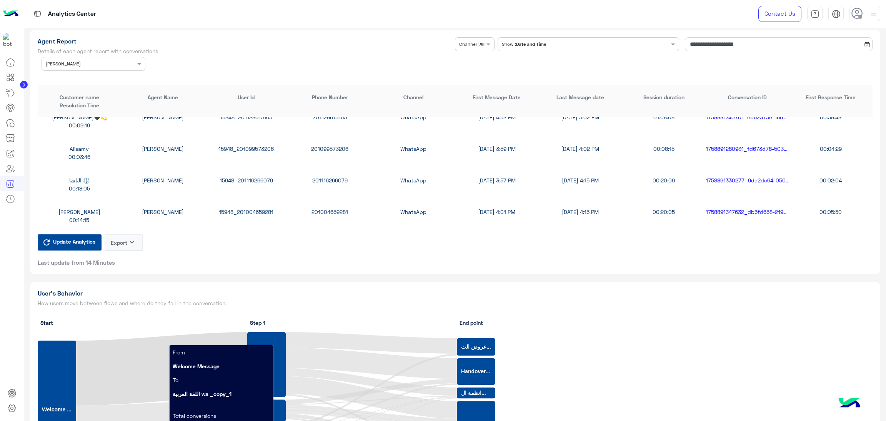
click at [262, 145] on div "15948_201099573206" at bounding box center [246, 149] width 83 height 8
copy div "15948_201099573206"
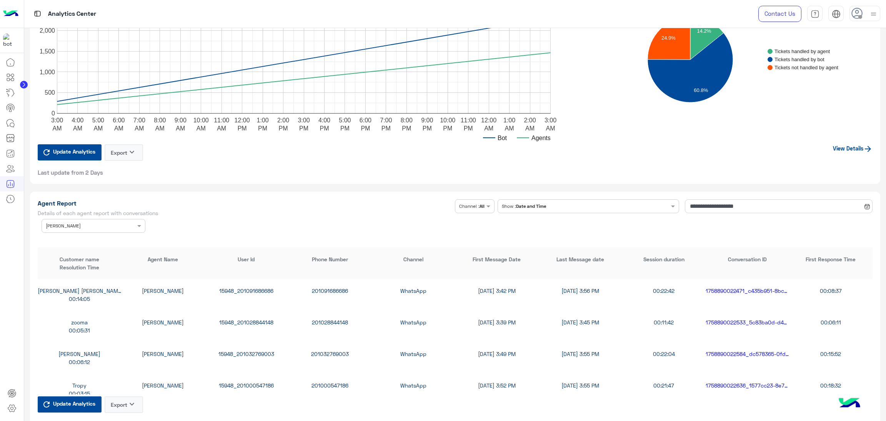
scroll to position [1789, 0]
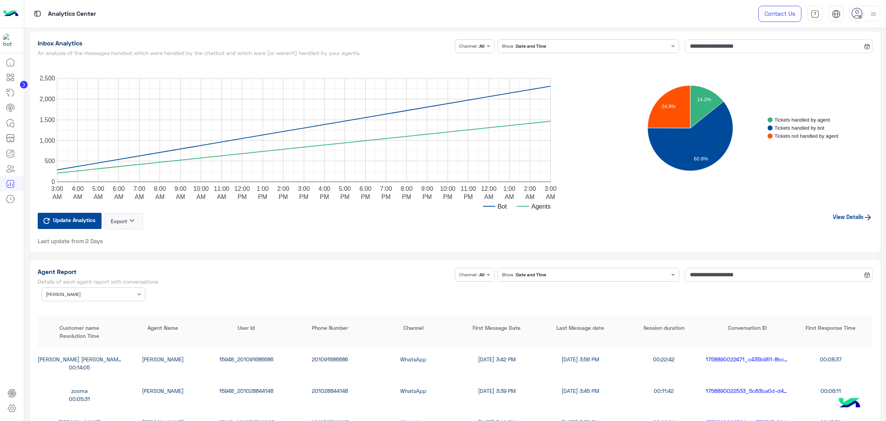
click at [249, 351] on div "Osama Mahmoud Kabel Kareem Ahmed 15948_201091686686 201091686686 WhatsApp 9/26/…" at bounding box center [456, 363] width 836 height 32
click at [252, 351] on div "Osama Mahmoud Kabel Kareem Ahmed 15948_201091686686 201091686686 WhatsApp 9/26/…" at bounding box center [456, 363] width 836 height 32
click at [257, 355] on div "15948_201091686686" at bounding box center [246, 359] width 83 height 8
copy div "15948_201091686686"
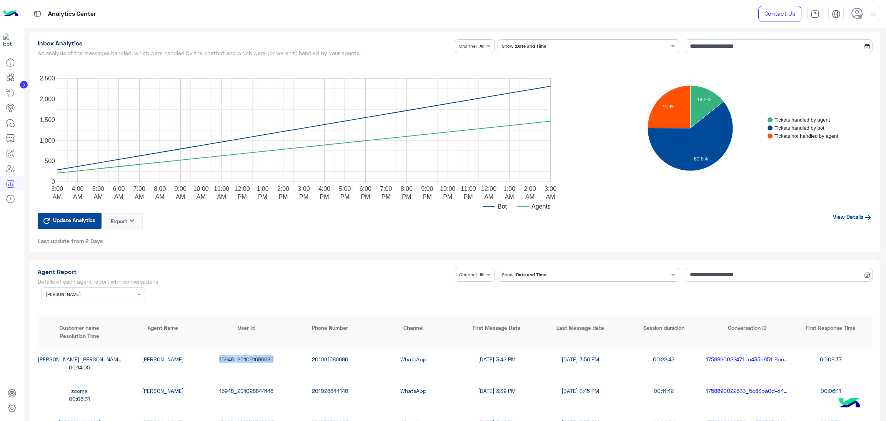
click at [116, 296] on div "Agent Name × Kareem Ahmed" at bounding box center [88, 294] width 93 height 7
click at [96, 308] on div "All" at bounding box center [94, 309] width 104 height 14
click at [137, 294] on span at bounding box center [140, 294] width 10 height 8
click at [89, 347] on div "Raghad Sabry" at bounding box center [94, 352] width 104 height 14
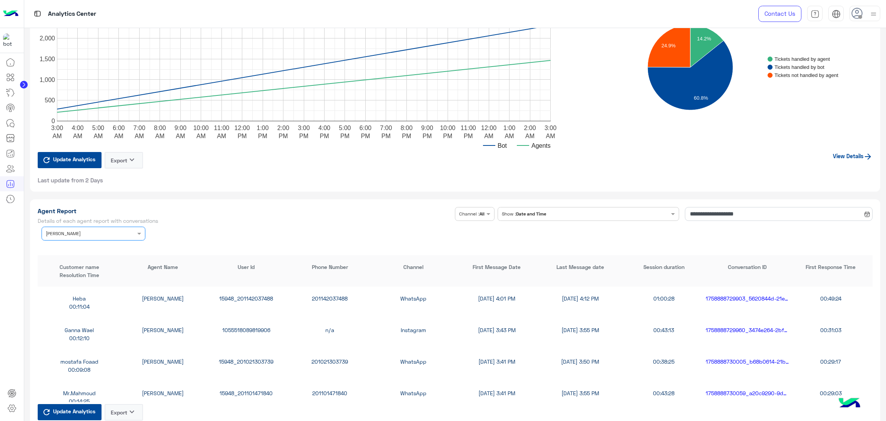
scroll to position [1904, 0]
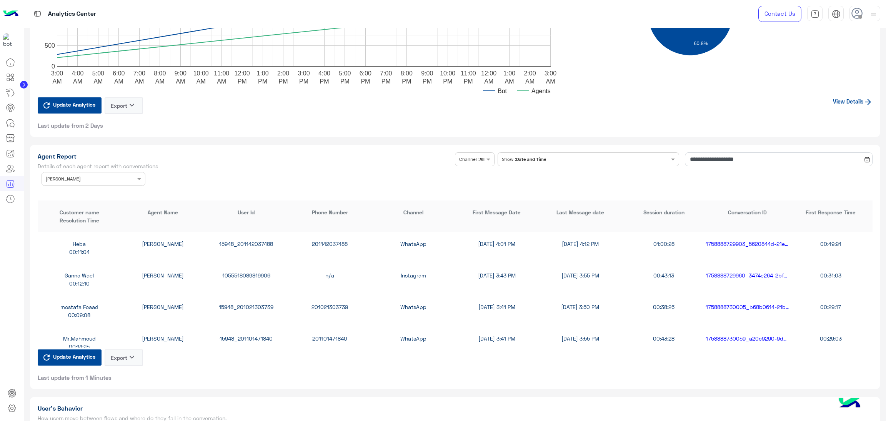
click at [250, 245] on div "15948_201142037488" at bounding box center [246, 244] width 83 height 8
click at [248, 240] on div "15948_201142037488" at bounding box center [246, 244] width 83 height 8
copy div "15948_201142037488"
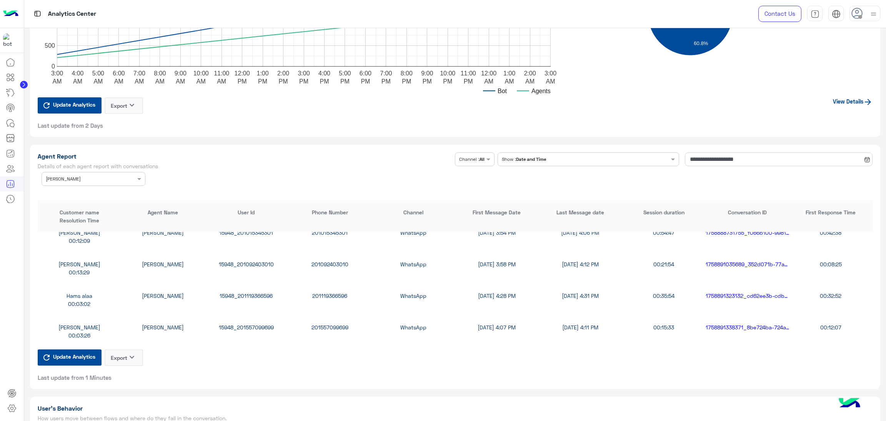
scroll to position [173, 0]
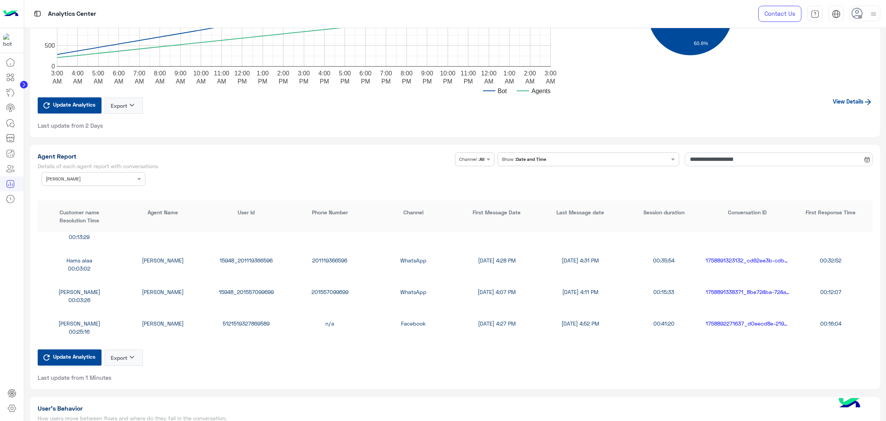
click at [256, 293] on div "15948_201557099699" at bounding box center [246, 292] width 83 height 8
click at [254, 289] on div "15948_201557099699" at bounding box center [246, 292] width 83 height 8
copy div "15948_201557099699"
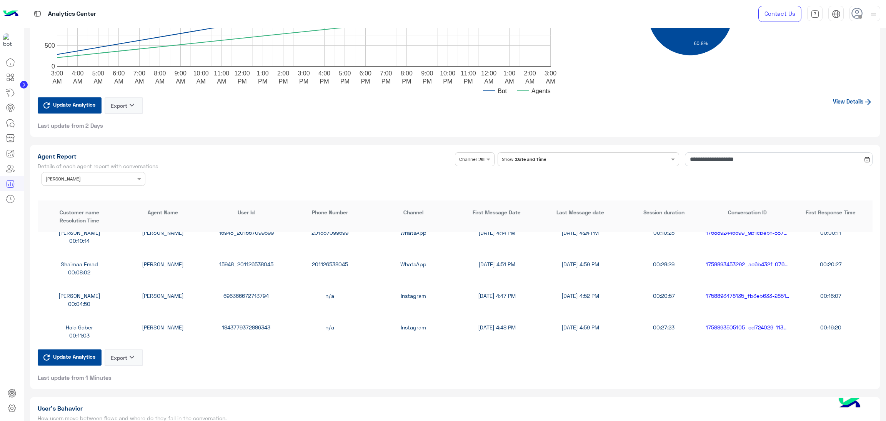
scroll to position [420, 0]
click at [245, 263] on div "1843779372886343" at bounding box center [246, 265] width 83 height 8
copy div "1843779372886343"
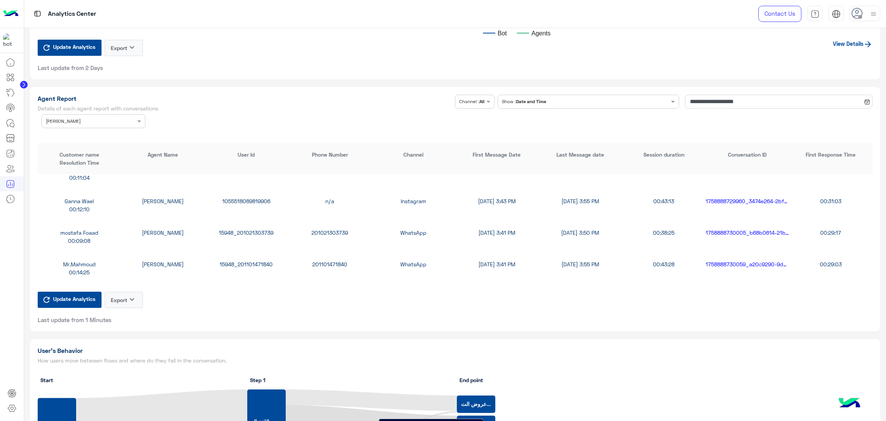
scroll to position [0, 0]
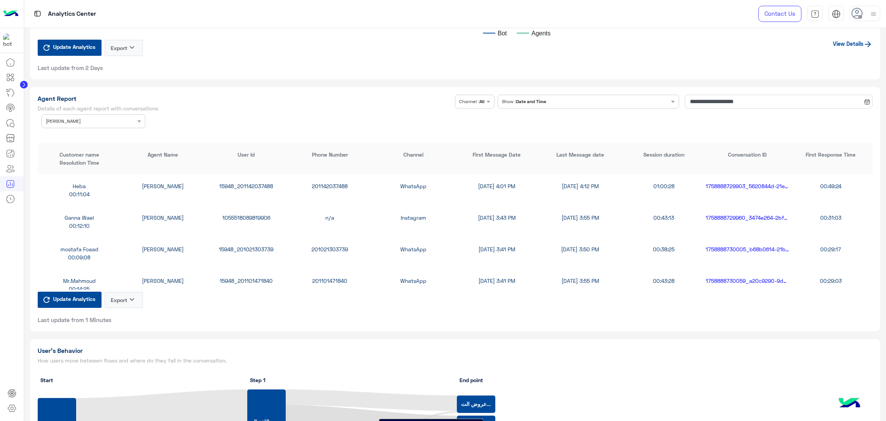
click at [258, 210] on div "Ganna Wael Raghad Sabry 1055518089819906 n/a Instagram 9/26/25, 3:43 PM 9/26/25…" at bounding box center [456, 222] width 836 height 32
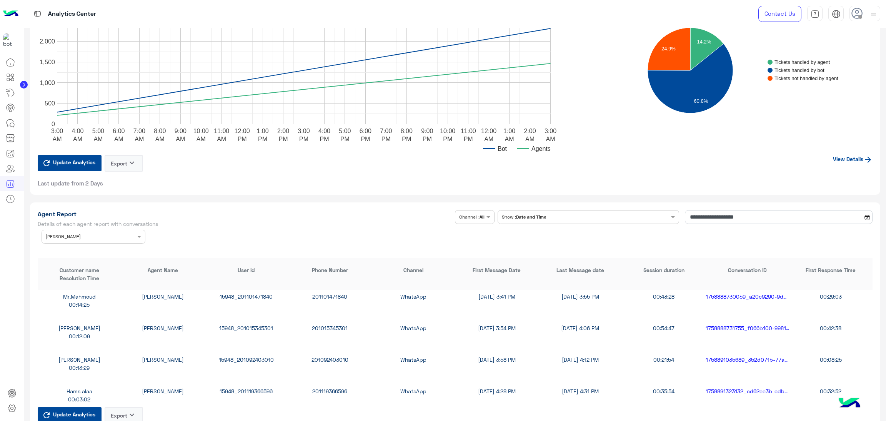
scroll to position [115, 0]
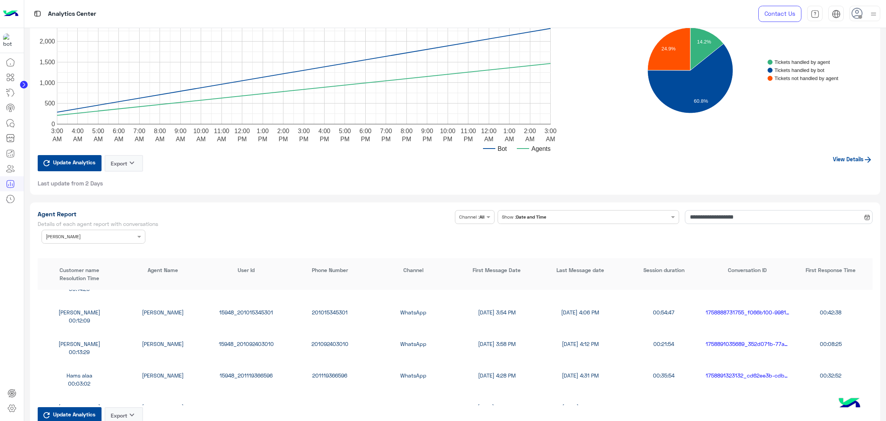
click at [244, 308] on div "15948_201015345301" at bounding box center [246, 312] width 83 height 8
copy div "15948_201015345301"
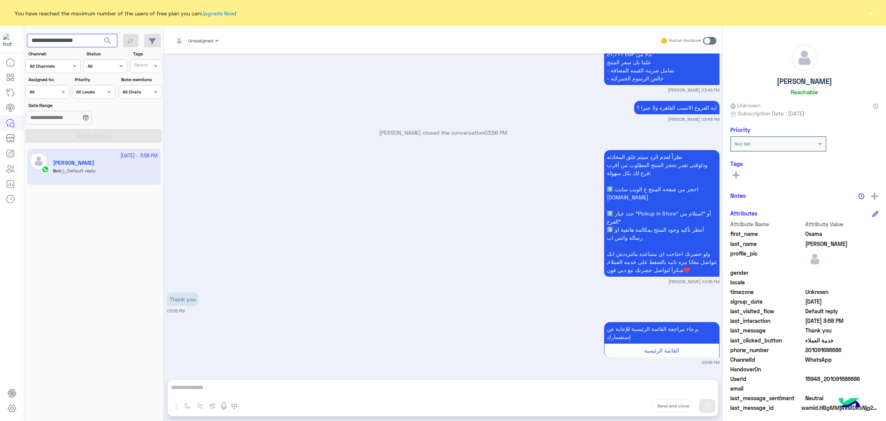
click at [68, 40] on input "**********" at bounding box center [72, 41] width 90 height 14
paste input "text"
click at [107, 40] on span "search" at bounding box center [107, 40] width 9 height 9
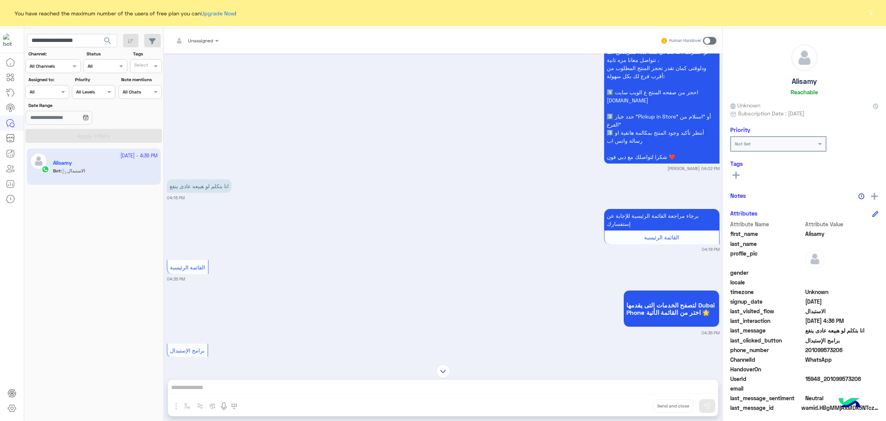
scroll to position [976, 0]
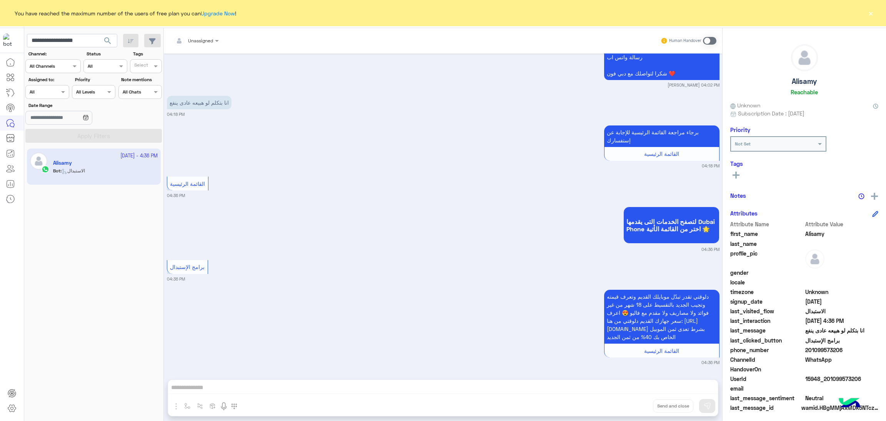
click at [822, 381] on span "15948_201099573206" at bounding box center [842, 379] width 73 height 8
copy span "15948_201099573206"
click at [63, 37] on input "**********" at bounding box center [72, 41] width 90 height 14
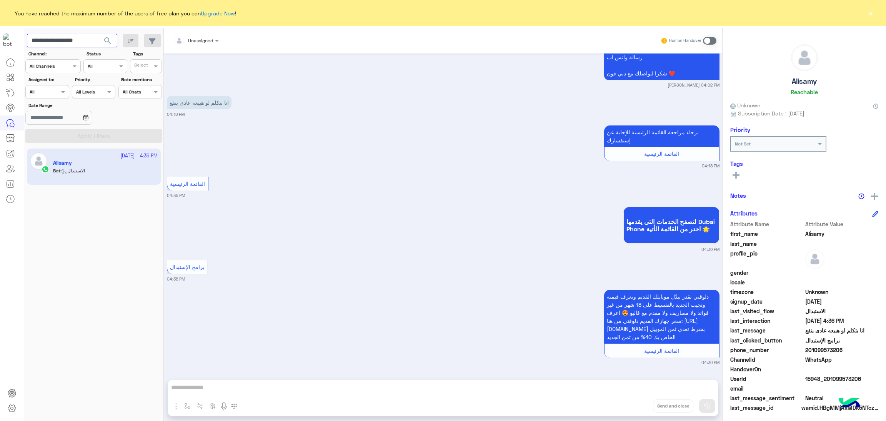
click at [63, 37] on input "**********" at bounding box center [72, 41] width 90 height 14
paste input "text"
click at [103, 42] on span "search" at bounding box center [107, 40] width 9 height 9
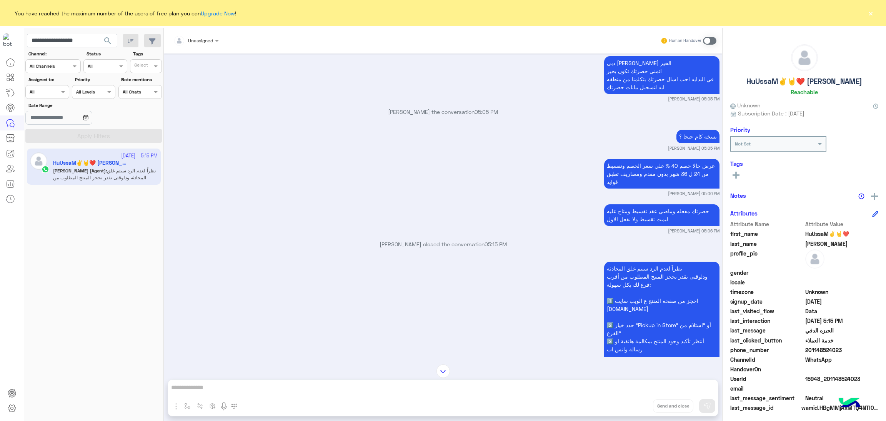
scroll to position [1116, 0]
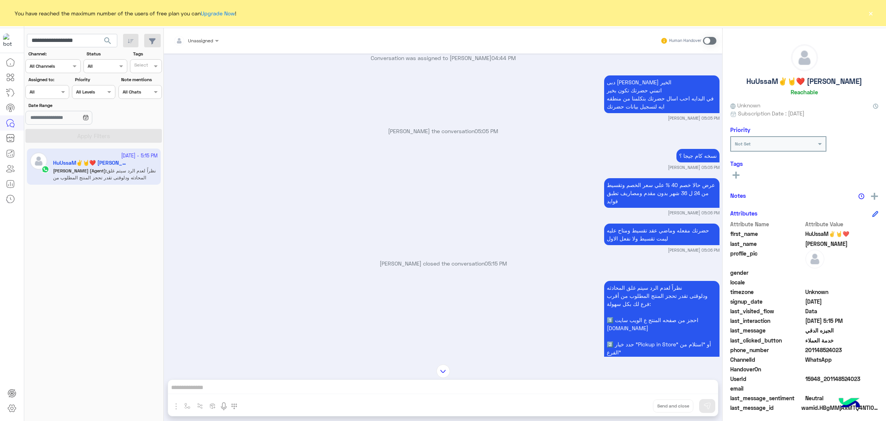
click at [839, 375] on span "15948_201148524023" at bounding box center [842, 379] width 73 height 8
copy span "15948_201148524023"
click at [68, 39] on input "**********" at bounding box center [72, 41] width 90 height 14
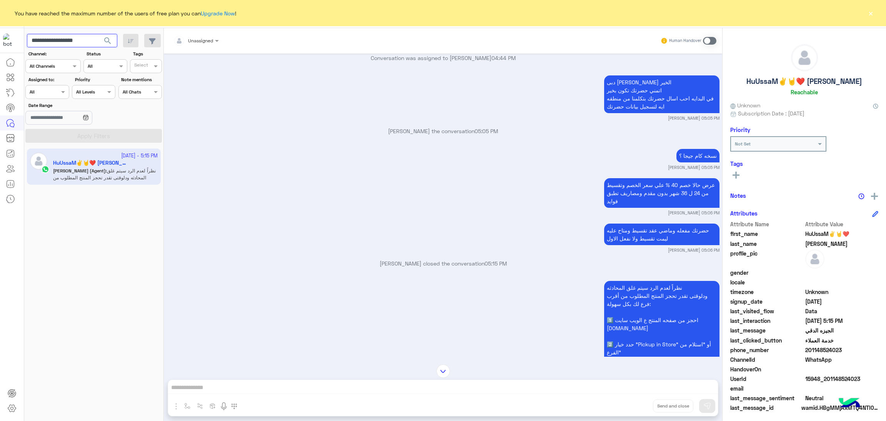
paste input "text"
click at [105, 40] on span "search" at bounding box center [107, 40] width 9 height 9
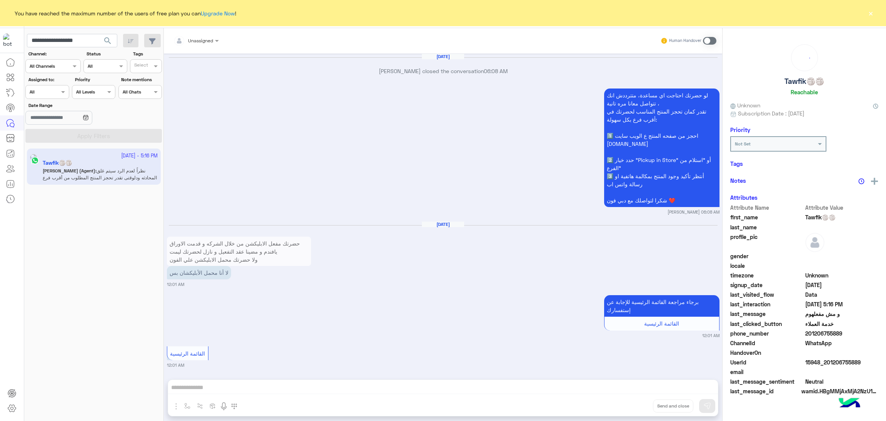
scroll to position [1304, 0]
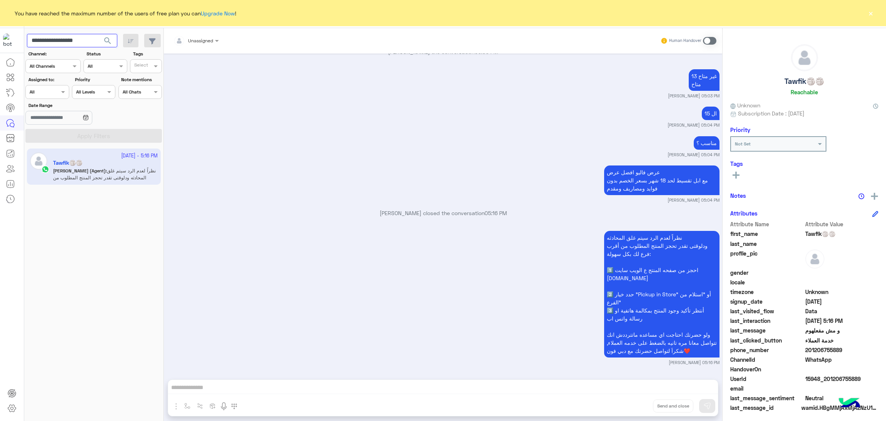
click at [74, 43] on input "**********" at bounding box center [72, 41] width 90 height 14
paste input "text"
click at [107, 45] on span "search" at bounding box center [107, 40] width 9 height 9
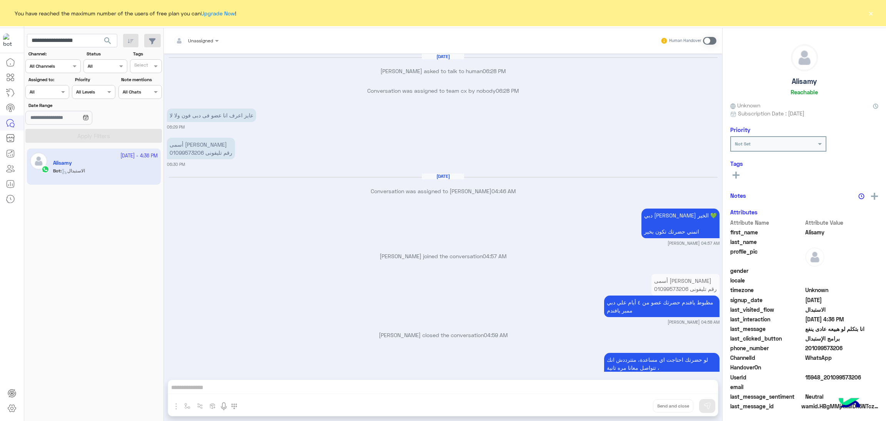
scroll to position [977, 0]
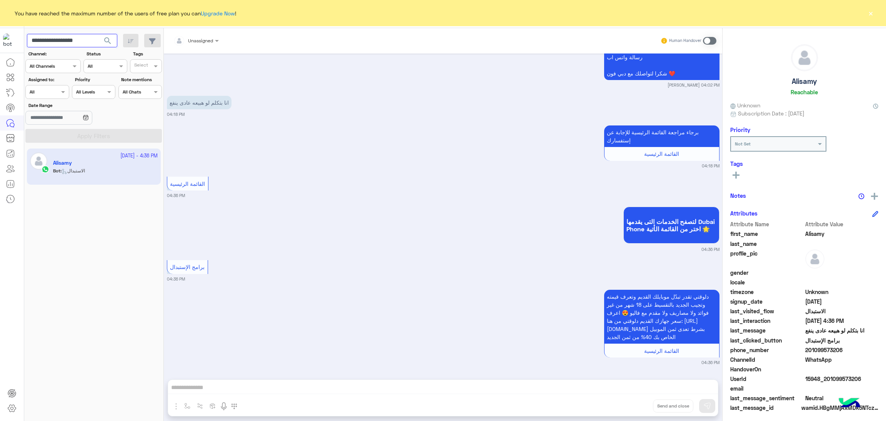
click at [70, 41] on input "**********" at bounding box center [72, 41] width 90 height 14
paste input "text"
click at [107, 41] on span "search" at bounding box center [107, 40] width 9 height 9
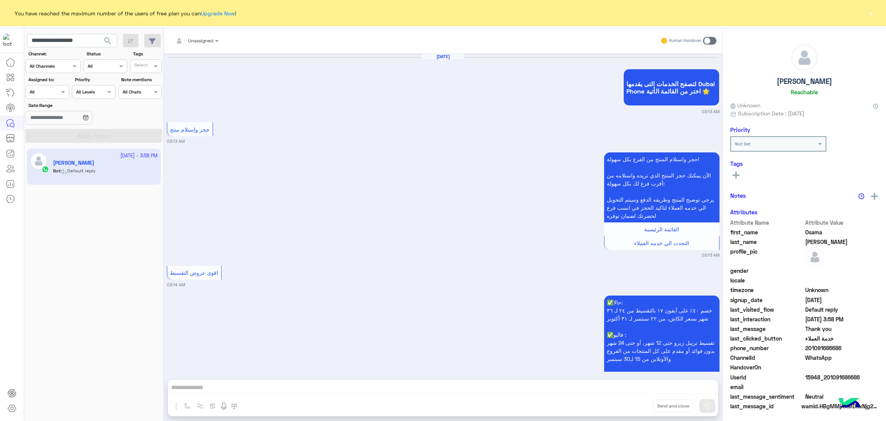
scroll to position [1388, 0]
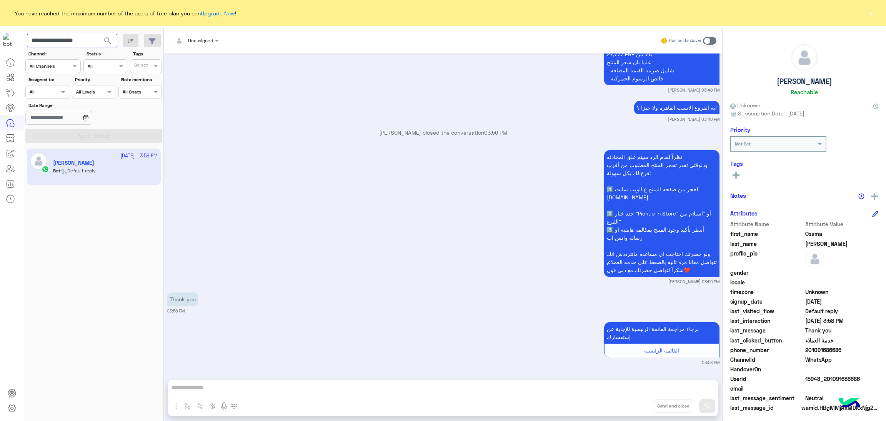
click at [77, 42] on input "**********" at bounding box center [72, 41] width 90 height 14
paste input "text"
click at [110, 37] on span "search" at bounding box center [107, 40] width 9 height 9
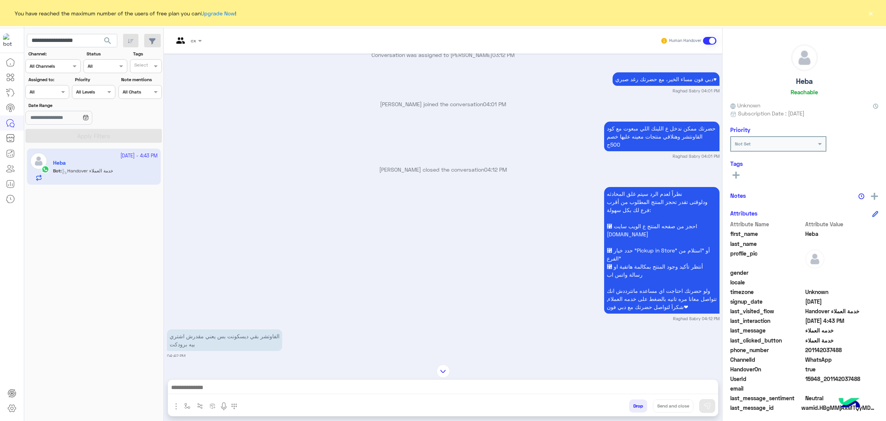
scroll to position [1046, 0]
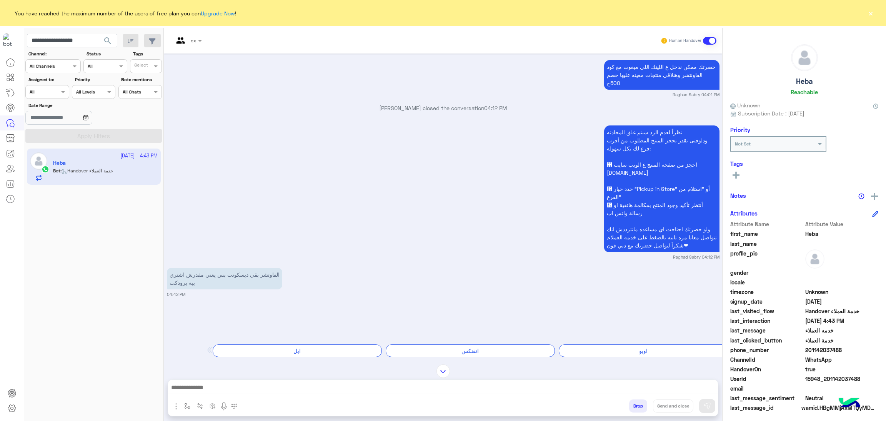
click at [839, 375] on span "15948_201142037488" at bounding box center [842, 379] width 73 height 8
copy span "15948_201142037488"
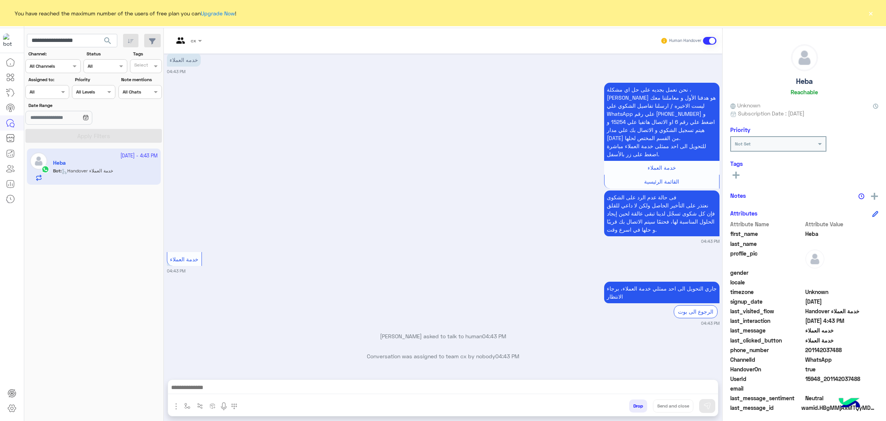
scroll to position [1392, 0]
click at [55, 40] on input "**********" at bounding box center [72, 41] width 90 height 14
paste input "text"
click at [110, 42] on span "search" at bounding box center [107, 40] width 9 height 9
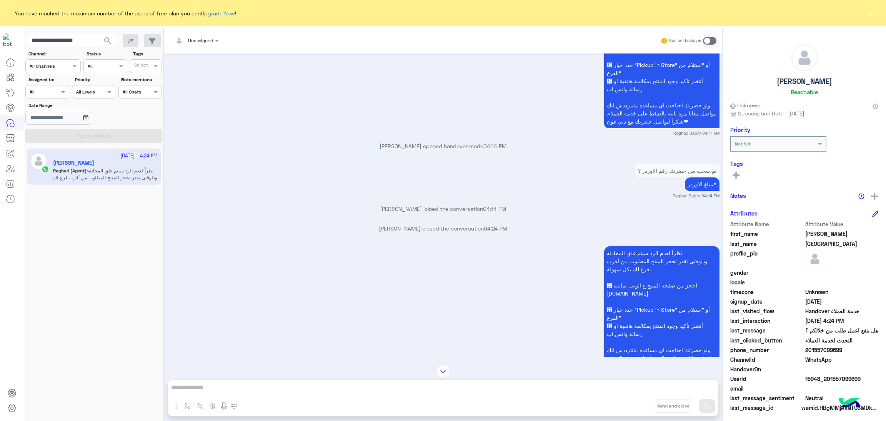
scroll to position [1607, 0]
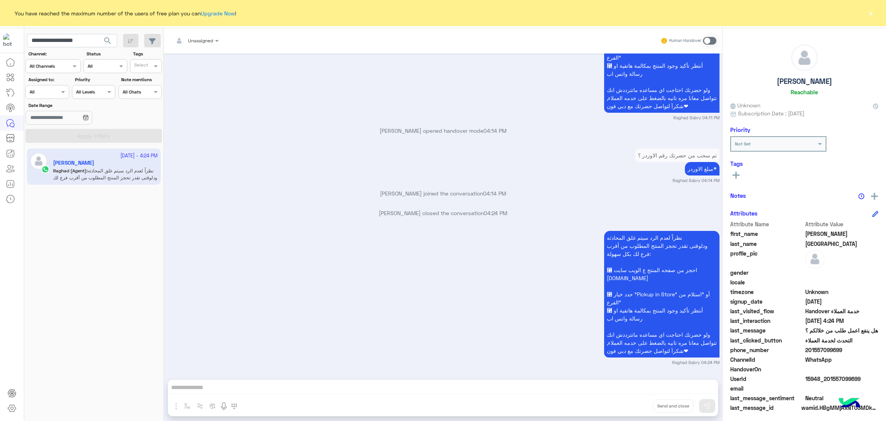
click at [834, 379] on span "15948_201557099699" at bounding box center [842, 379] width 73 height 8
copy span "15948_201557099699"
click at [62, 42] on input "**********" at bounding box center [72, 41] width 90 height 14
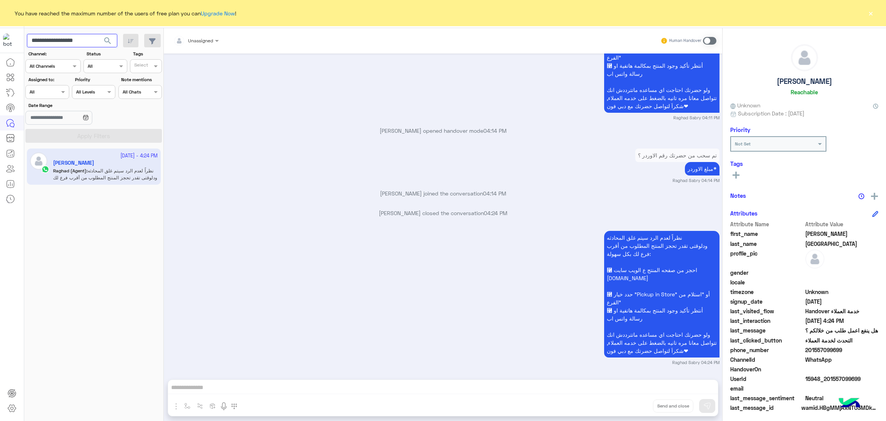
paste input "text"
click at [108, 37] on span "search" at bounding box center [107, 40] width 9 height 9
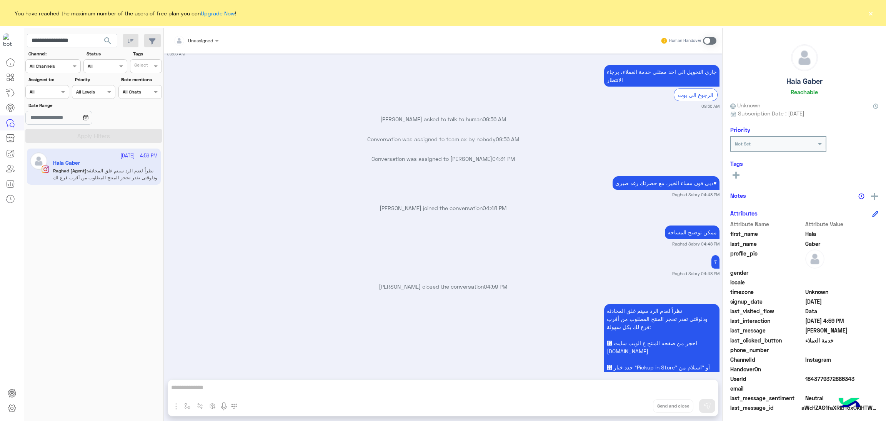
scroll to position [985, 0]
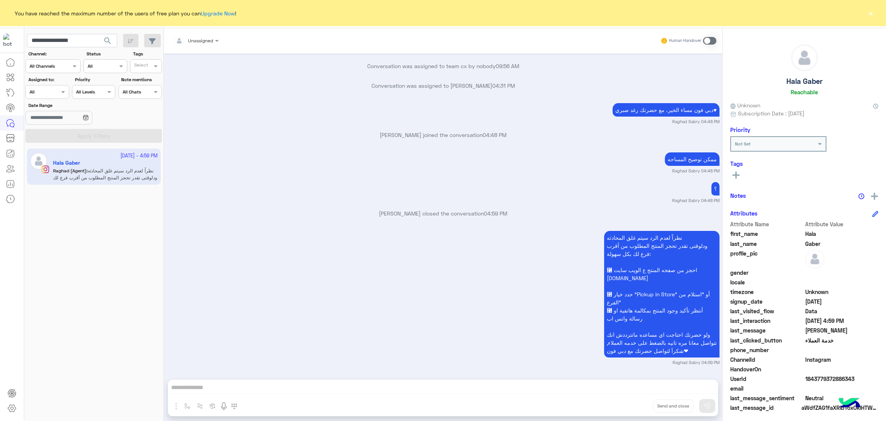
click at [842, 382] on span "1843779372886343" at bounding box center [842, 379] width 73 height 8
copy span "1843779372886343"
click at [86, 42] on input "**********" at bounding box center [72, 41] width 90 height 14
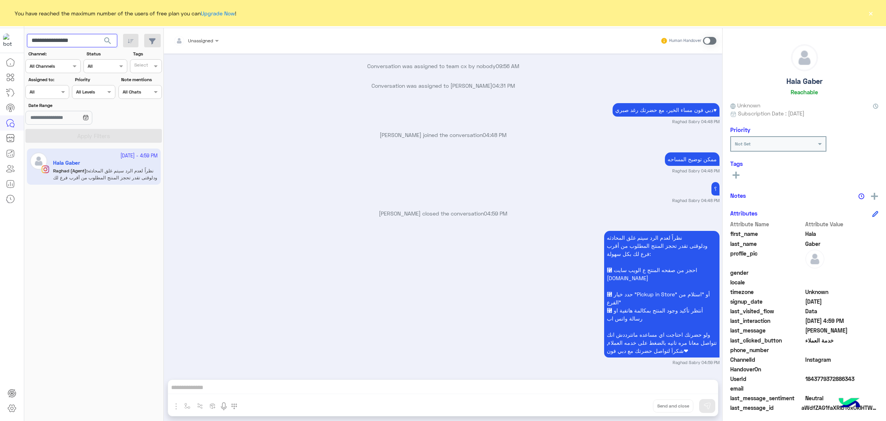
paste input "**"
type input "**********"
click at [107, 40] on span "search" at bounding box center [107, 40] width 9 height 9
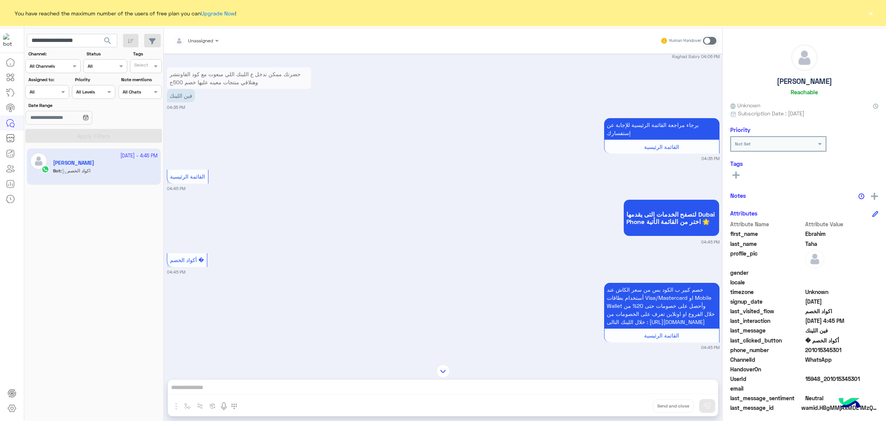
scroll to position [689, 0]
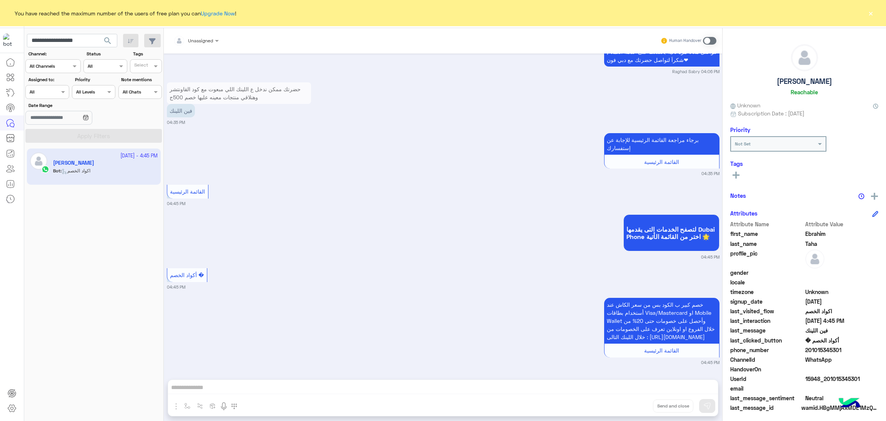
click at [825, 380] on span "15948_201015345301" at bounding box center [842, 379] width 73 height 8
copy span "15948_201015345301"
